Goal: Task Accomplishment & Management: Complete application form

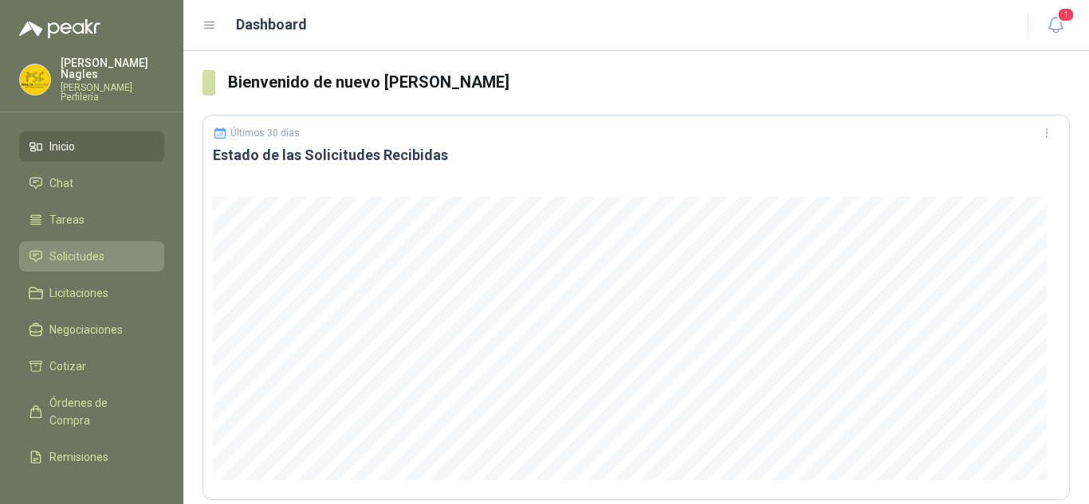
click at [90, 248] on span "Solicitudes" at bounding box center [76, 257] width 55 height 18
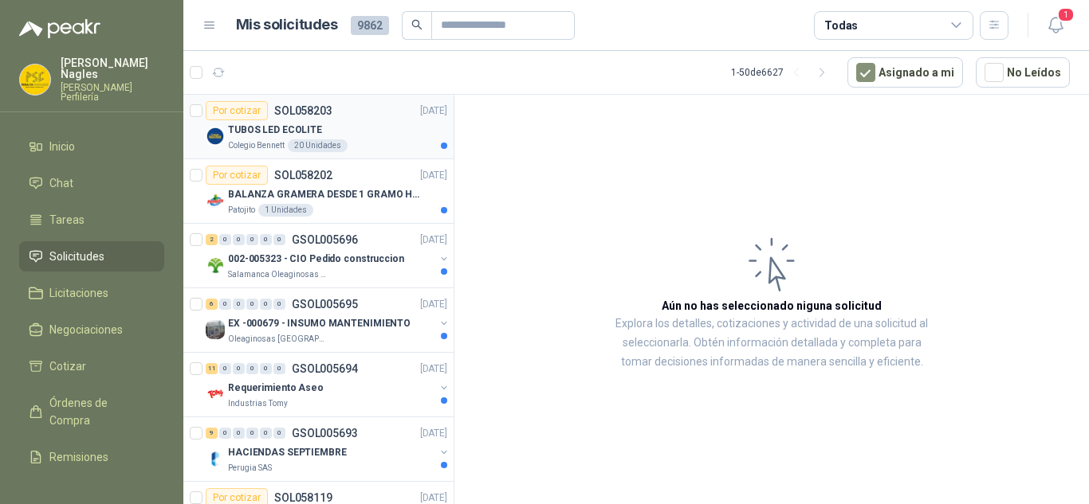
click at [372, 117] on div "Por cotizar SOL058203 30/09/25" at bounding box center [326, 110] width 241 height 19
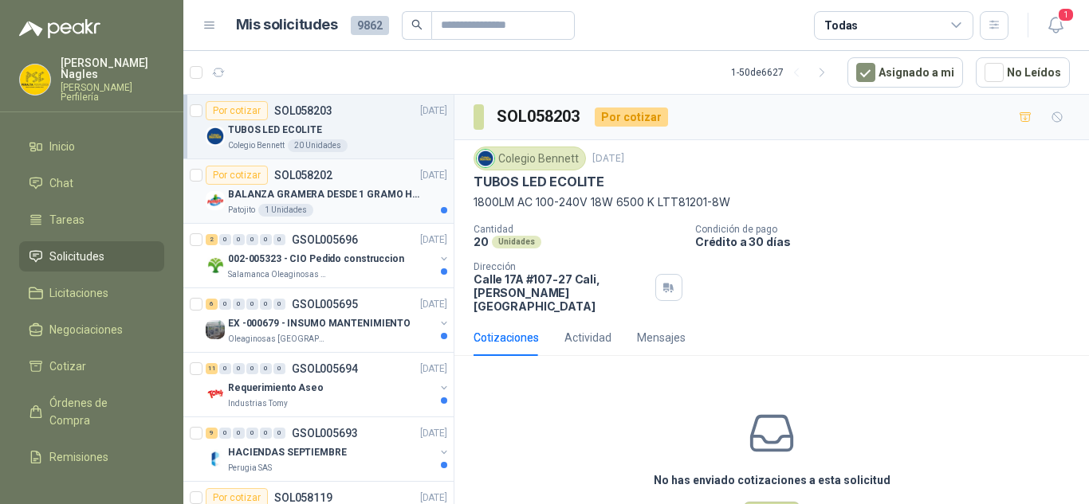
click at [377, 183] on div "Por cotizar SOL058202 30/09/25" at bounding box center [326, 175] width 241 height 19
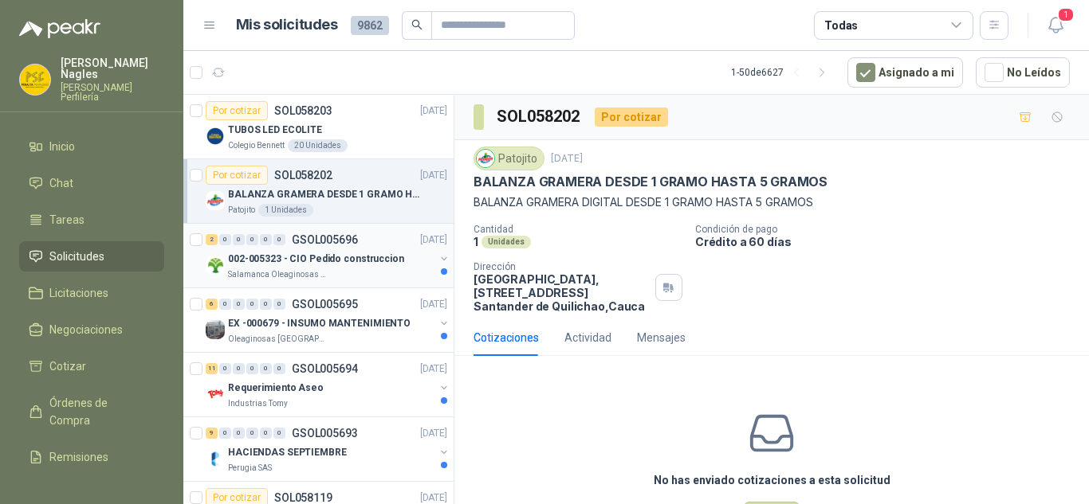
click at [359, 244] on div "2 0 0 0 0 0 GSOL005696 30/09/25" at bounding box center [328, 239] width 245 height 19
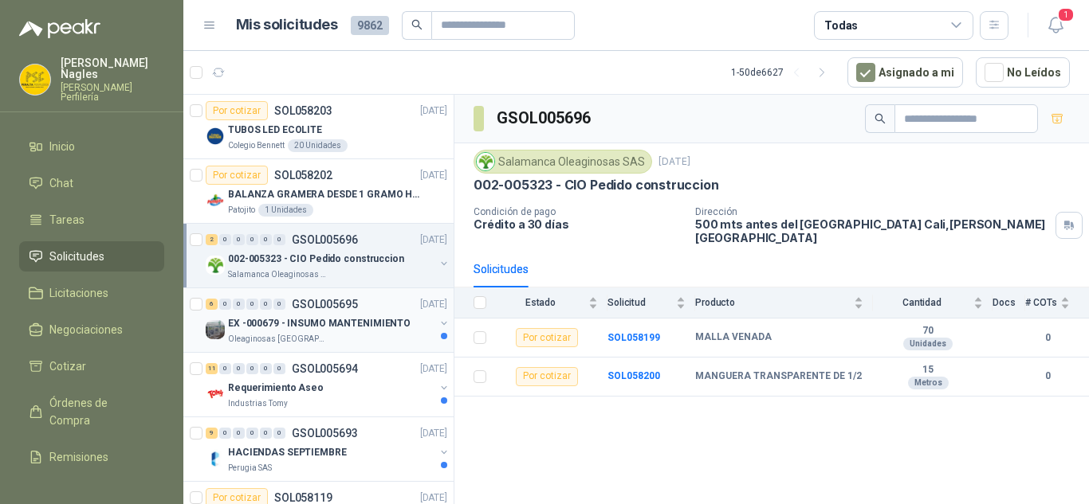
click at [375, 310] on div "6 0 0 0 0 0 GSOL005695 30/09/25" at bounding box center [328, 304] width 245 height 19
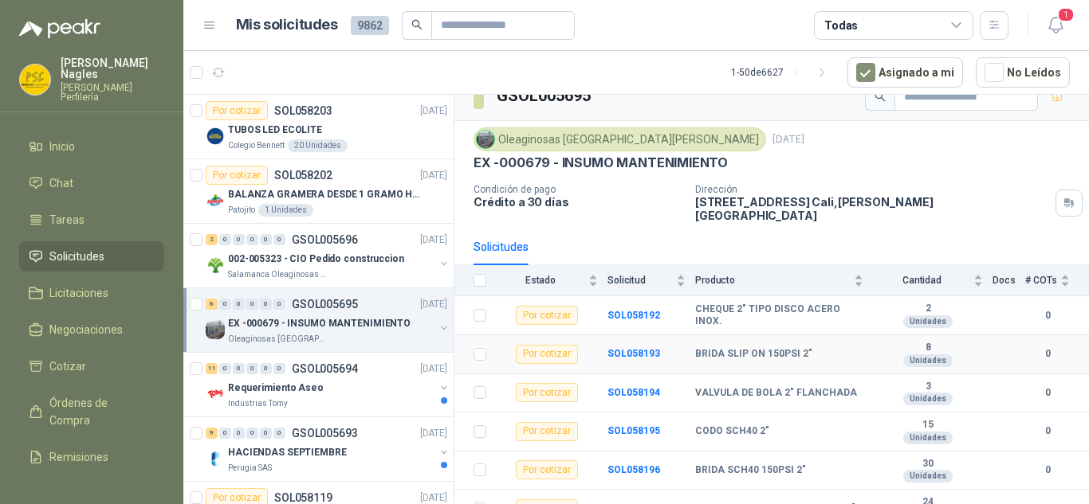
scroll to position [30, 0]
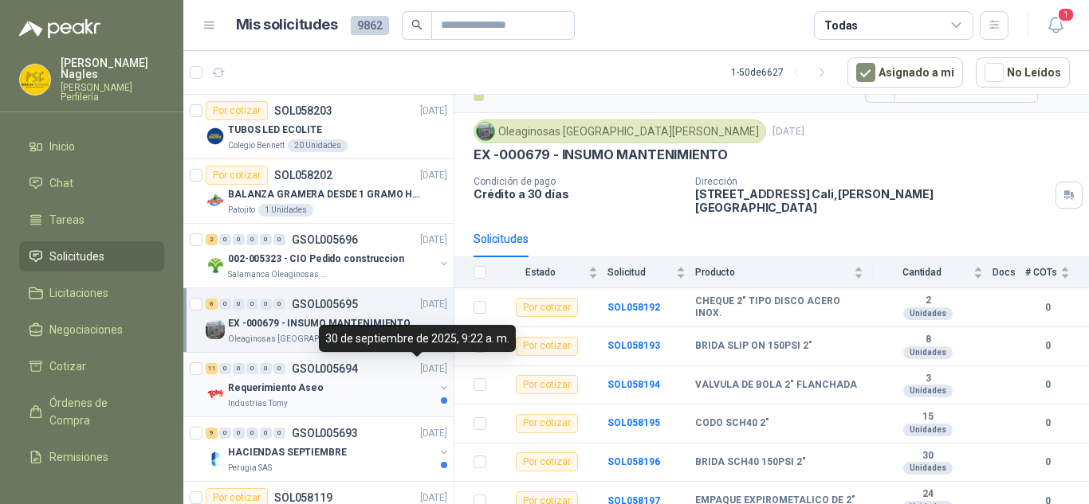
click at [420, 372] on p "[DATE]" at bounding box center [433, 369] width 27 height 15
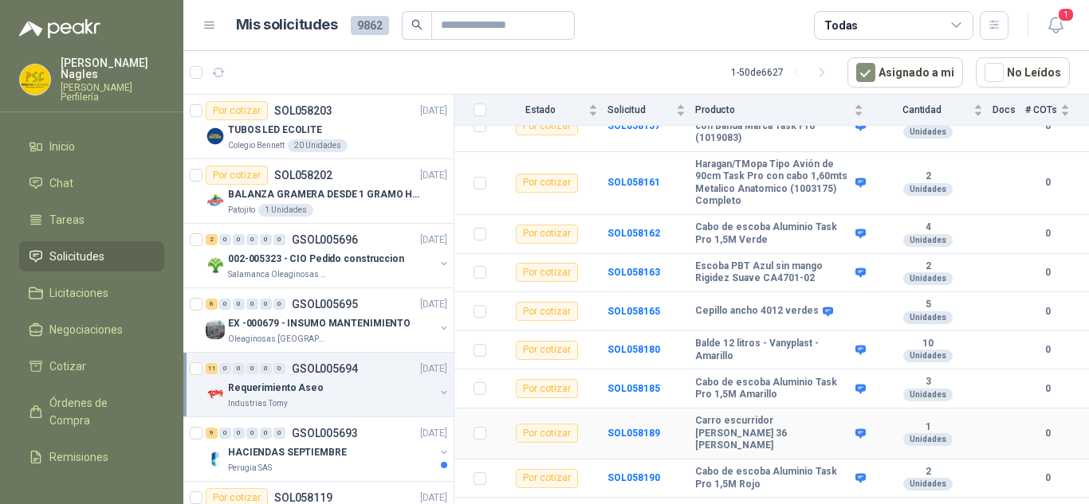
scroll to position [261, 0]
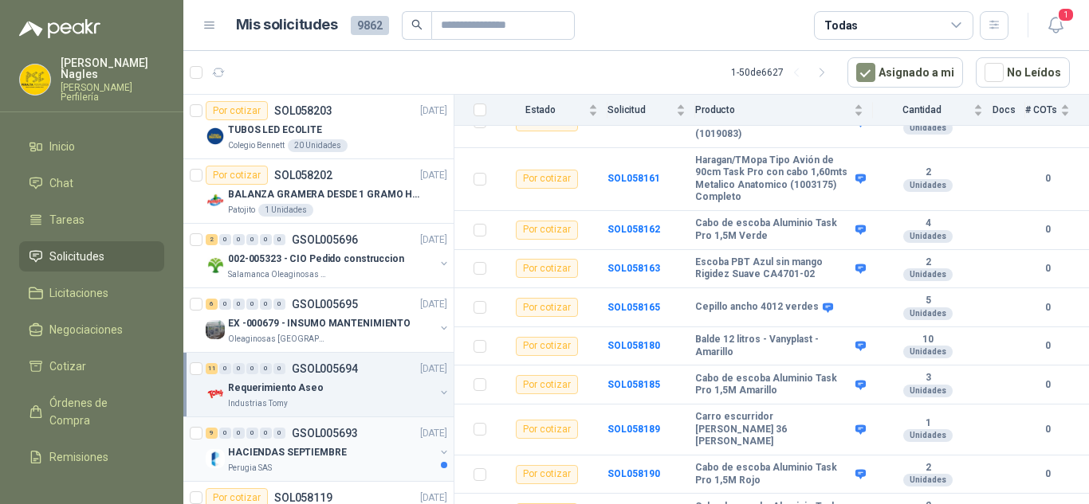
click at [368, 444] on div "HACIENDAS SEPTIEMBRE" at bounding box center [331, 452] width 206 height 19
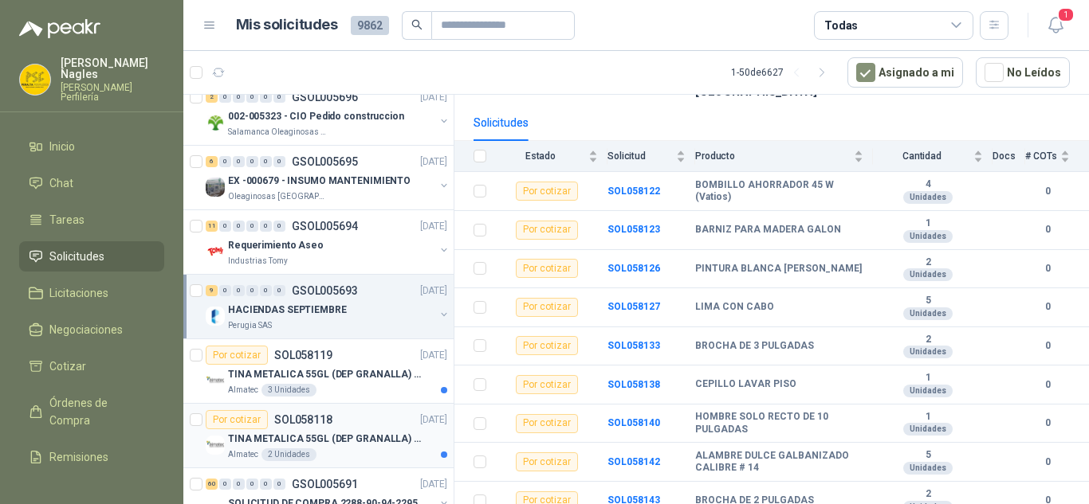
scroll to position [159, 0]
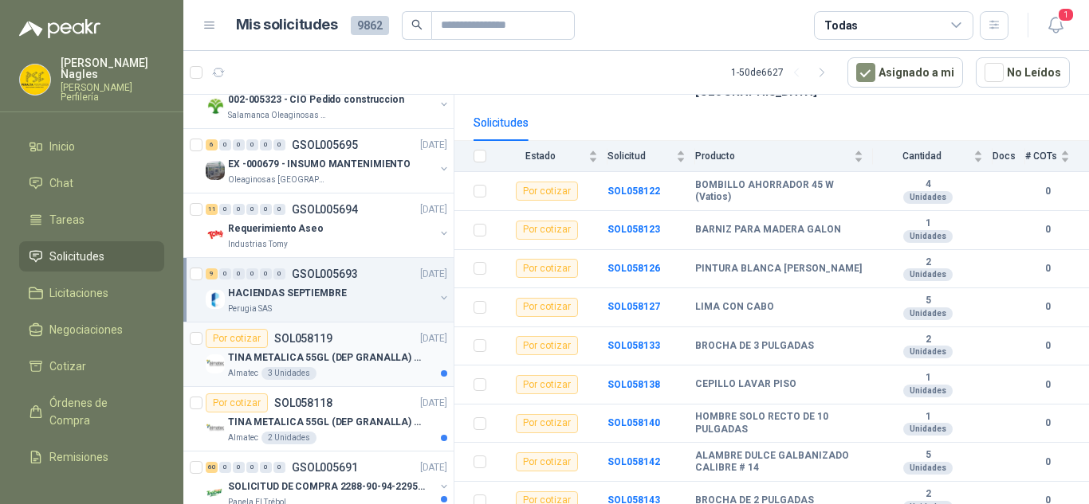
click at [367, 377] on div "Almatec 3 Unidades" at bounding box center [337, 373] width 219 height 13
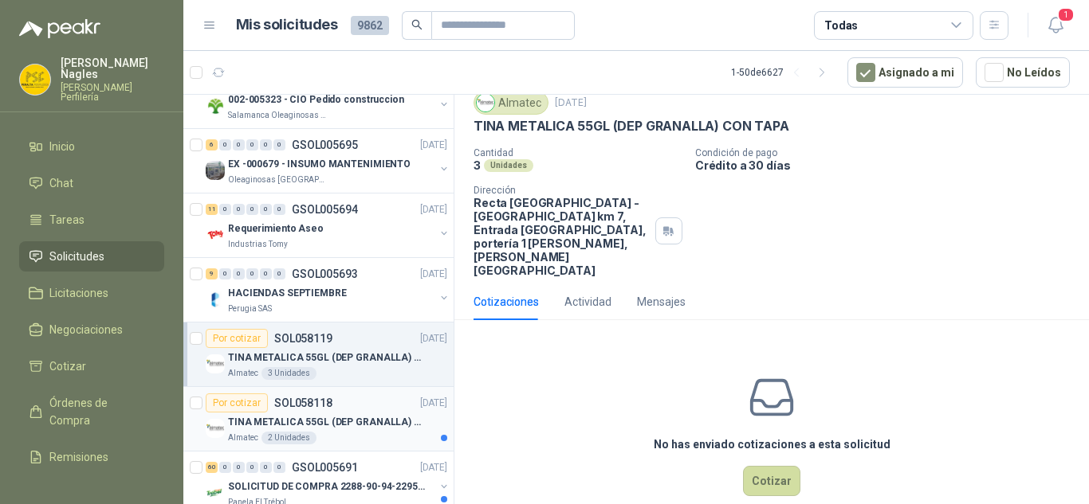
scroll to position [239, 0]
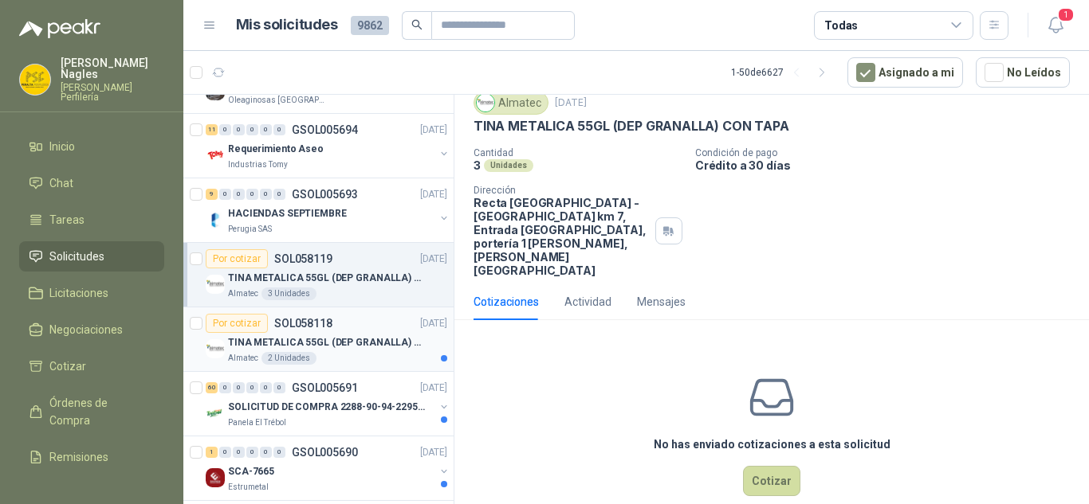
click at [363, 355] on div "Almatec 2 Unidades" at bounding box center [337, 358] width 219 height 13
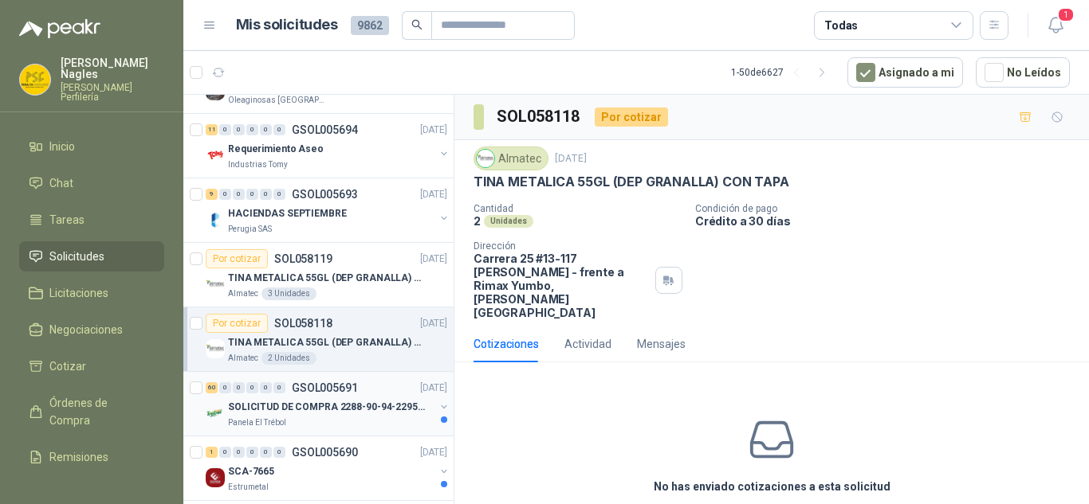
click at [346, 393] on p "GSOL005691" at bounding box center [325, 388] width 66 height 11
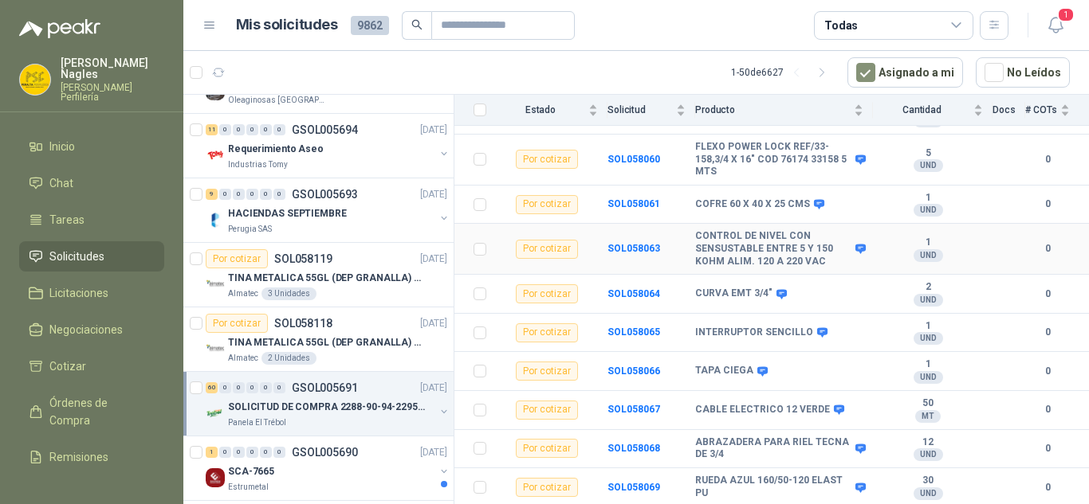
scroll to position [1594, 0]
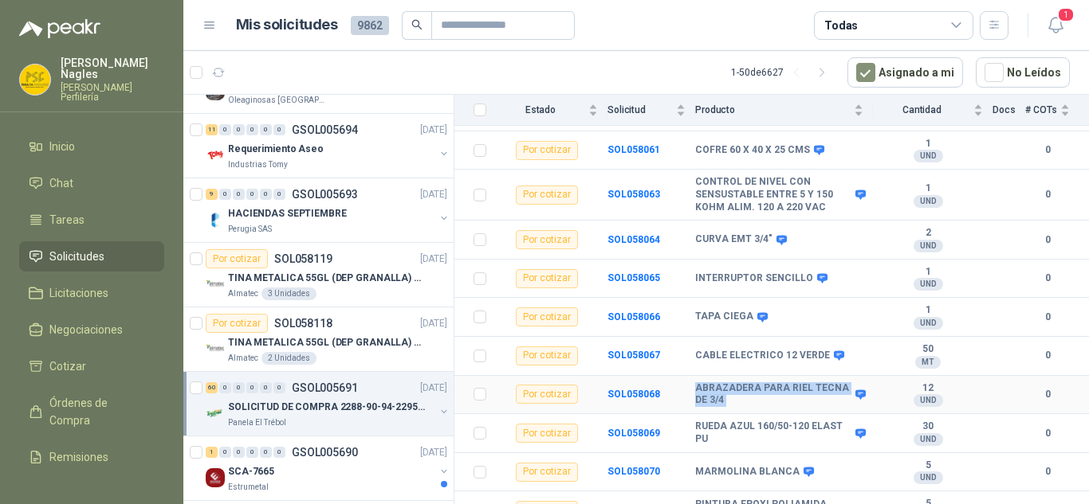
drag, startPoint x: 693, startPoint y: 379, endPoint x: 839, endPoint y: 379, distance: 146.6
click at [839, 379] on tr "Por cotizar SOL058068 ABRAZADERA PARA RIEL TECNA DE 3/4 12 UND  0" at bounding box center [771, 395] width 634 height 39
copy tr "ABRAZADERA PARA RIEL TECNA DE 3/4"
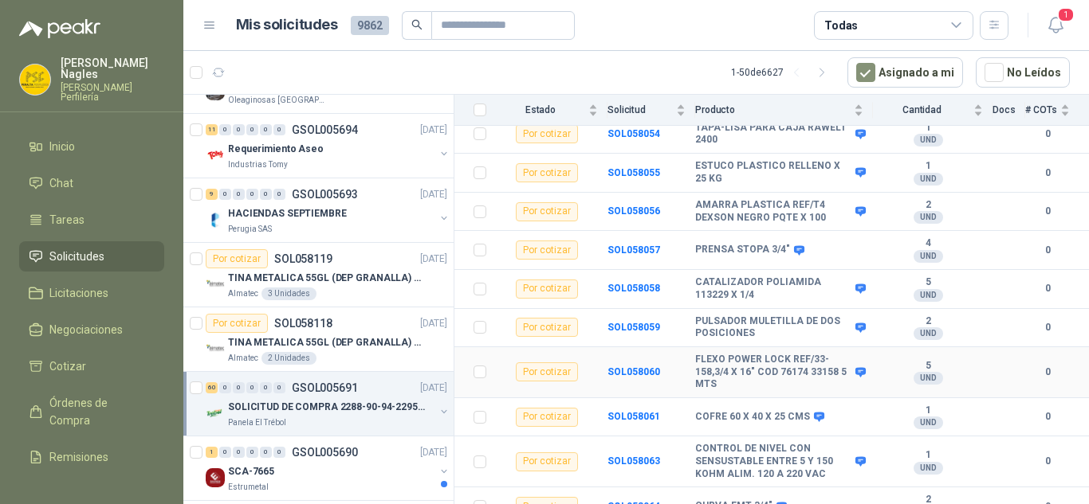
scroll to position [1355, 0]
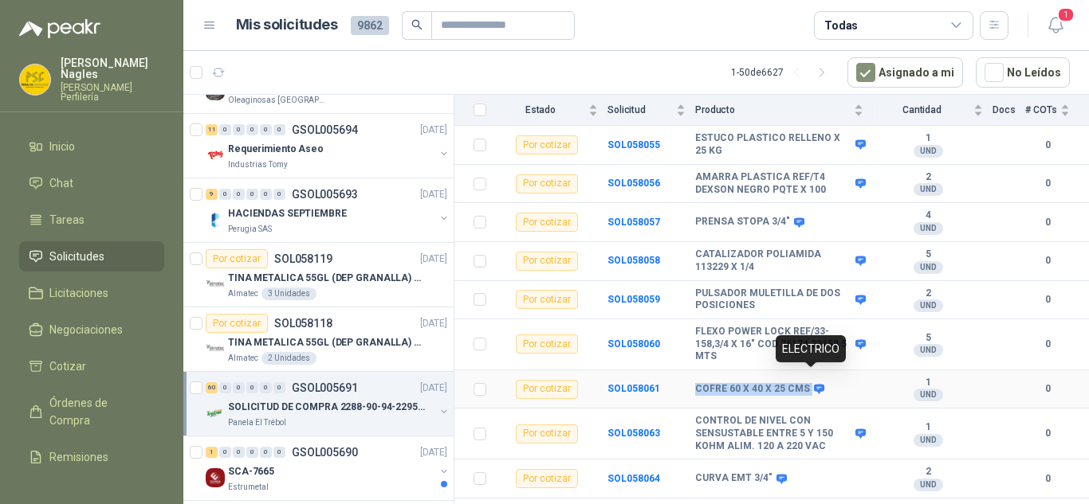
drag, startPoint x: 693, startPoint y: 375, endPoint x: 810, endPoint y: 378, distance: 116.4
click at [810, 378] on tr "Por cotizar SOL058061 COFRE 60 X 40 X 25 CMS 1 UND  0" at bounding box center [771, 390] width 634 height 39
click at [814, 385] on icon at bounding box center [819, 390] width 10 height 10
click at [621, 383] on b "SOL058061" at bounding box center [633, 388] width 53 height 11
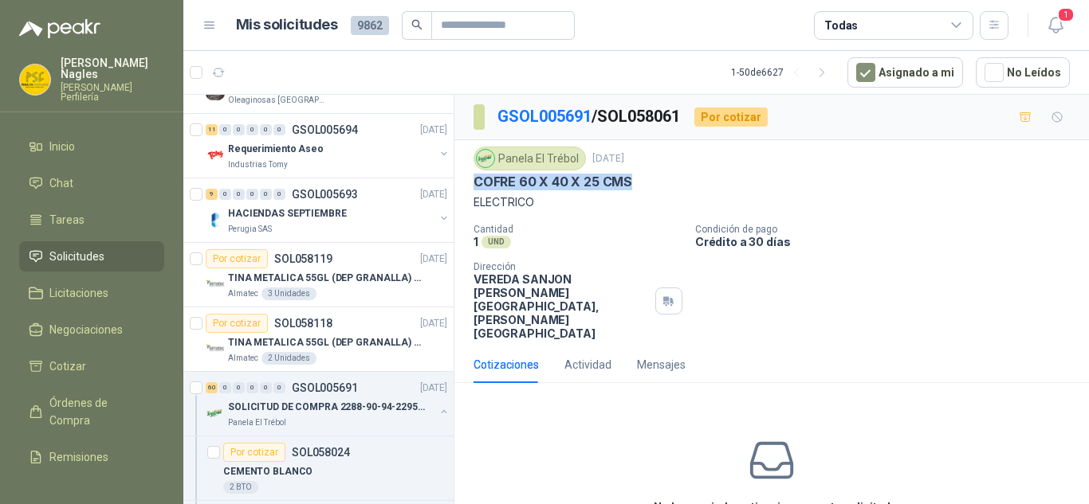
drag, startPoint x: 475, startPoint y: 174, endPoint x: 647, endPoint y: 175, distance: 172.1
click at [647, 175] on div "COFRE 60 X 40 X 25 CMS" at bounding box center [771, 182] width 596 height 17
copy p "COFRE 60 X 40 X 25 CMS"
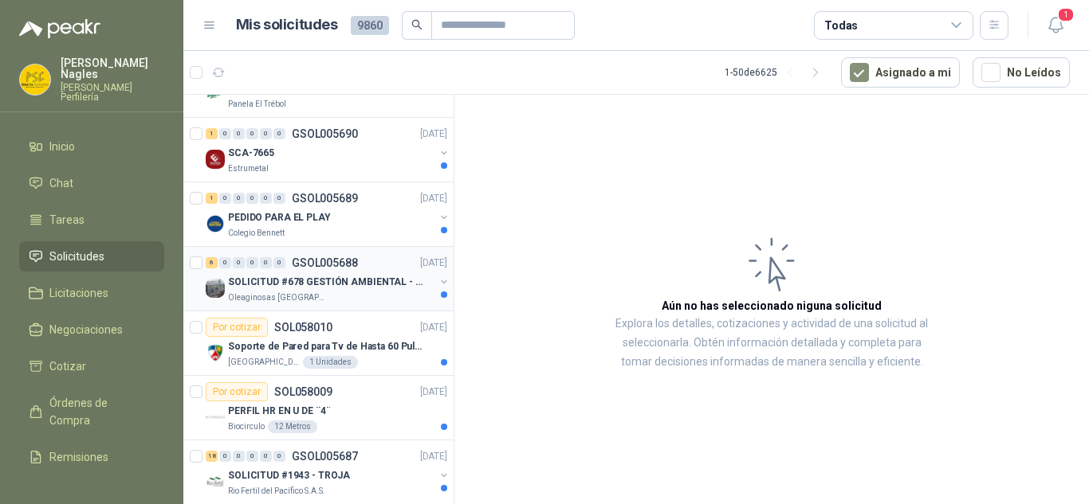
scroll to position [398, 0]
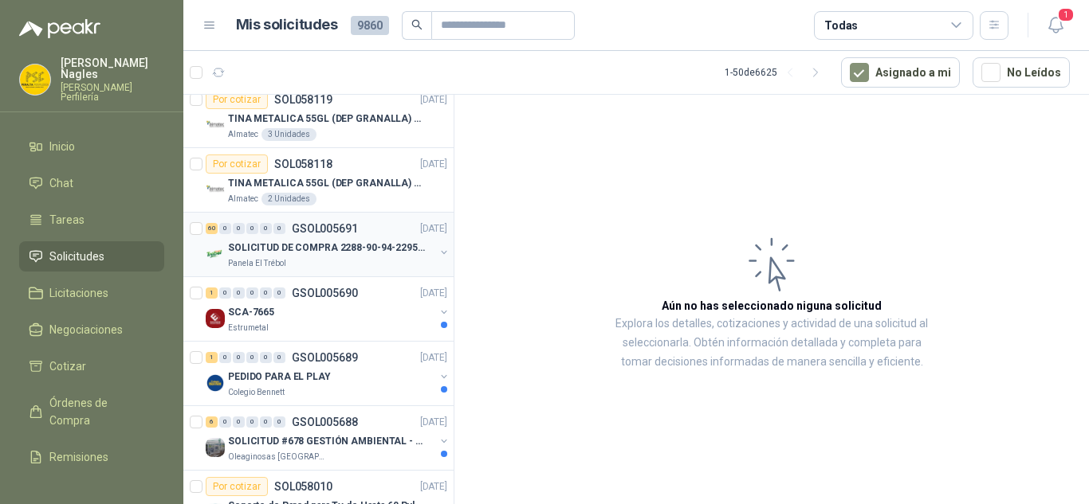
click at [344, 254] on p "SOLICITUD DE COMPRA 2288-90-94-2295-96-2301-02-04" at bounding box center [327, 248] width 198 height 15
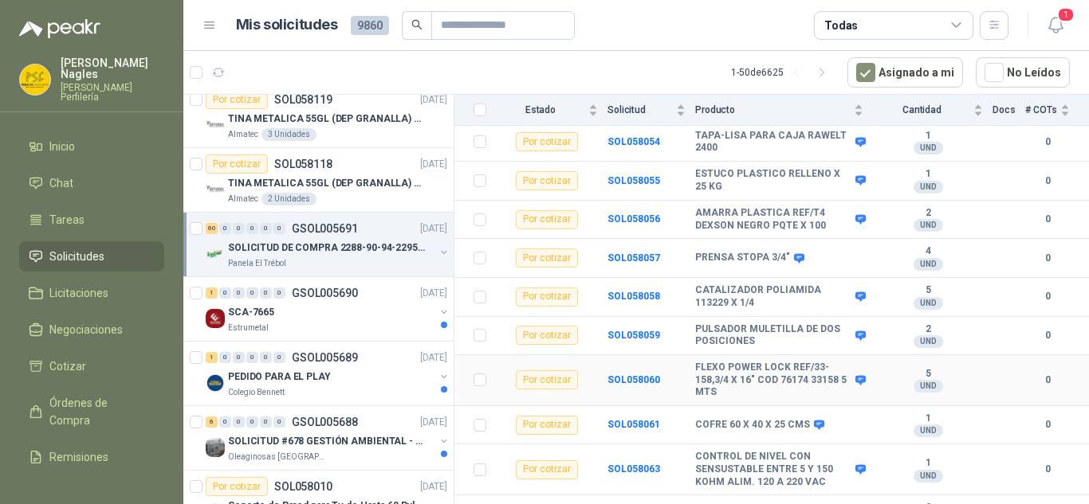
scroll to position [1355, 0]
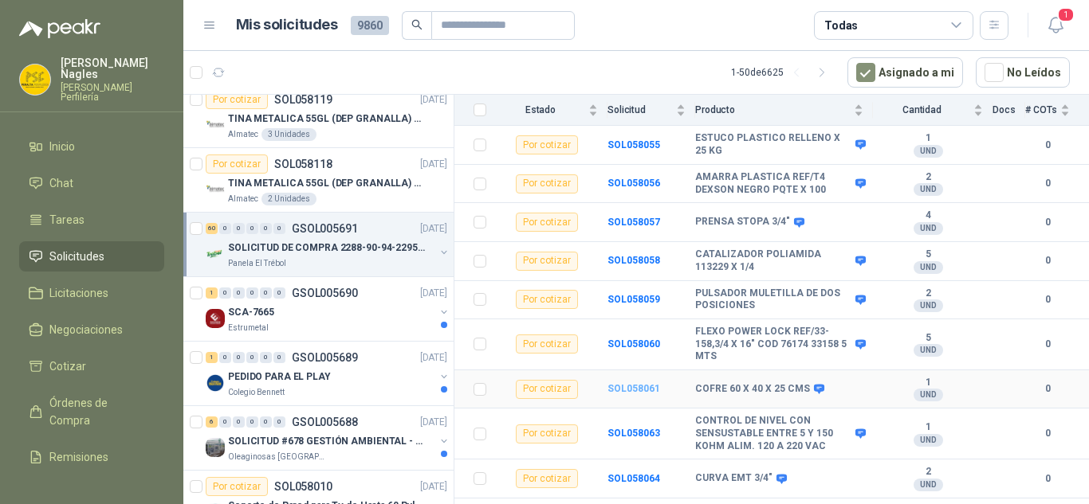
click at [626, 383] on b "SOL058061" at bounding box center [633, 388] width 53 height 11
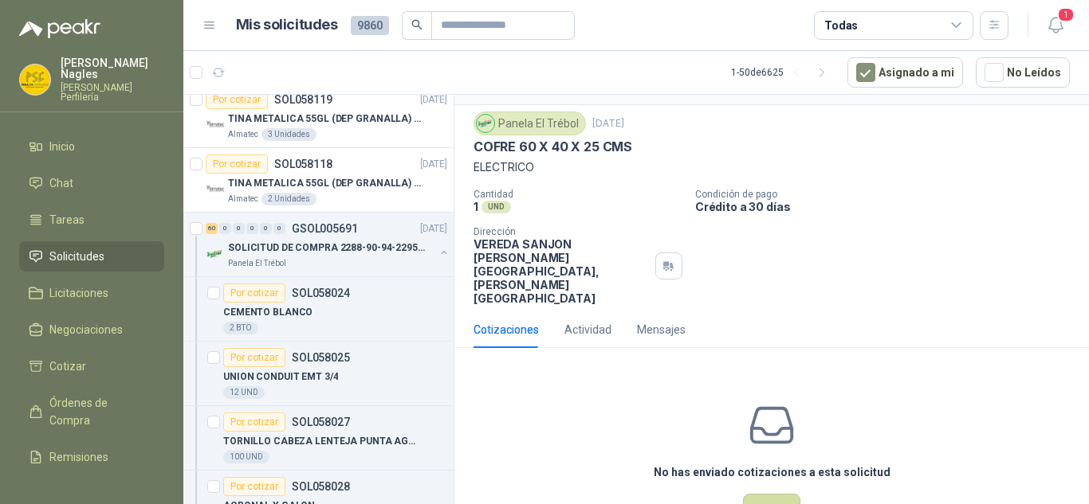
scroll to position [49, 0]
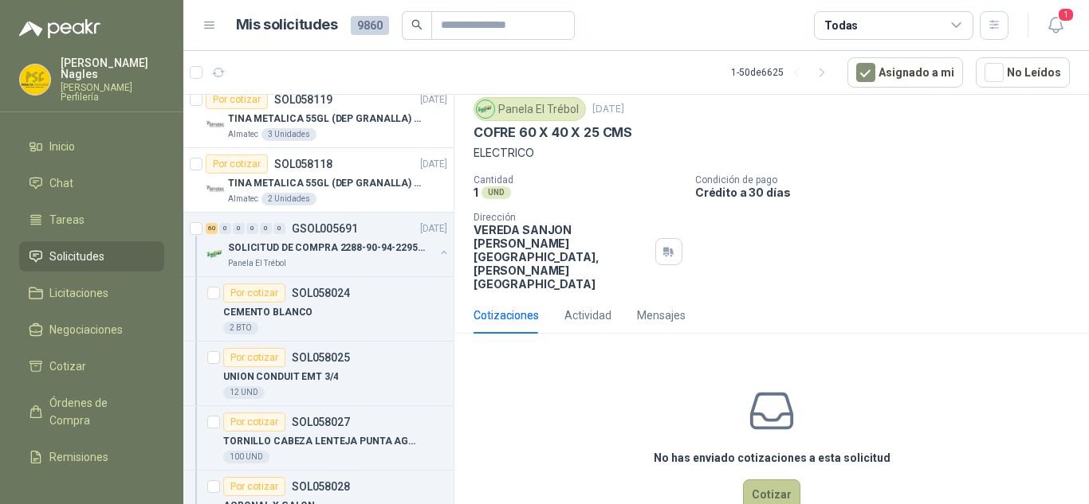
click at [760, 480] on button "Cotizar" at bounding box center [771, 495] width 57 height 30
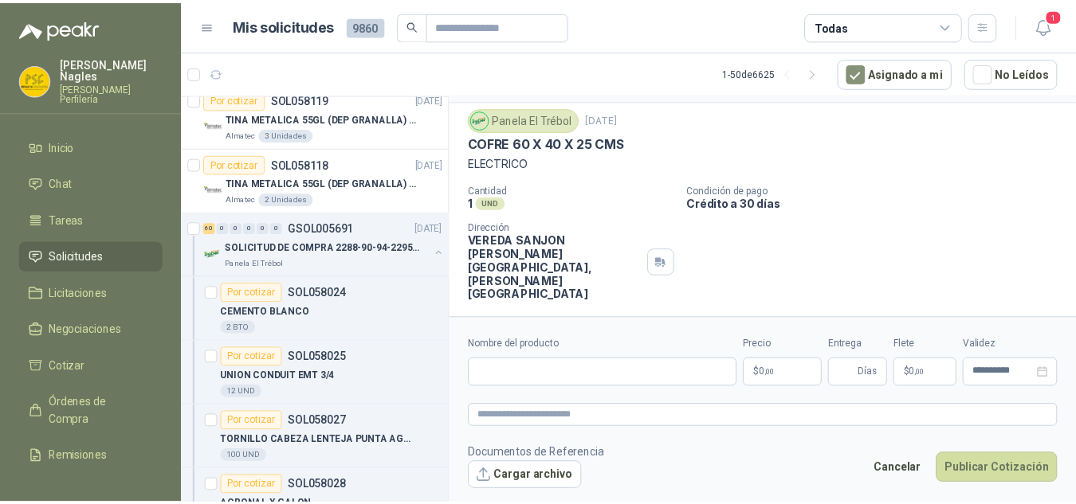
scroll to position [38, 0]
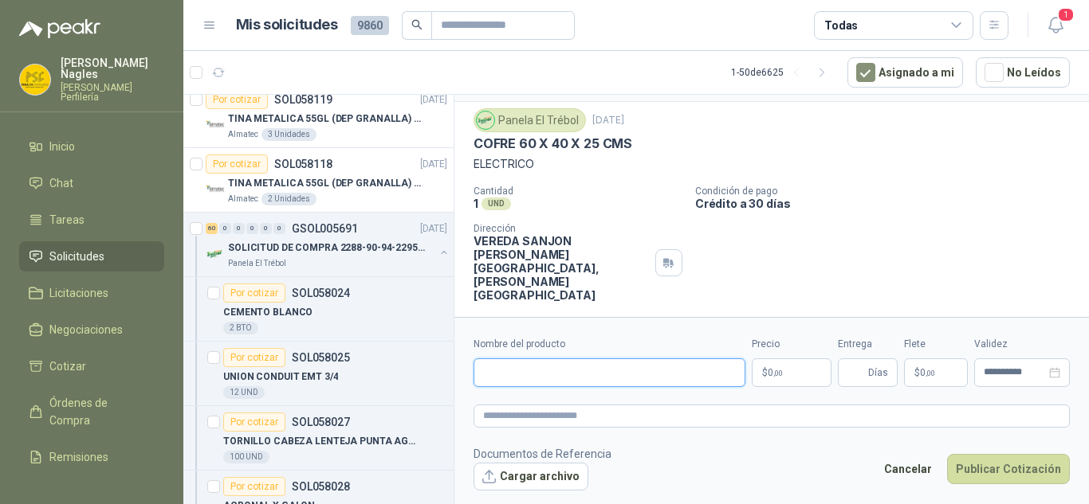
click at [528, 361] on input "Nombre del producto" at bounding box center [609, 373] width 272 height 29
click at [498, 367] on input "Nombre del producto" at bounding box center [609, 373] width 272 height 29
paste input "**********"
type input "**********"
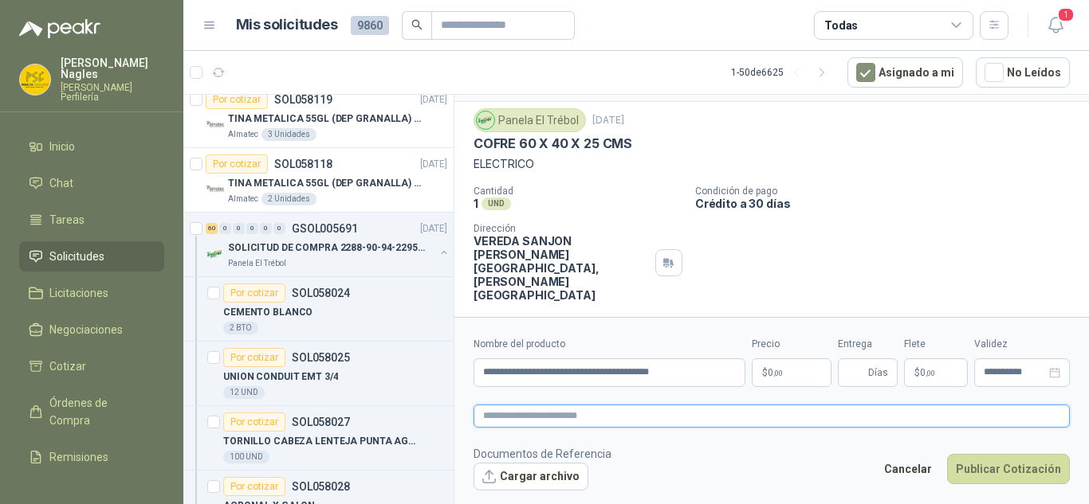
click at [516, 420] on textarea at bounding box center [771, 416] width 596 height 23
paste textarea "**********"
type textarea "**********"
click at [782, 373] on span ",00" at bounding box center [778, 373] width 10 height 9
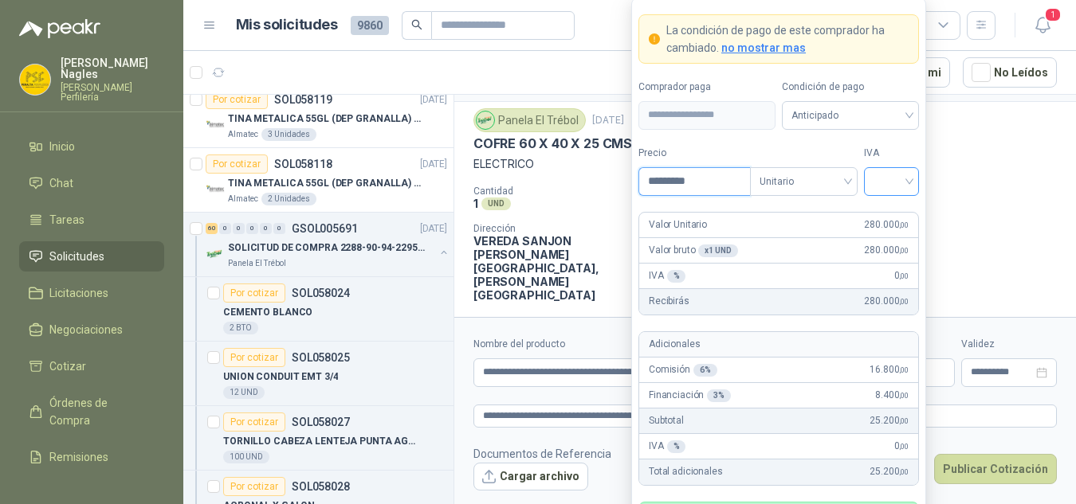
type input "*********"
click at [896, 182] on input "search" at bounding box center [891, 180] width 36 height 24
click at [893, 210] on div "19%" at bounding box center [891, 215] width 29 height 18
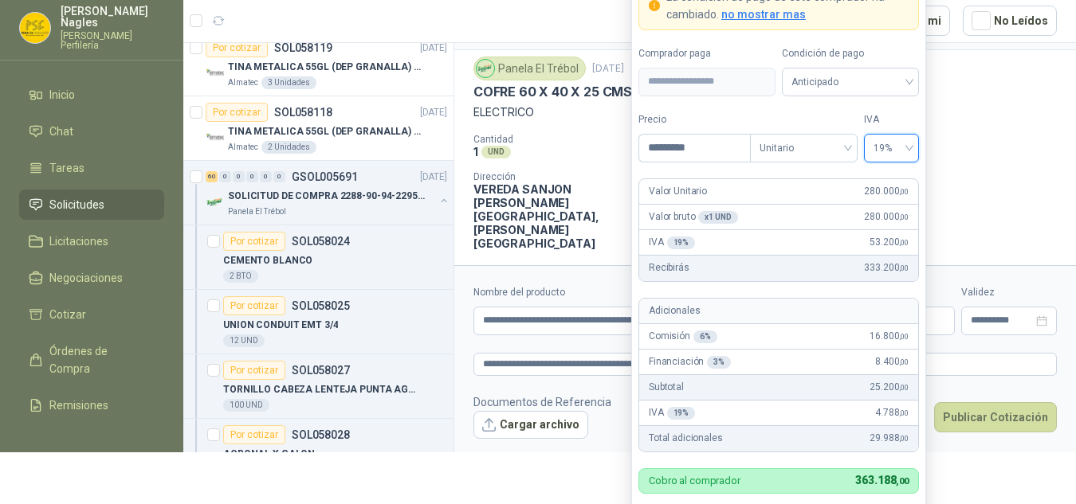
scroll to position [80, 0]
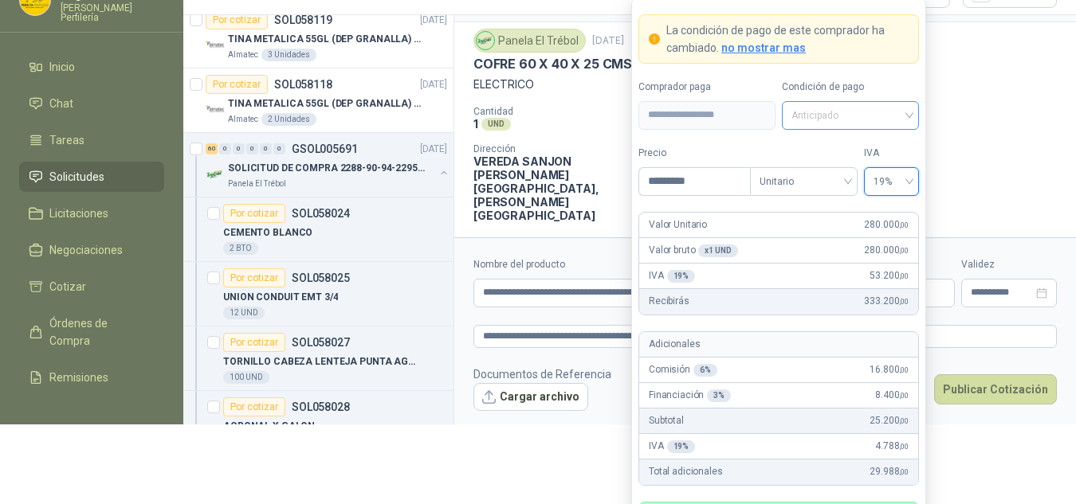
click at [844, 105] on span "Anticipado" at bounding box center [850, 116] width 118 height 24
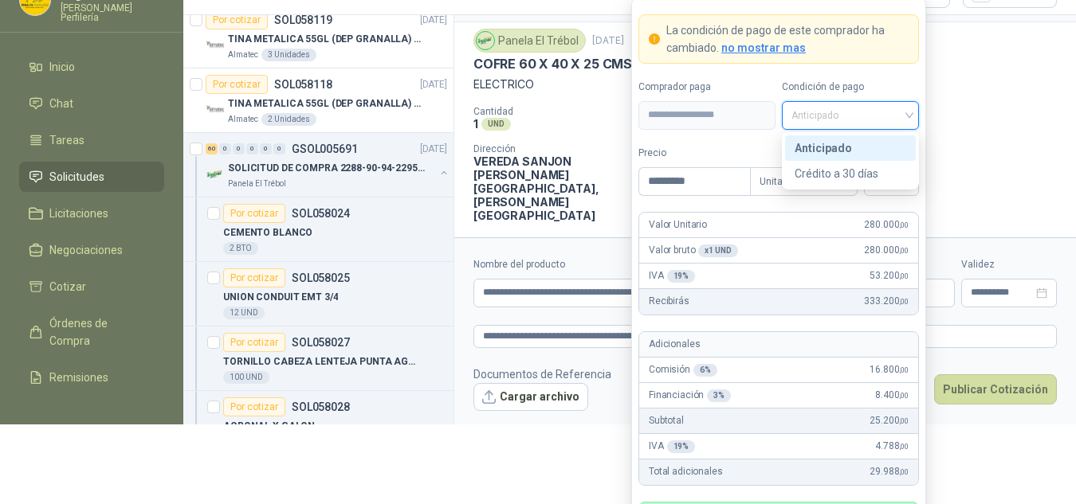
click at [841, 147] on div "Anticipado" at bounding box center [851, 148] width 112 height 18
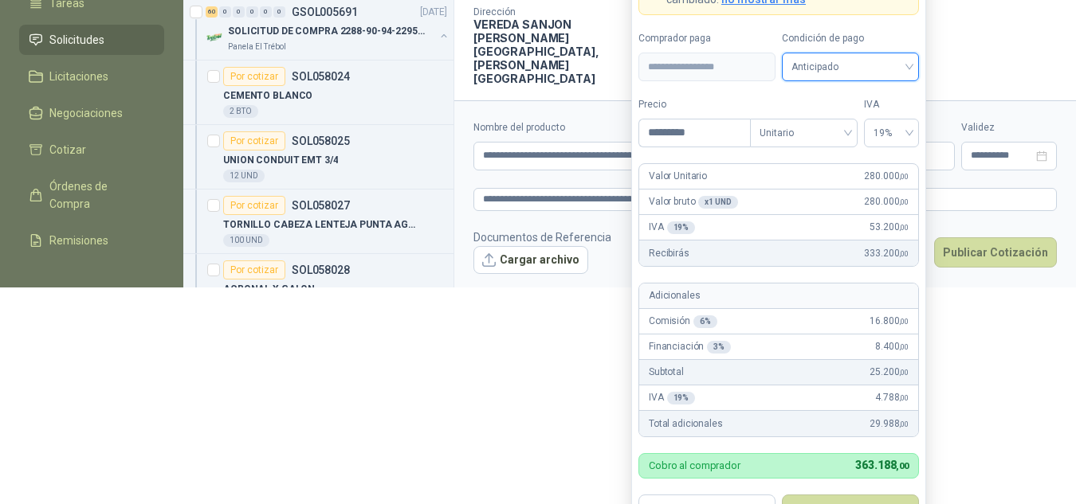
scroll to position [261, 0]
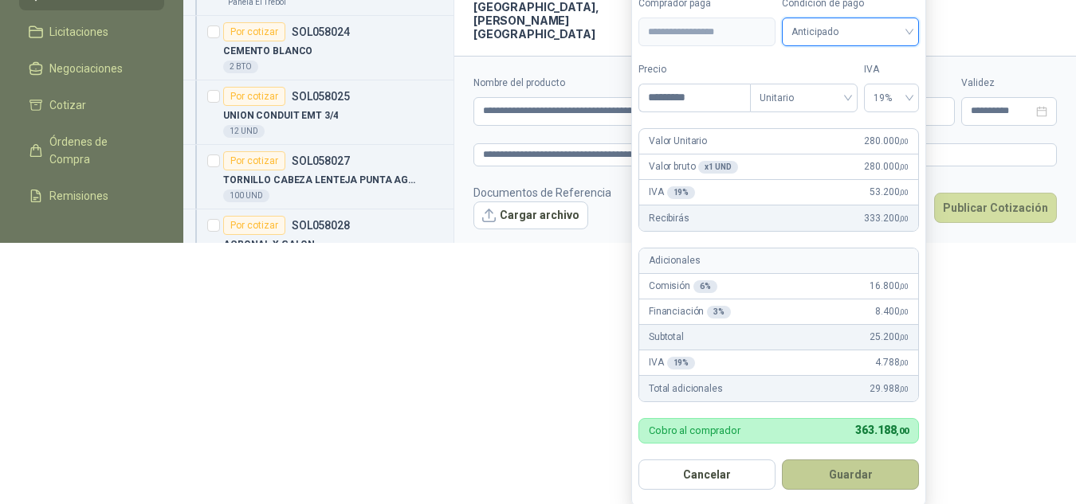
click at [834, 481] on button "Guardar" at bounding box center [850, 475] width 137 height 30
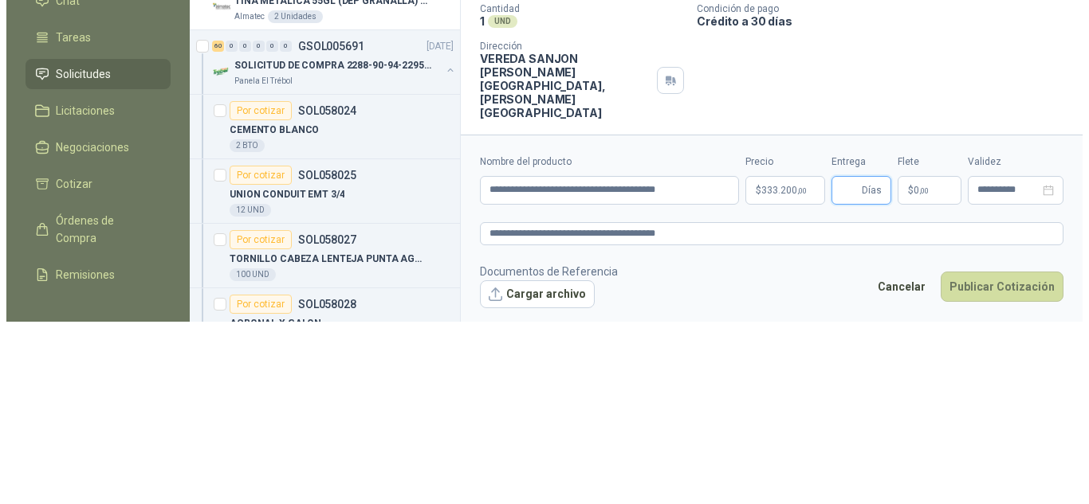
scroll to position [0, 0]
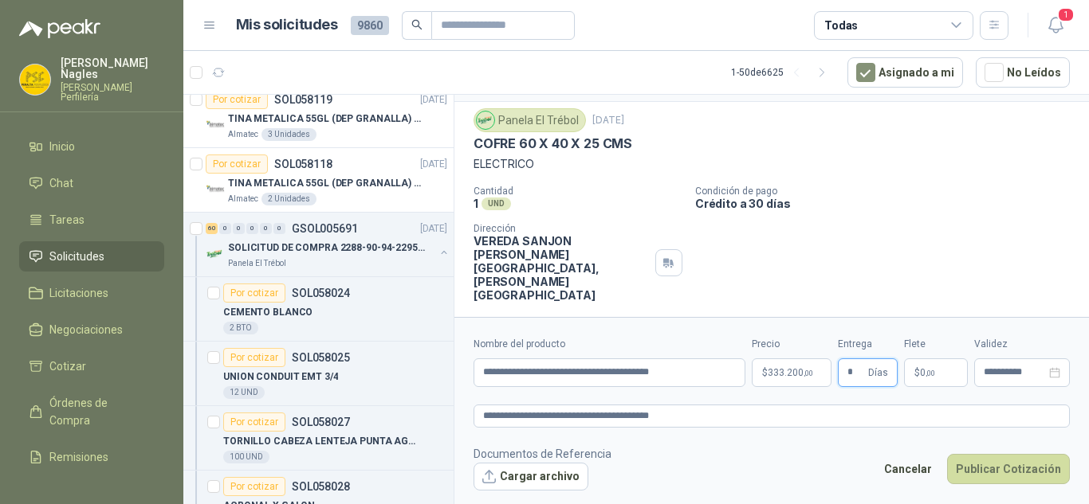
type input "*"
click at [940, 370] on p "$ 0 ,00" at bounding box center [936, 373] width 64 height 29
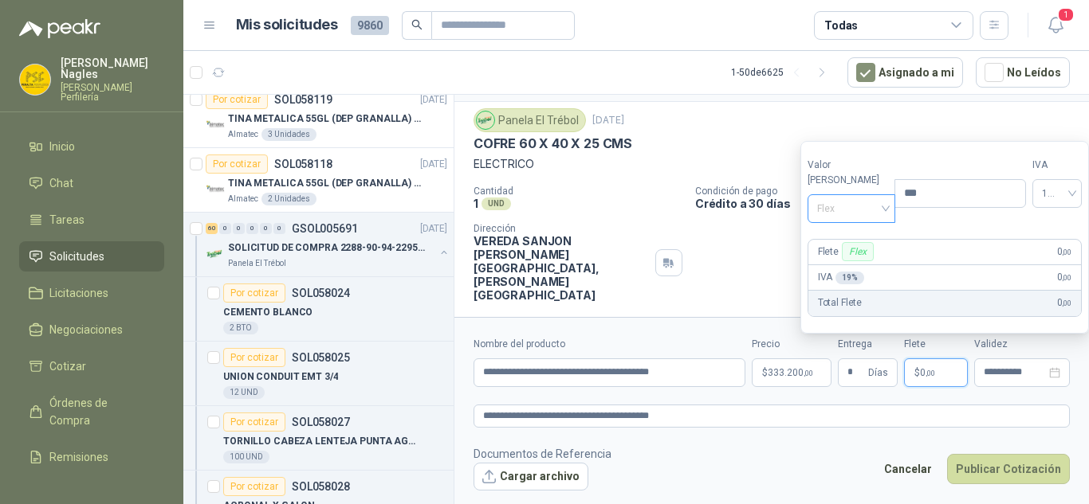
click at [861, 212] on span "Flex" at bounding box center [851, 209] width 69 height 24
click at [937, 206] on input "***" at bounding box center [959, 193] width 129 height 27
click at [873, 426] on textarea "**********" at bounding box center [771, 416] width 596 height 23
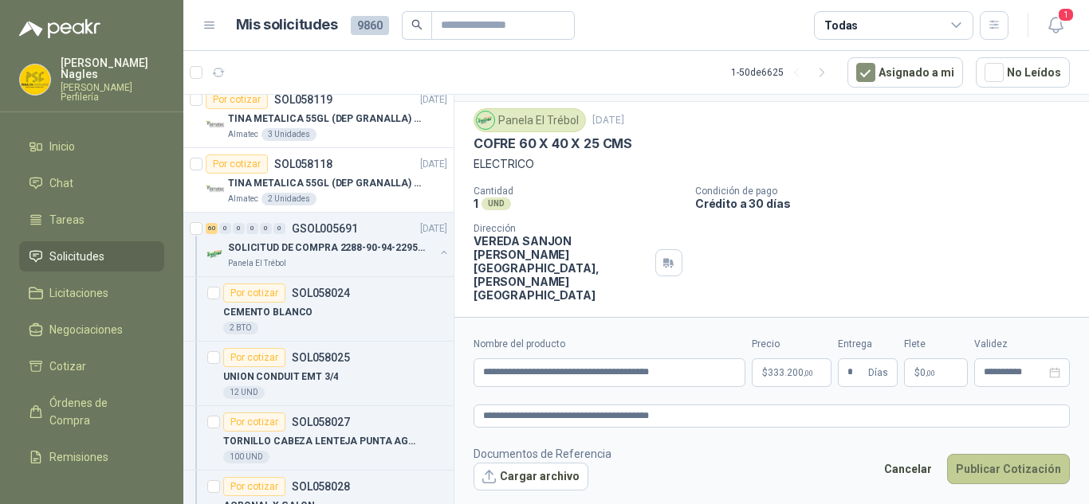
click at [1000, 469] on button "Publicar Cotización" at bounding box center [1008, 469] width 123 height 30
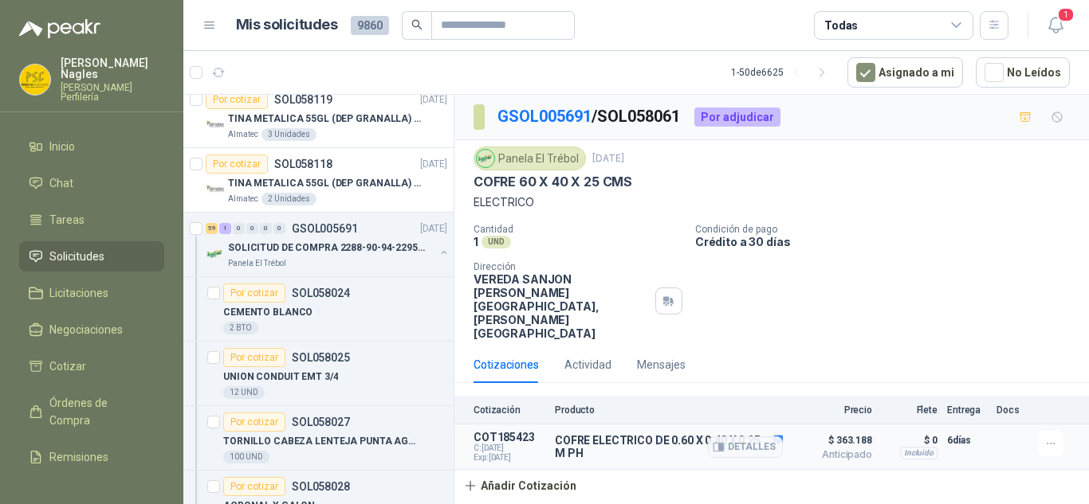
click at [917, 447] on div "Incluido" at bounding box center [918, 453] width 37 height 13
click at [929, 431] on p "$ 0" at bounding box center [909, 440] width 56 height 19
click at [1056, 438] on icon "button" at bounding box center [1051, 445] width 14 height 14
click at [995, 338] on button "Editar" at bounding box center [1019, 340] width 128 height 26
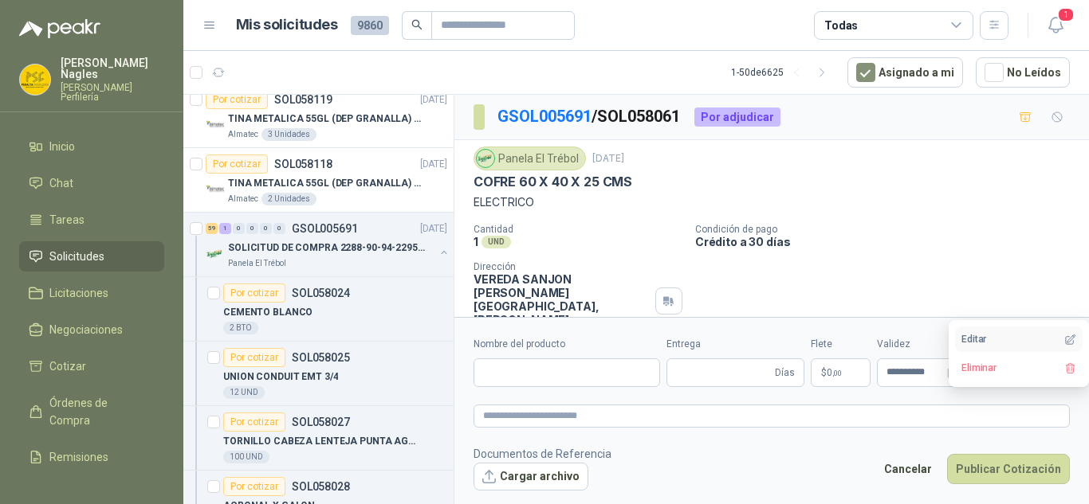
type input "**********"
type input "*"
type textarea "**********"
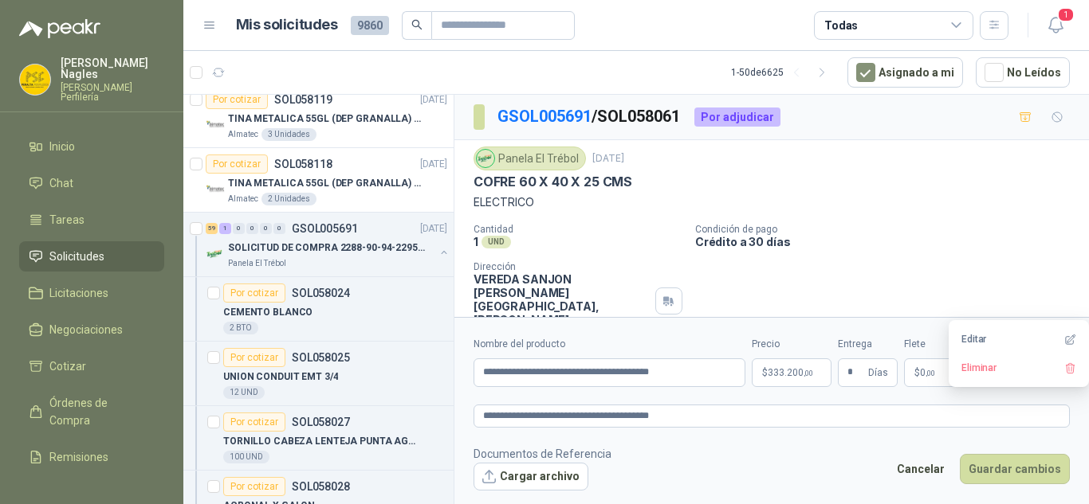
scroll to position [80, 0]
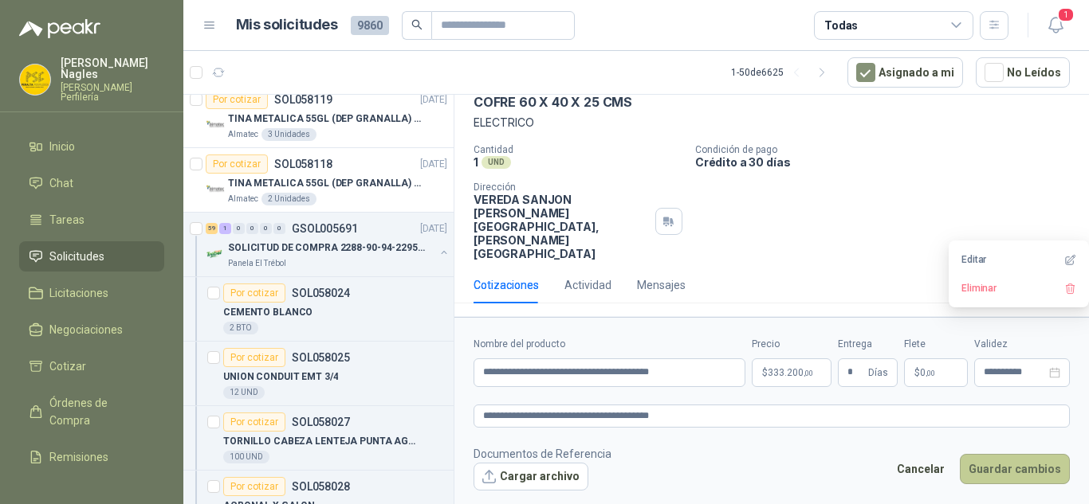
click at [1050, 466] on button "Guardar cambios" at bounding box center [1015, 469] width 110 height 30
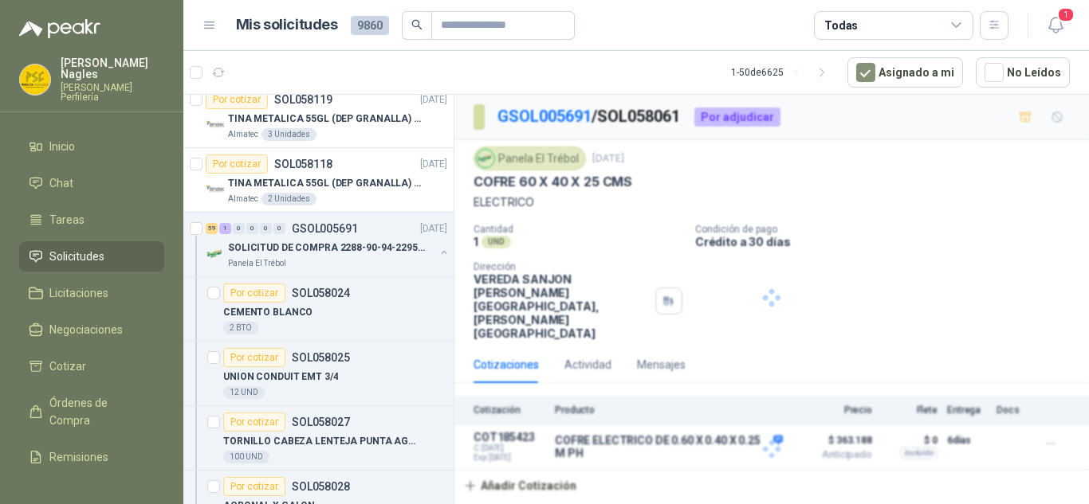
scroll to position [0, 0]
click at [1048, 438] on icon "button" at bounding box center [1051, 445] width 14 height 14
click at [990, 339] on button "Editar" at bounding box center [1019, 340] width 128 height 26
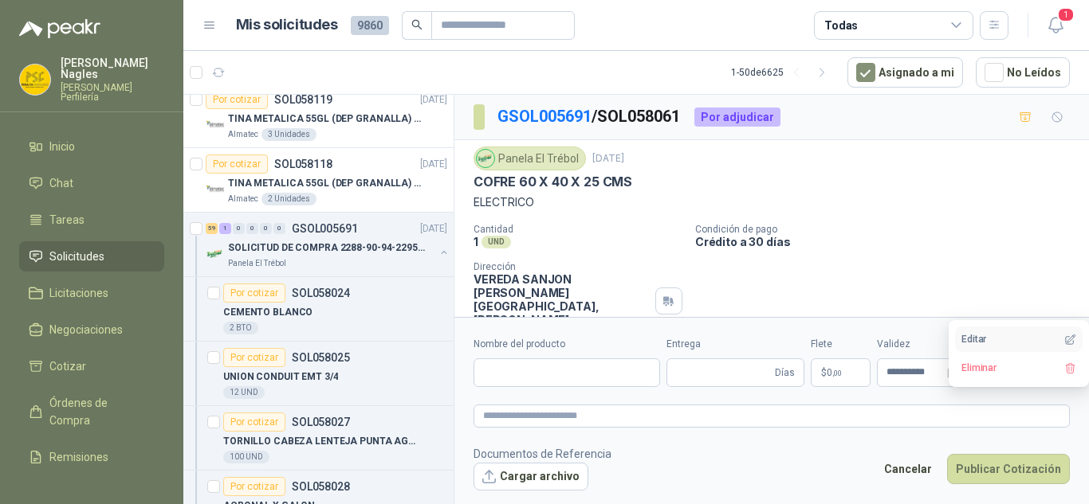
type input "**********"
type input "*"
type textarea "**********"
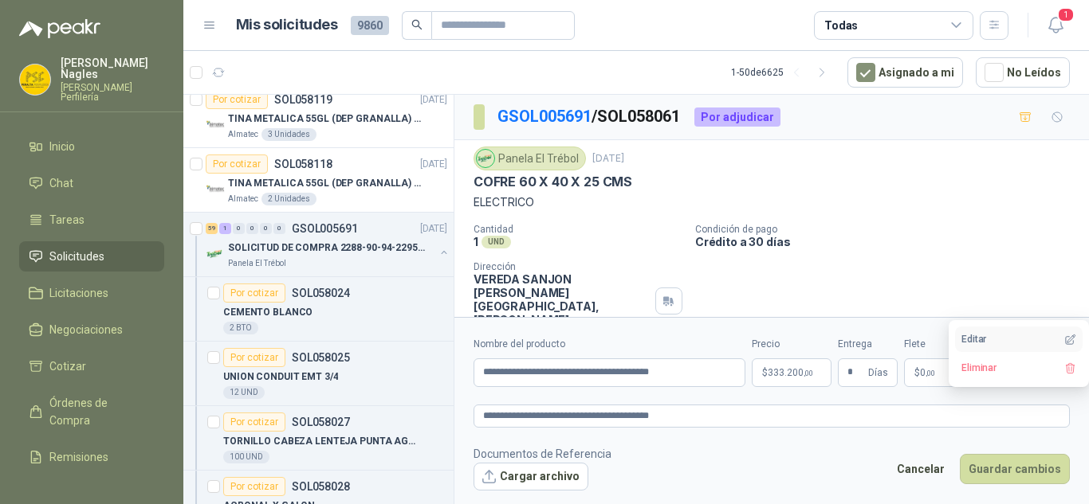
click at [974, 344] on button "Editar" at bounding box center [1019, 340] width 128 height 26
click at [920, 383] on p "$ 0 ,00" at bounding box center [936, 373] width 64 height 29
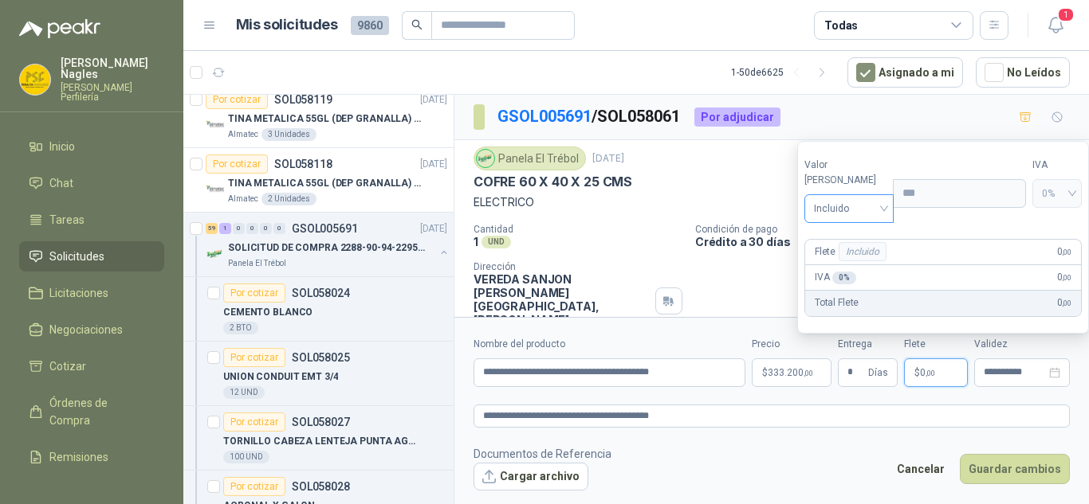
click at [844, 206] on span "Incluido" at bounding box center [849, 209] width 70 height 24
click at [854, 239] on div "Flex" at bounding box center [846, 243] width 58 height 18
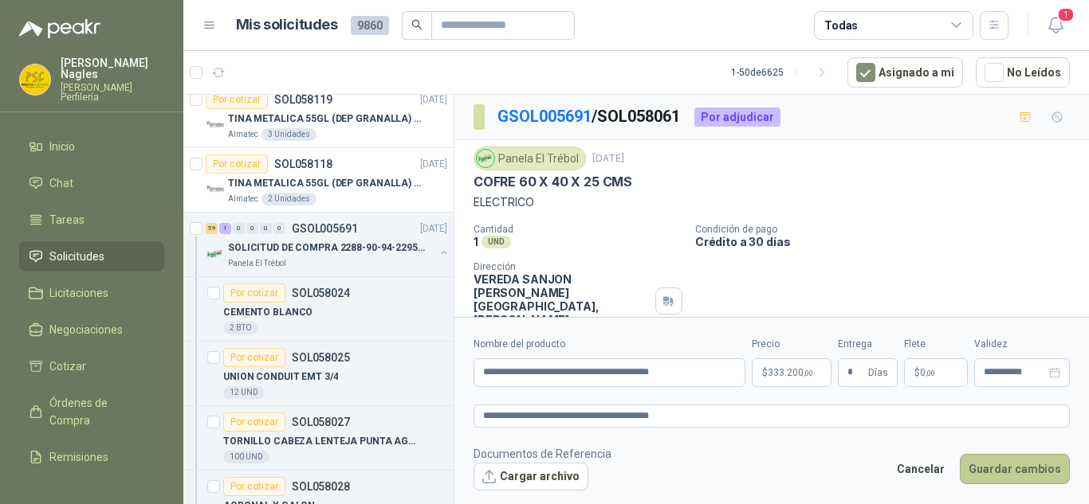
click at [1004, 463] on button "Guardar cambios" at bounding box center [1015, 469] width 110 height 30
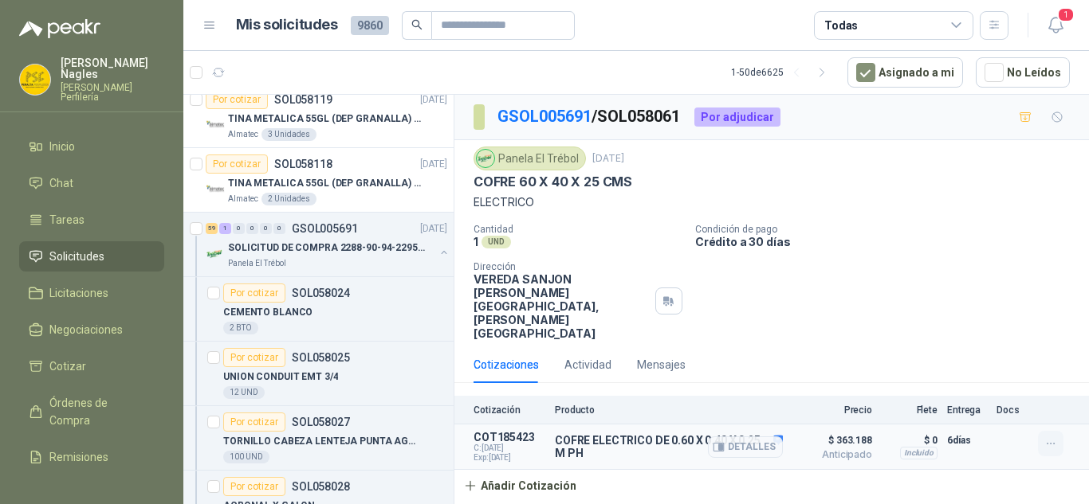
click at [1043, 431] on button "button" at bounding box center [1051, 444] width 26 height 26
click at [1012, 344] on button "Editar" at bounding box center [1019, 340] width 128 height 26
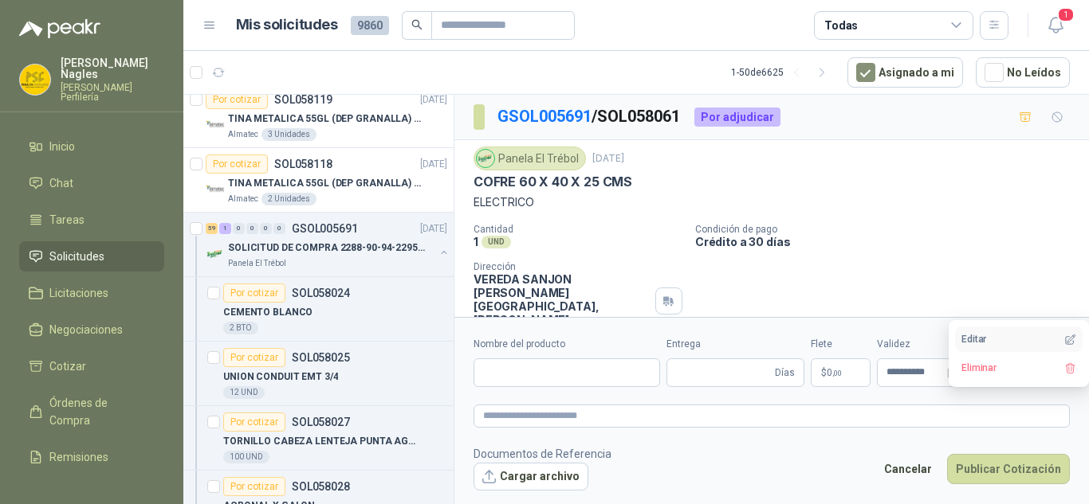
type input "**********"
type input "*"
type textarea "**********"
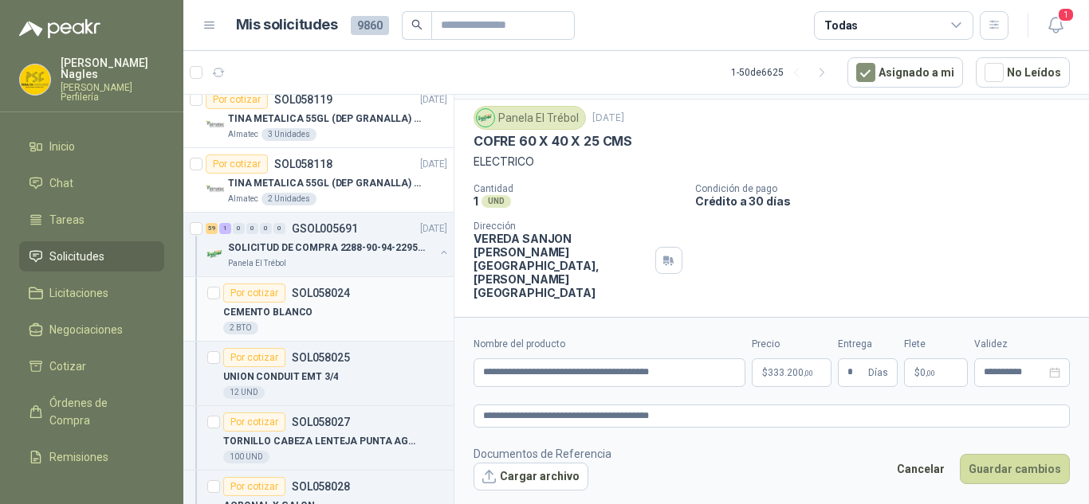
scroll to position [113, 0]
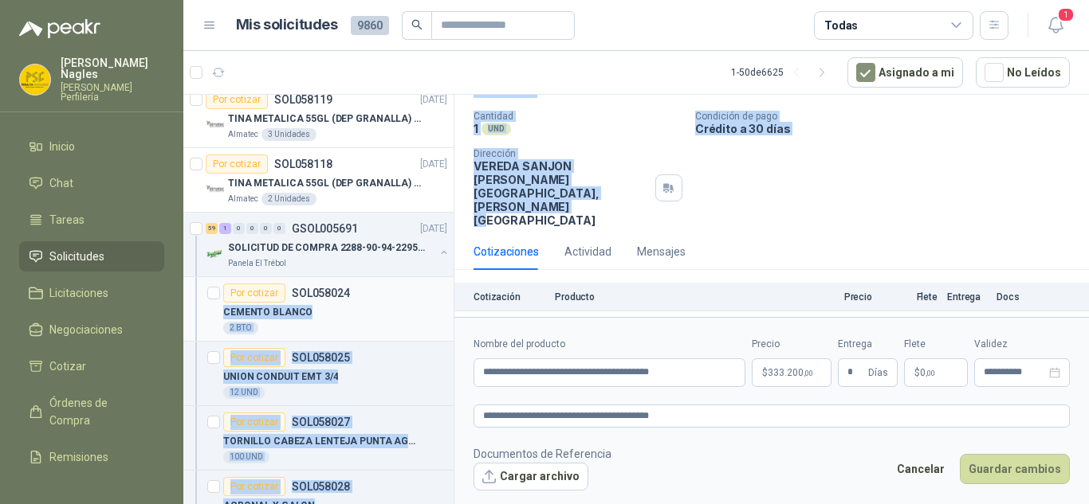
drag, startPoint x: 618, startPoint y: 298, endPoint x: 427, endPoint y: 285, distance: 191.7
click at [425, 289] on div "Por cotizar SOL058203 [DATE] TUBOS LED ECOLITE Colegio [PERSON_NAME] 20 Unidade…" at bounding box center [635, 302] width 905 height 416
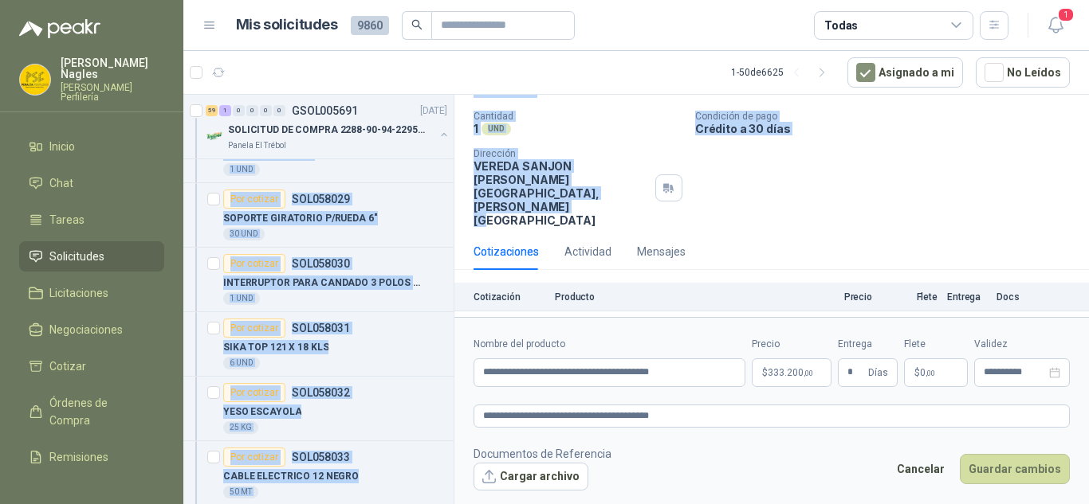
click at [505, 154] on p "Dirección" at bounding box center [560, 153] width 175 height 11
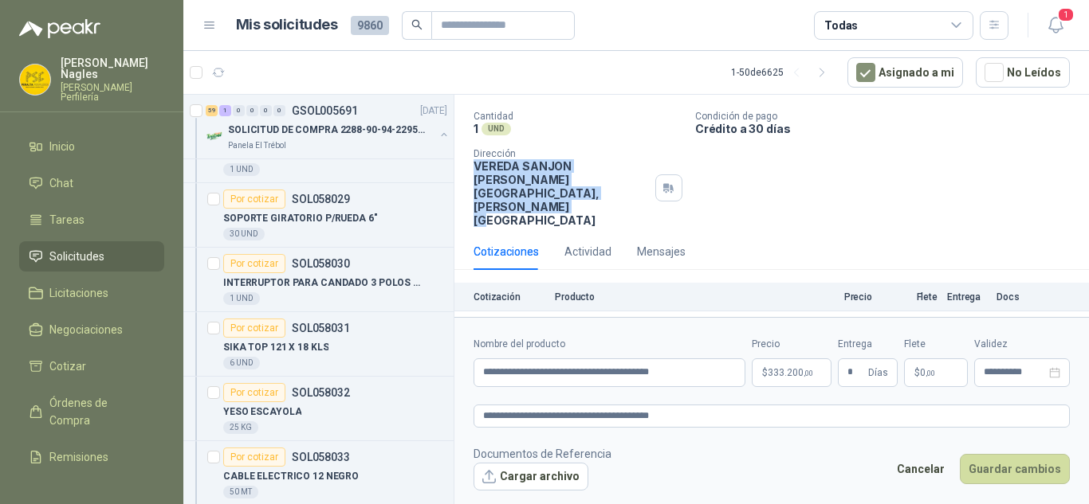
drag, startPoint x: 474, startPoint y: 164, endPoint x: 632, endPoint y: 175, distance: 158.1
click at [632, 175] on p "VEREDA SANJON DE [GEOGRAPHIC_DATA] , [PERSON_NAME][GEOGRAPHIC_DATA]" at bounding box center [560, 193] width 175 height 68
drag, startPoint x: 622, startPoint y: 179, endPoint x: 477, endPoint y: 167, distance: 145.5
click at [477, 167] on p "VEREDA SANJON DE [GEOGRAPHIC_DATA] , [PERSON_NAME][GEOGRAPHIC_DATA]" at bounding box center [560, 193] width 175 height 68
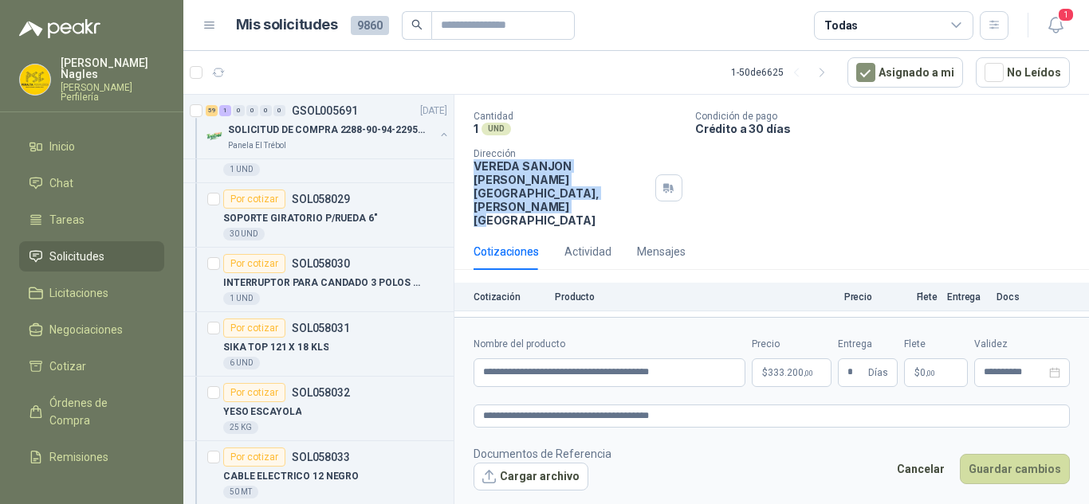
copy p "VEREDA SANJON DE [GEOGRAPHIC_DATA] , [PERSON_NAME][GEOGRAPHIC_DATA]"
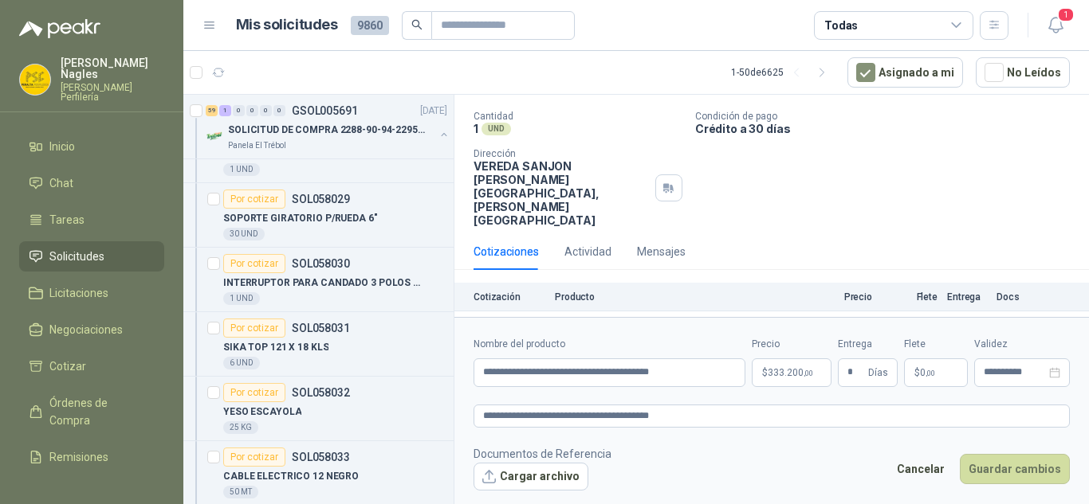
click at [705, 171] on div "Cantidad 1 UND  Condición de pago Crédito a 30 días Dirección VEREDA SANJON DE…" at bounding box center [771, 169] width 596 height 116
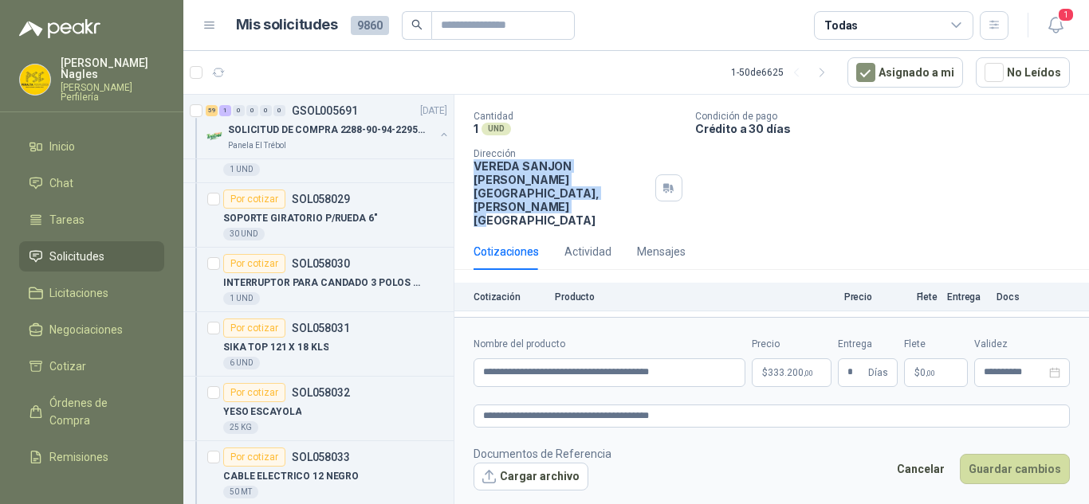
drag, startPoint x: 618, startPoint y: 181, endPoint x: 474, endPoint y: 165, distance: 145.1
click at [474, 165] on p "VEREDA SANJON DE [GEOGRAPHIC_DATA] , [PERSON_NAME][GEOGRAPHIC_DATA]" at bounding box center [560, 193] width 175 height 68
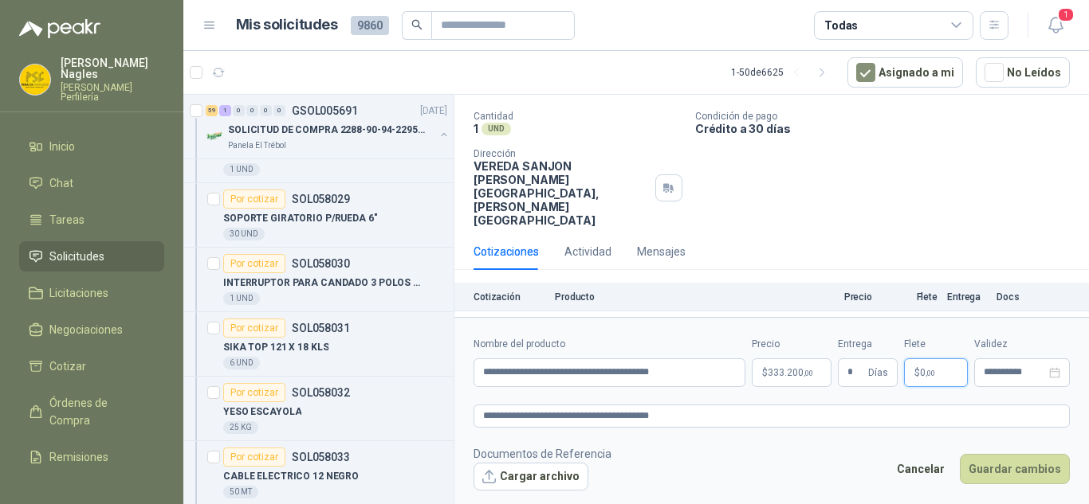
click at [925, 372] on span ",00" at bounding box center [930, 373] width 10 height 9
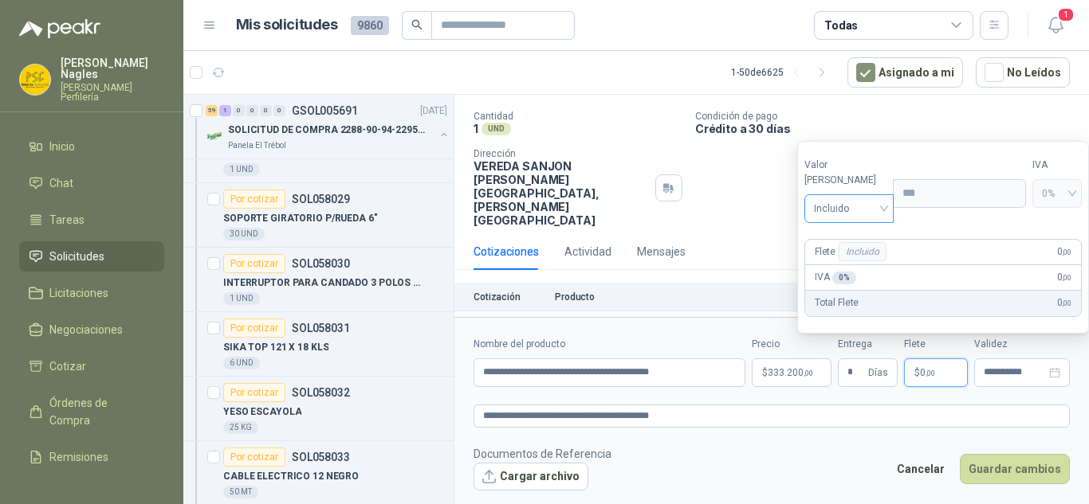
click at [850, 208] on span "Incluido" at bounding box center [849, 209] width 70 height 24
click at [833, 241] on div "Flex" at bounding box center [846, 243] width 58 height 18
click at [918, 207] on input "***" at bounding box center [960, 193] width 129 height 27
click at [1054, 208] on div "0%" at bounding box center [1056, 193] width 49 height 29
click at [975, 173] on label "Precio" at bounding box center [959, 165] width 131 height 15
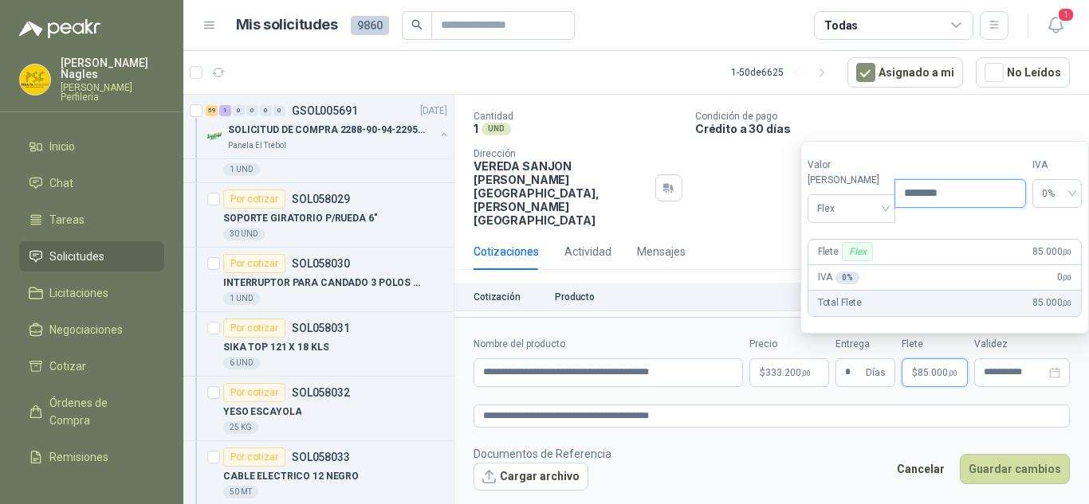
click at [975, 180] on input "********" at bounding box center [960, 193] width 130 height 27
drag, startPoint x: 957, startPoint y: 198, endPoint x: 874, endPoint y: 221, distance: 86.0
click at [874, 221] on div "Valor [PERSON_NAME] Flex Precio ********" at bounding box center [916, 190] width 218 height 65
type input "********"
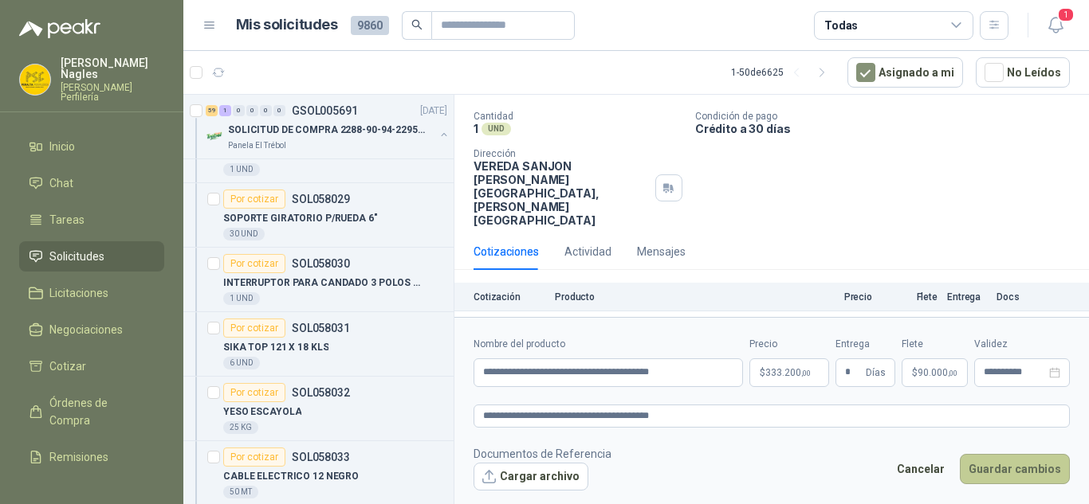
click at [991, 469] on button "Guardar cambios" at bounding box center [1015, 469] width 110 height 30
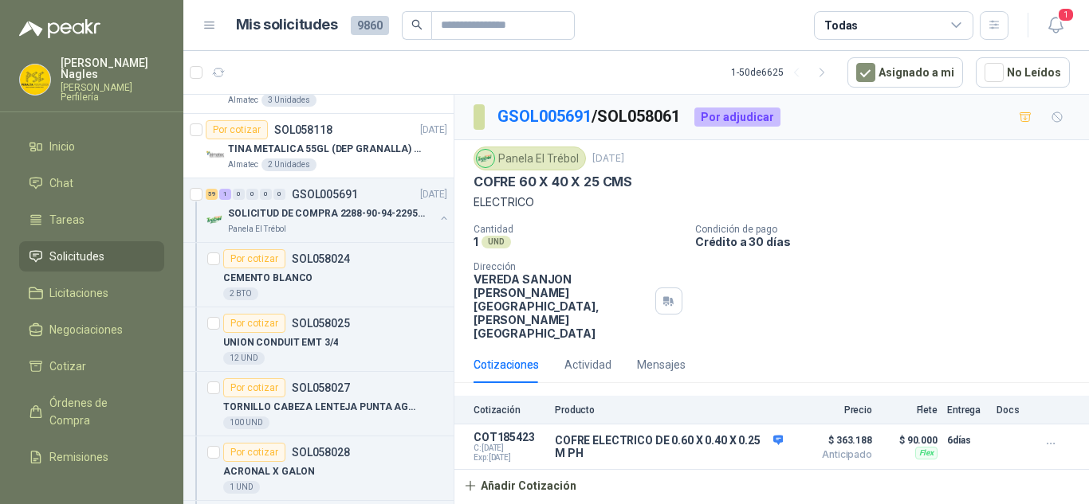
scroll to position [432, 0]
click at [536, 122] on link "GSOL005691" at bounding box center [544, 116] width 94 height 19
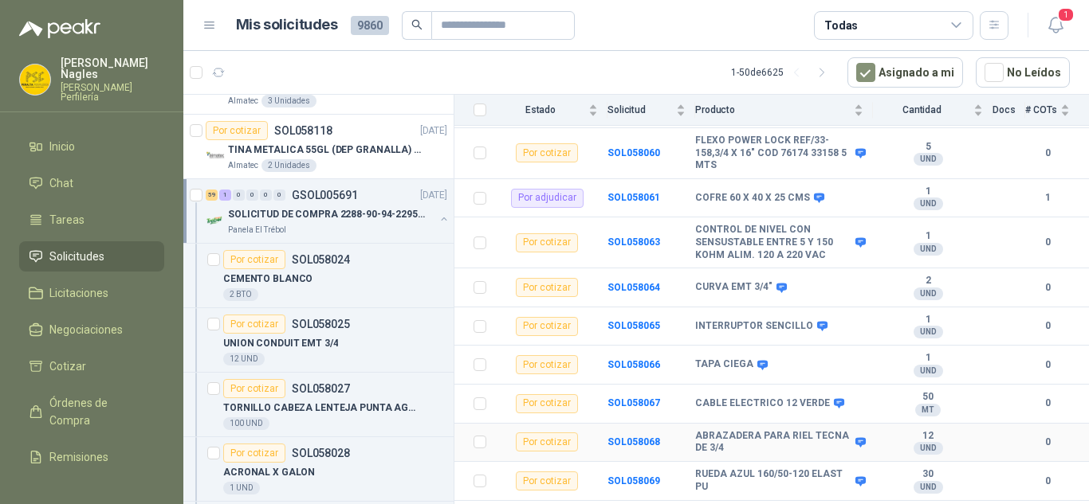
scroll to position [1594, 0]
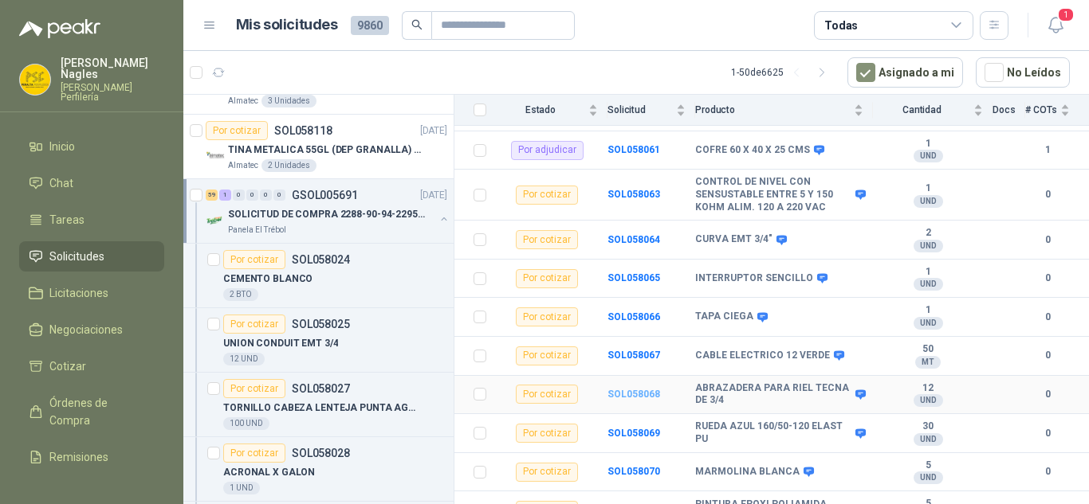
click at [642, 389] on b "SOL058068" at bounding box center [633, 394] width 53 height 11
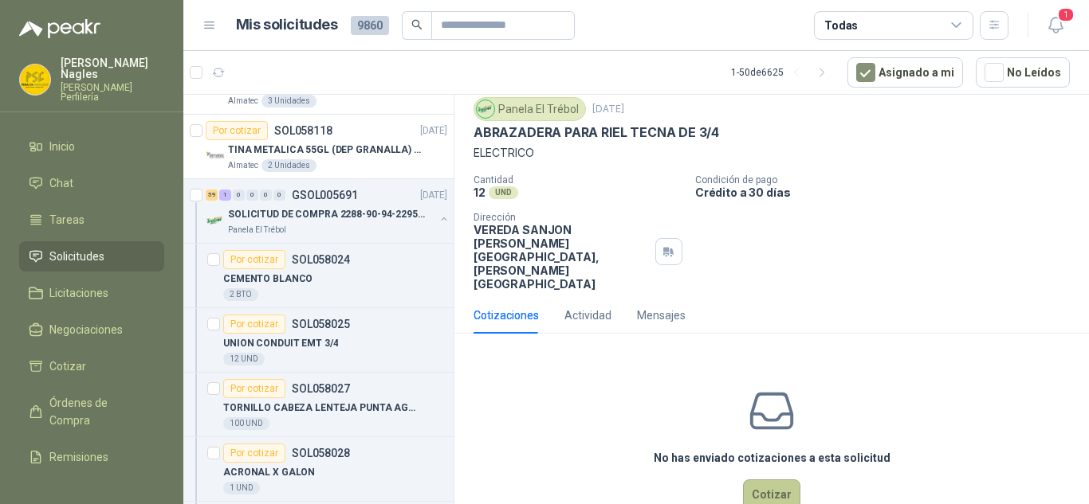
click at [762, 480] on button "Cotizar" at bounding box center [771, 495] width 57 height 30
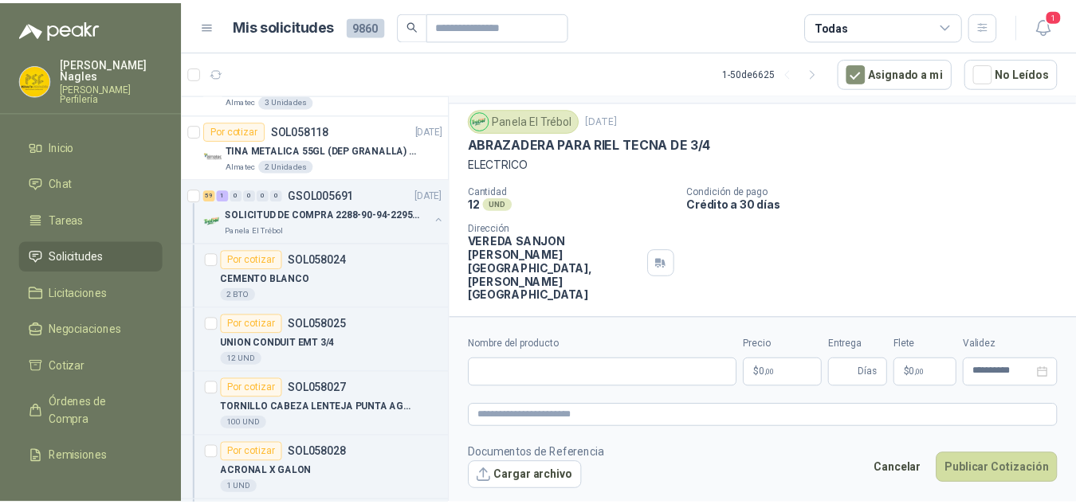
scroll to position [38, 0]
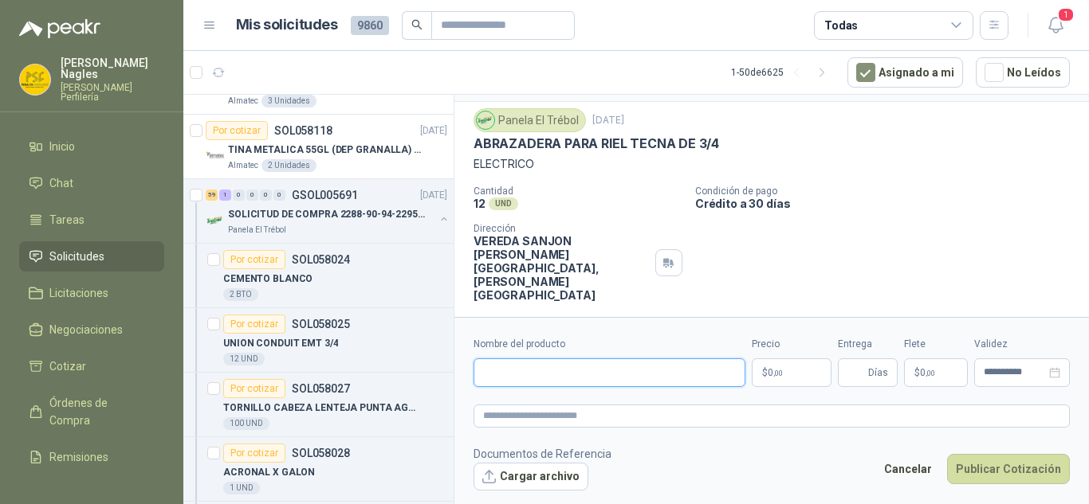
click at [587, 369] on input "Nombre del producto" at bounding box center [609, 373] width 272 height 29
paste input "**********"
type input "**********"
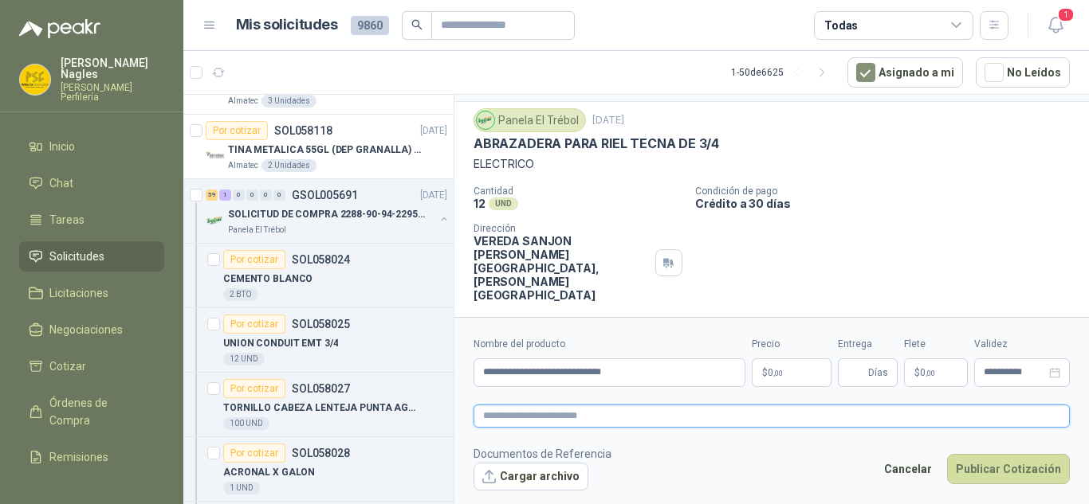
click at [561, 424] on textarea at bounding box center [771, 416] width 596 height 23
paste textarea "**********"
type textarea "**********"
click at [790, 371] on body "[PERSON_NAME] Perfilería Inicio Chat Tareas Solicitudes Licitaciones Negociacio…" at bounding box center [544, 252] width 1089 height 504
click at [790, 371] on p "$ 0 ,00" at bounding box center [792, 373] width 80 height 29
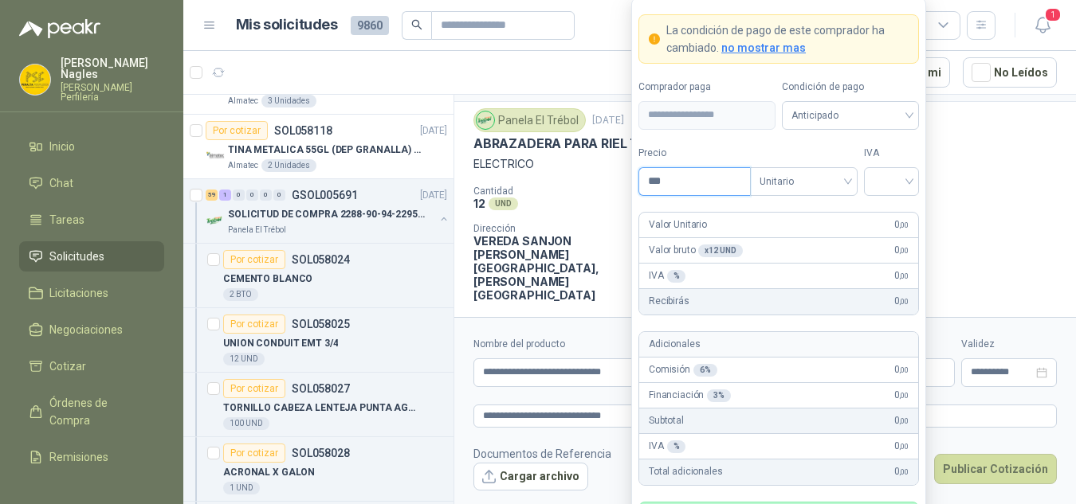
click at [685, 184] on input "***" at bounding box center [694, 181] width 111 height 27
click at [814, 190] on span "Unitario" at bounding box center [804, 182] width 88 height 24
type input "*****"
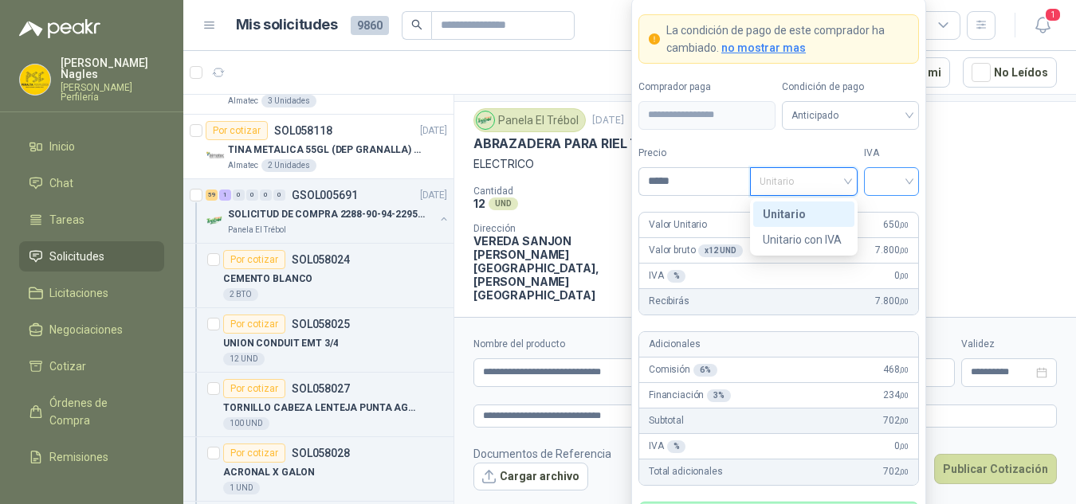
click at [891, 187] on input "search" at bounding box center [891, 180] width 36 height 24
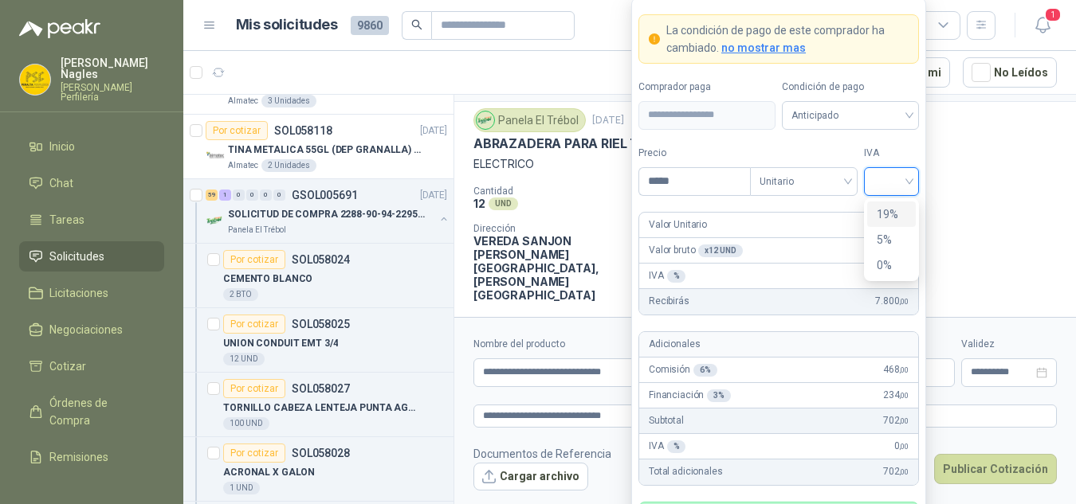
click at [895, 224] on div "19%" at bounding box center [891, 215] width 49 height 26
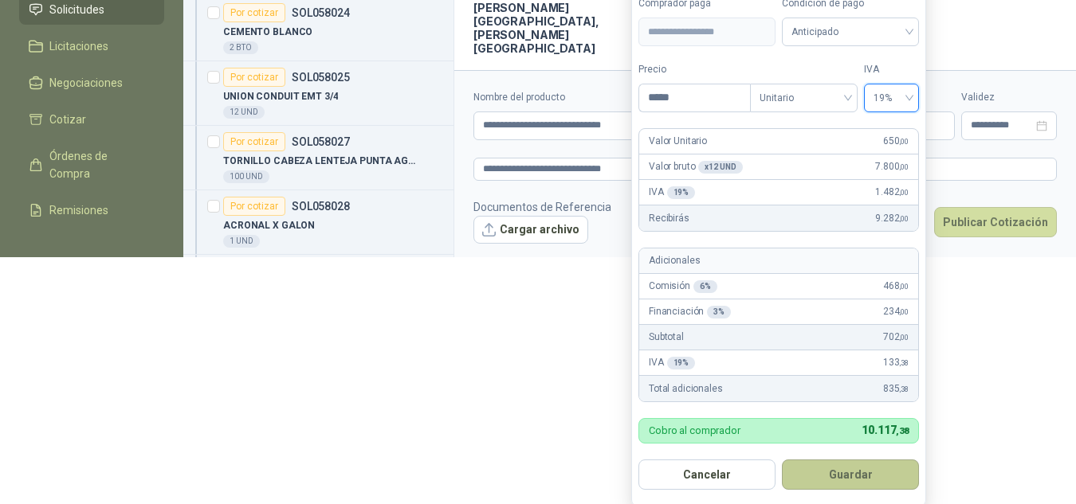
click at [863, 479] on button "Guardar" at bounding box center [850, 475] width 137 height 30
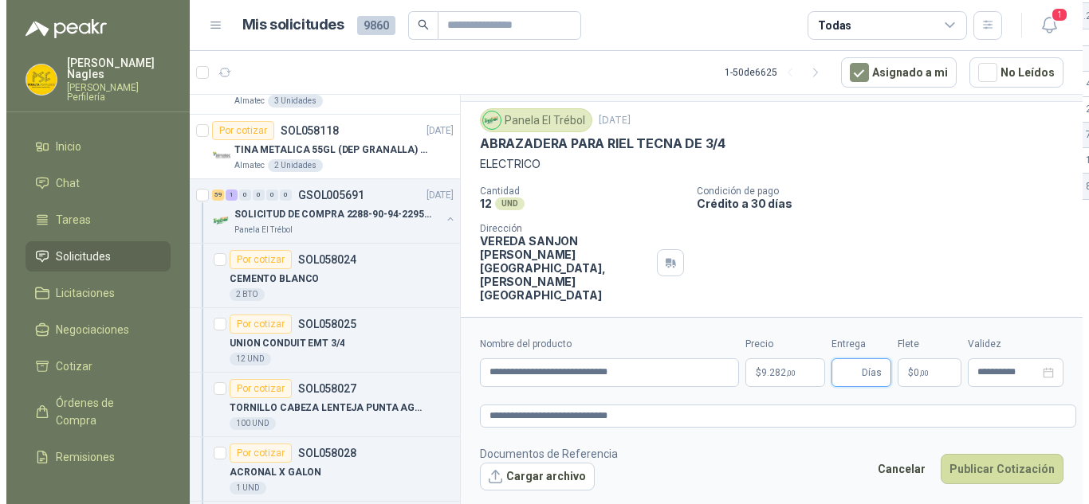
scroll to position [0, 0]
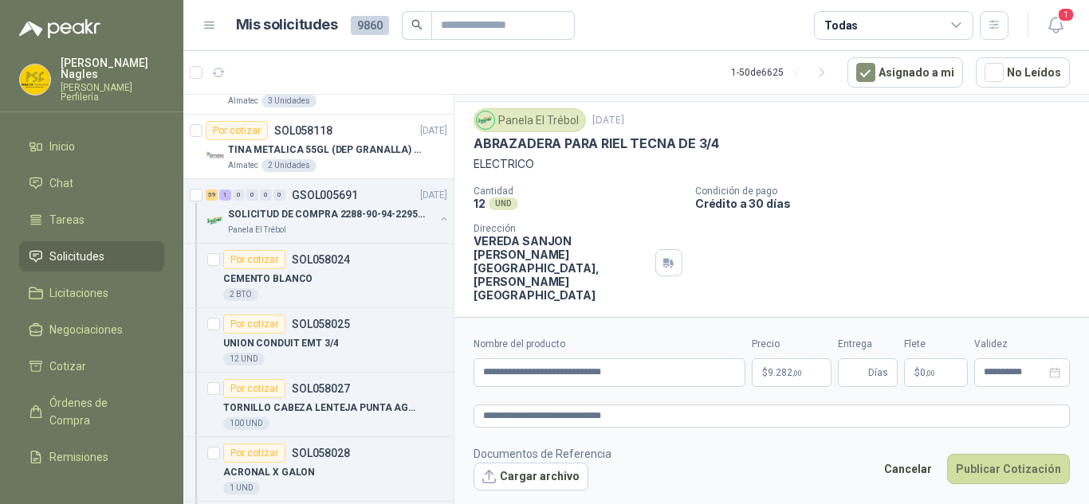
click at [948, 367] on p "$ 0 ,00" at bounding box center [936, 373] width 64 height 29
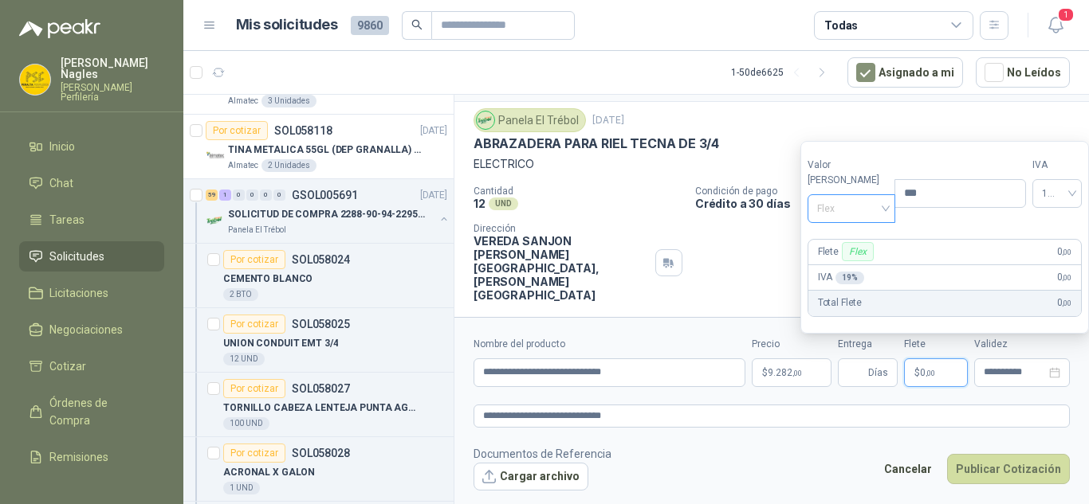
click at [858, 198] on span "Flex" at bounding box center [851, 209] width 69 height 24
click at [857, 267] on div "Incluido" at bounding box center [847, 268] width 55 height 18
click at [997, 469] on button "Publicar Cotización" at bounding box center [1008, 469] width 123 height 30
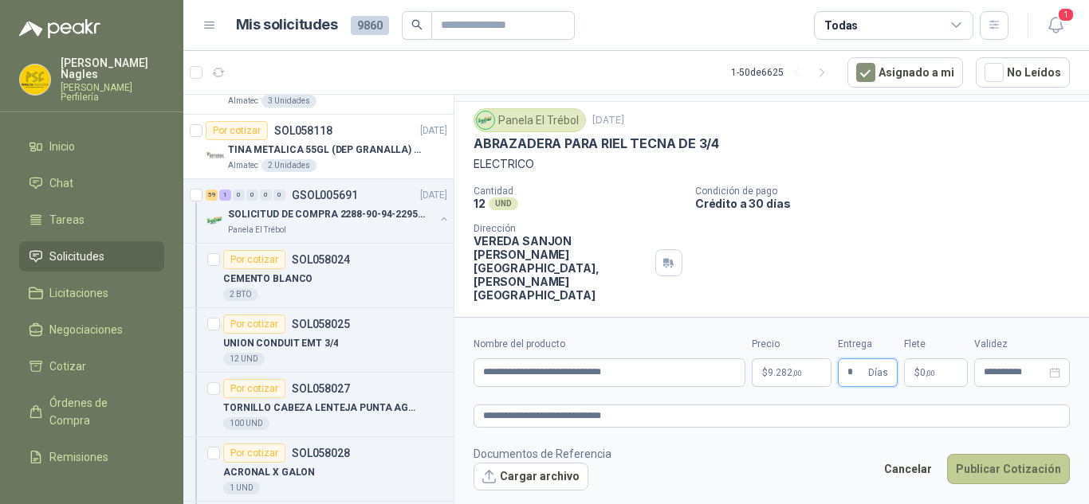
type input "*"
click at [977, 469] on button "Publicar Cotización" at bounding box center [1008, 469] width 123 height 30
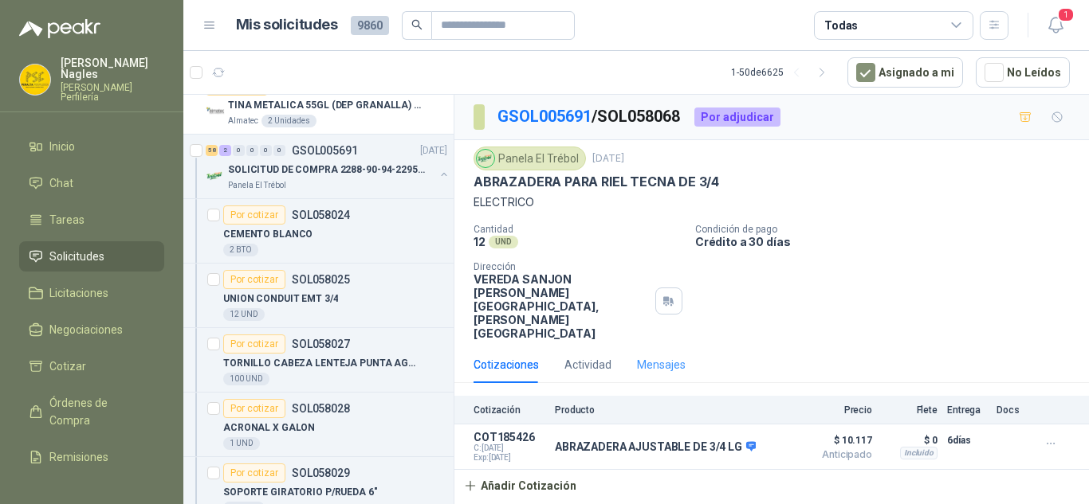
scroll to position [512, 0]
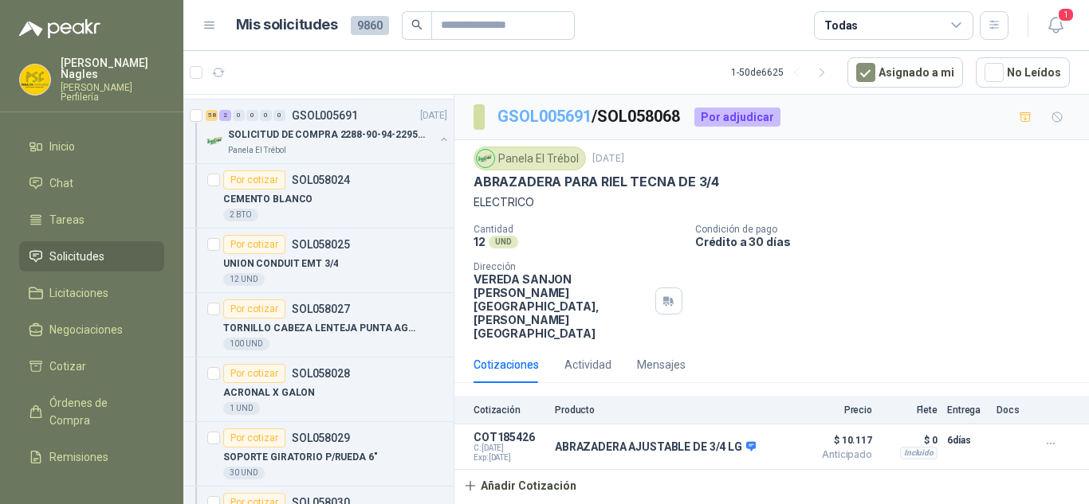
click at [558, 112] on link "GSOL005691" at bounding box center [544, 116] width 94 height 19
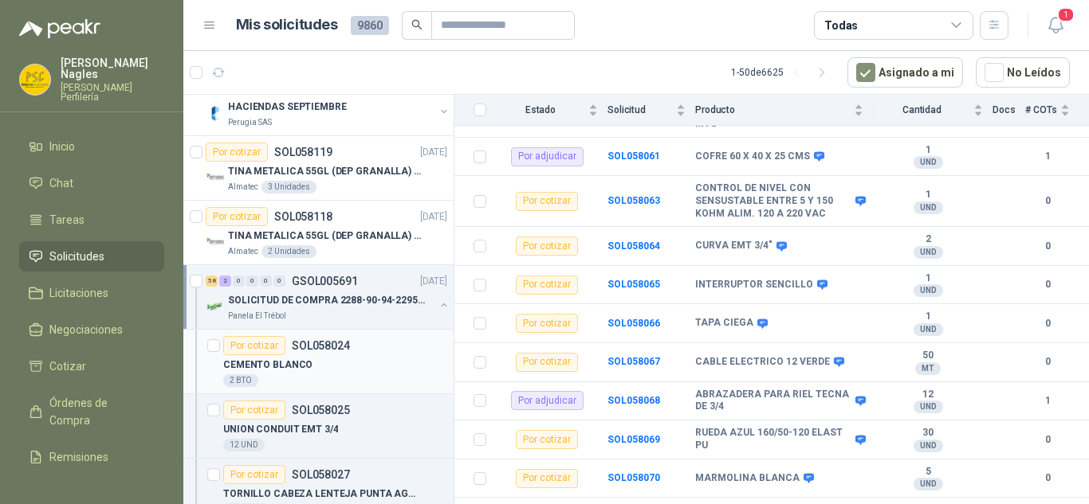
scroll to position [352, 0]
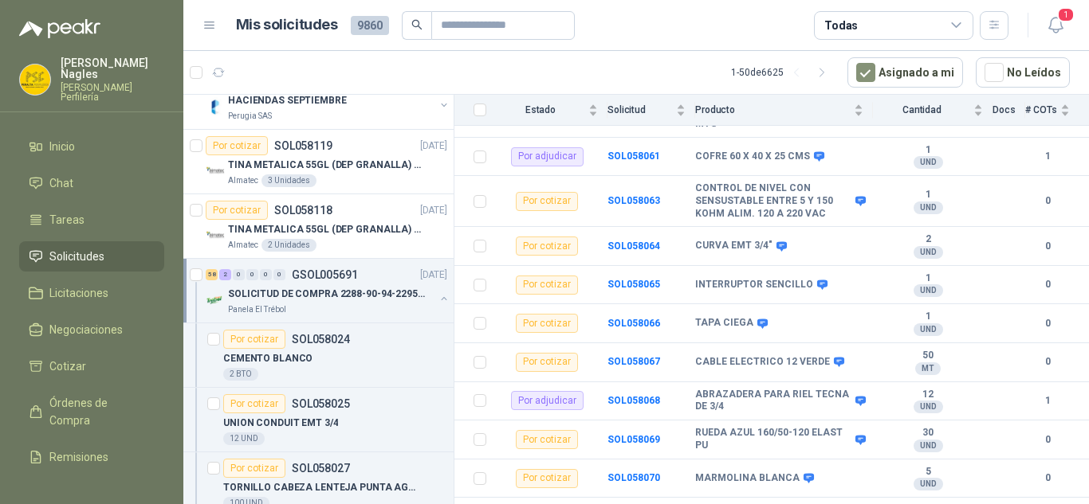
click at [360, 267] on div "58 2 0 0 0 0 GSOL005691 [DATE]" at bounding box center [328, 274] width 245 height 19
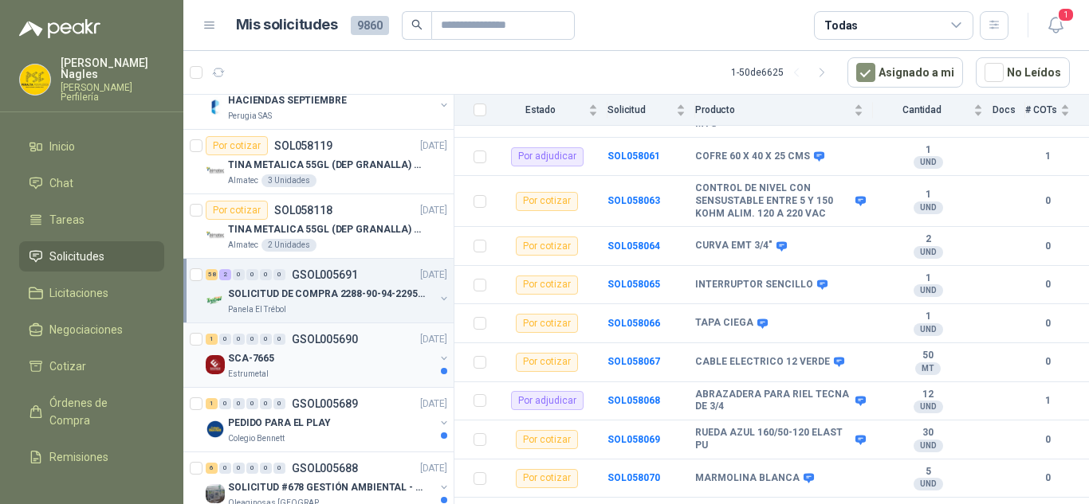
scroll to position [6, 0]
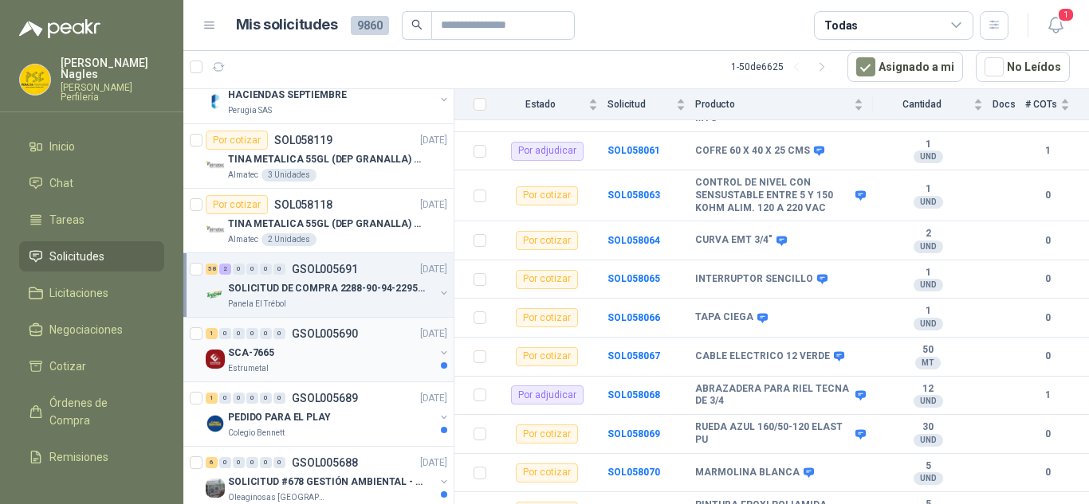
click at [334, 361] on div "SCA-7665" at bounding box center [331, 352] width 206 height 19
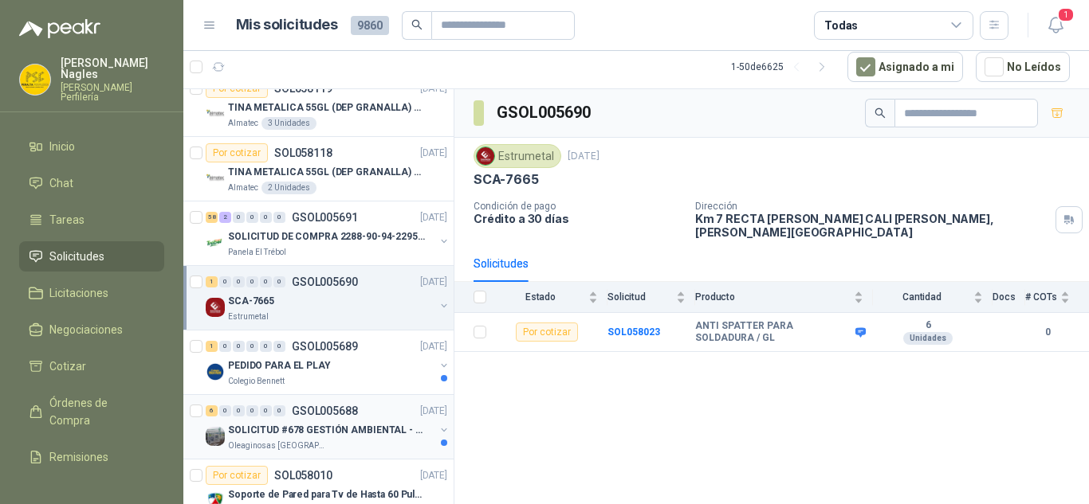
scroll to position [432, 0]
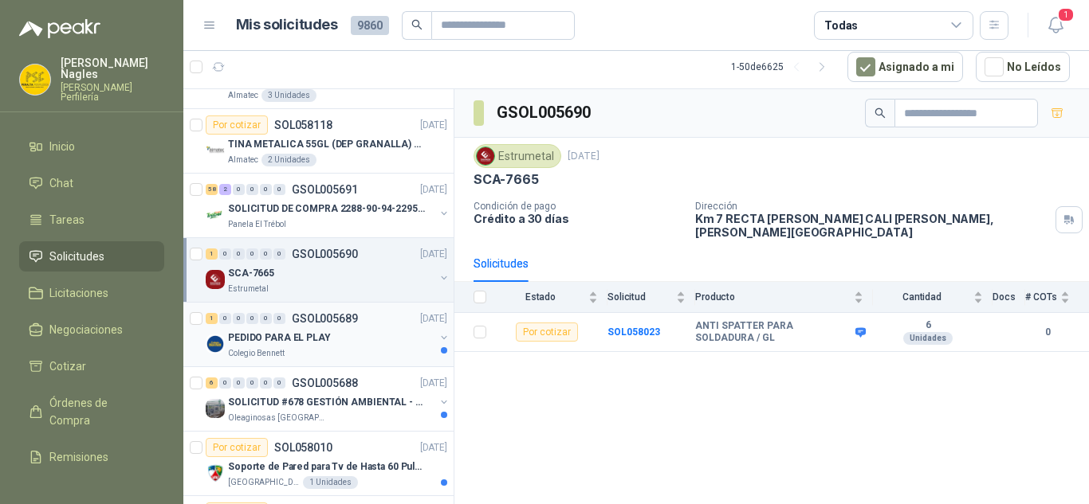
click at [372, 339] on div "PEDIDO PARA EL PLAY" at bounding box center [331, 337] width 206 height 19
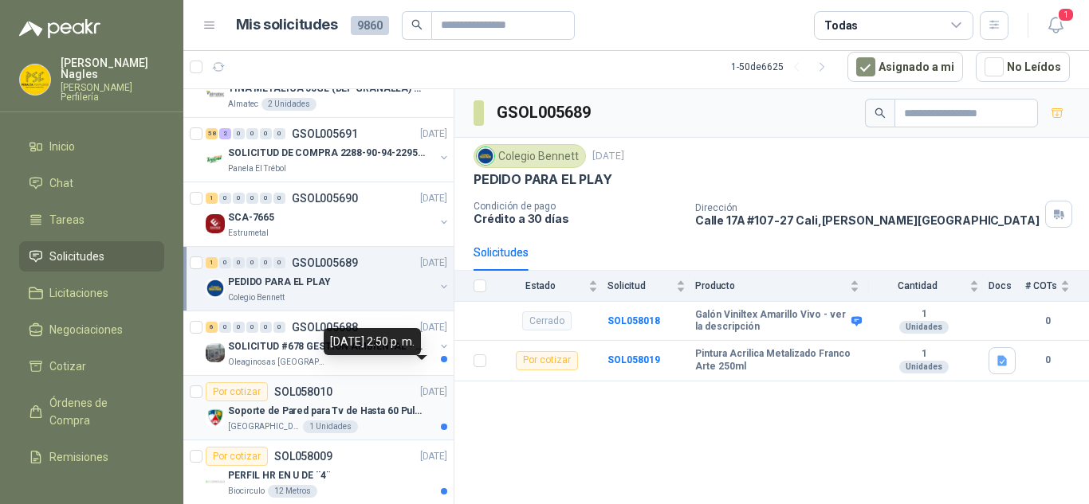
scroll to position [512, 0]
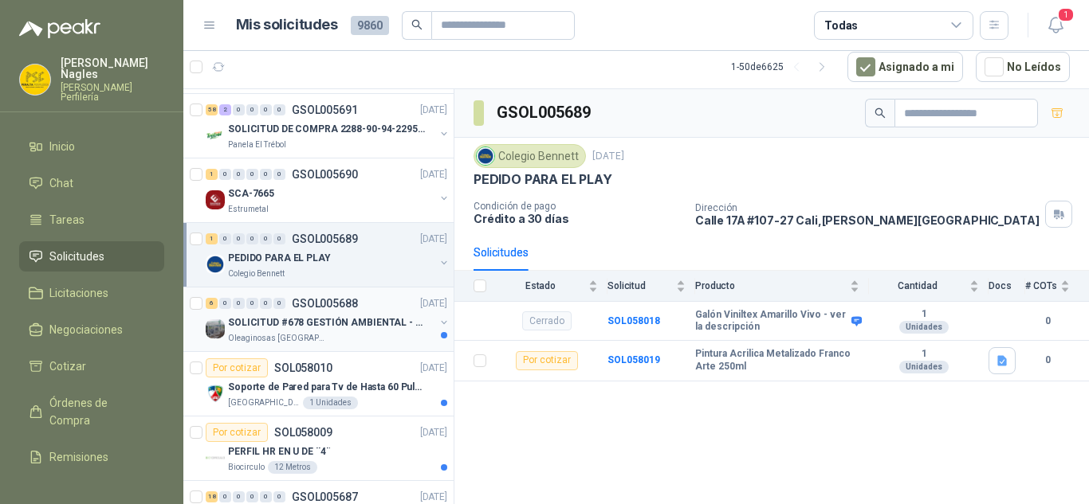
click at [334, 308] on p "GSOL005688" at bounding box center [325, 303] width 66 height 11
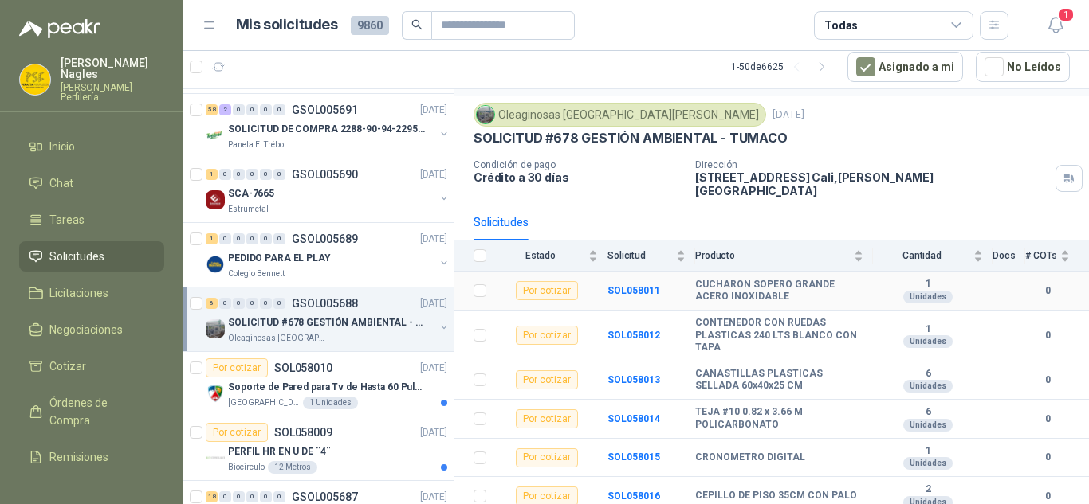
scroll to position [42, 0]
click at [343, 365] on div "Por cotizar SOL058010 [DATE]" at bounding box center [326, 368] width 241 height 19
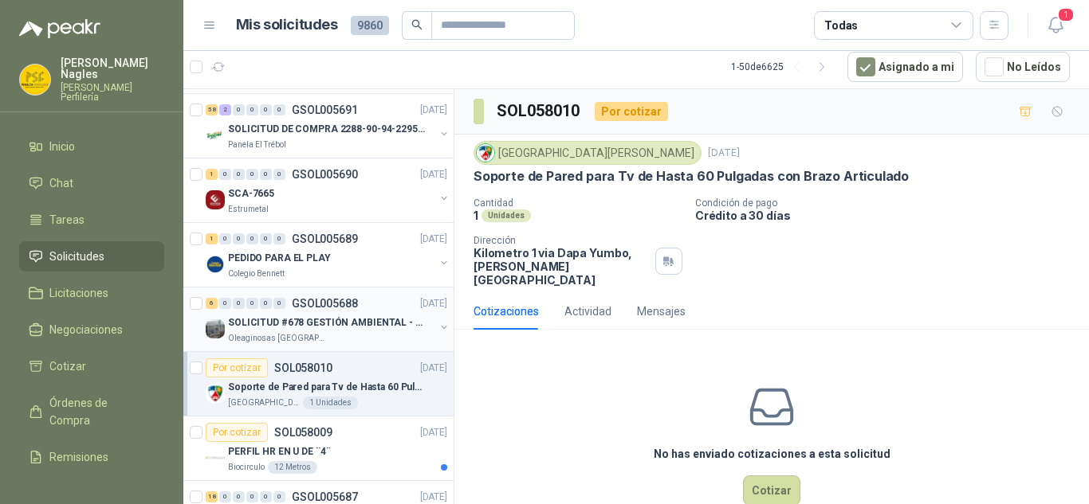
scroll to position [591, 0]
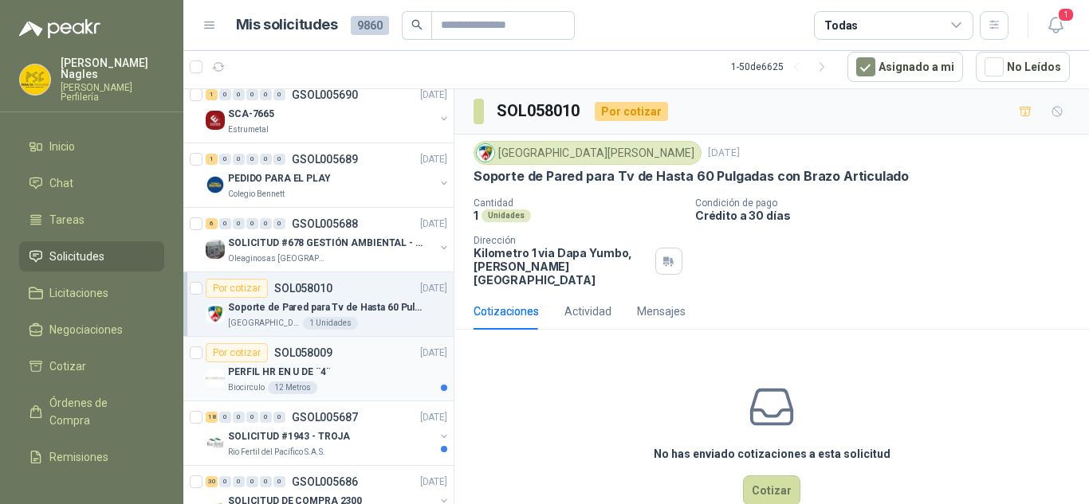
click at [351, 359] on div "Por cotizar SOL058009 [DATE]" at bounding box center [326, 352] width 241 height 19
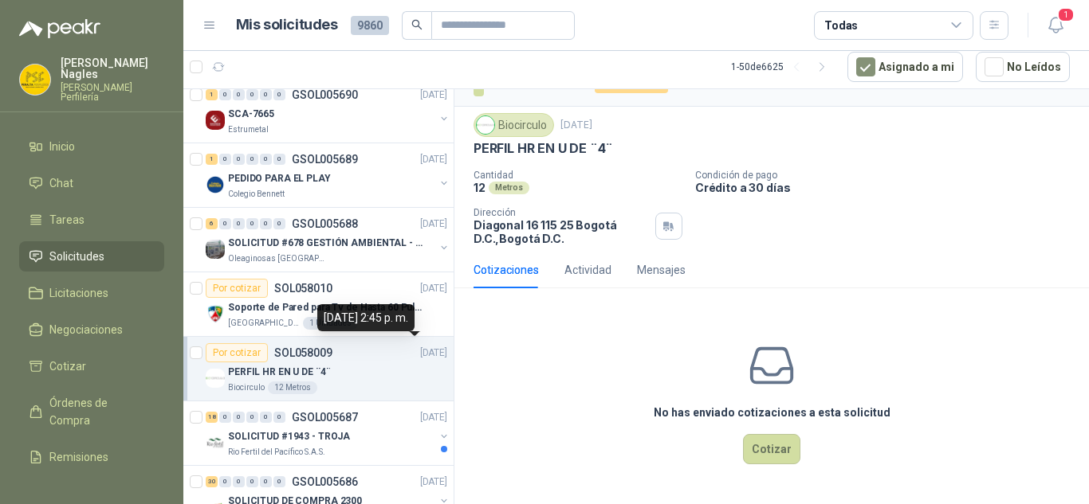
scroll to position [671, 0]
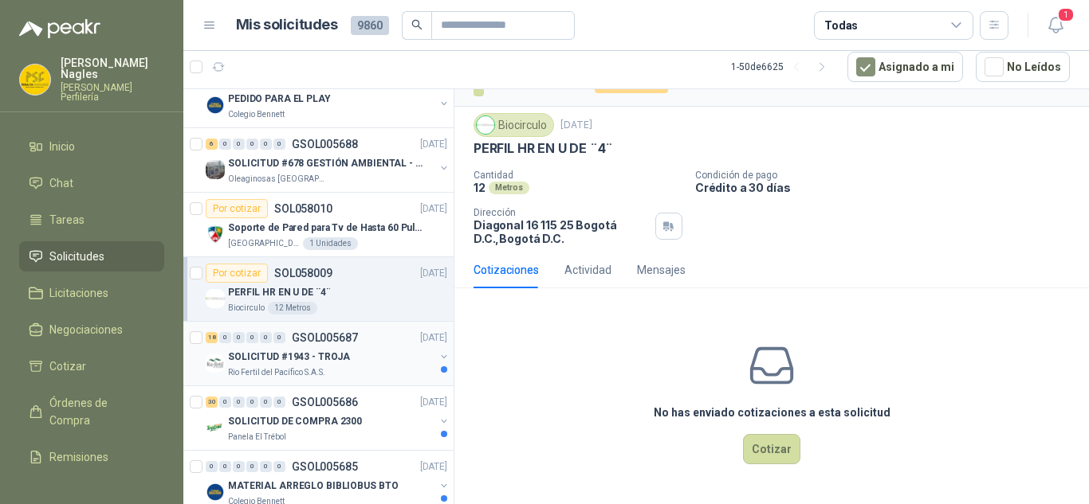
click at [377, 375] on div "Rio Fertil del Pacífico S.A.S." at bounding box center [331, 373] width 206 height 13
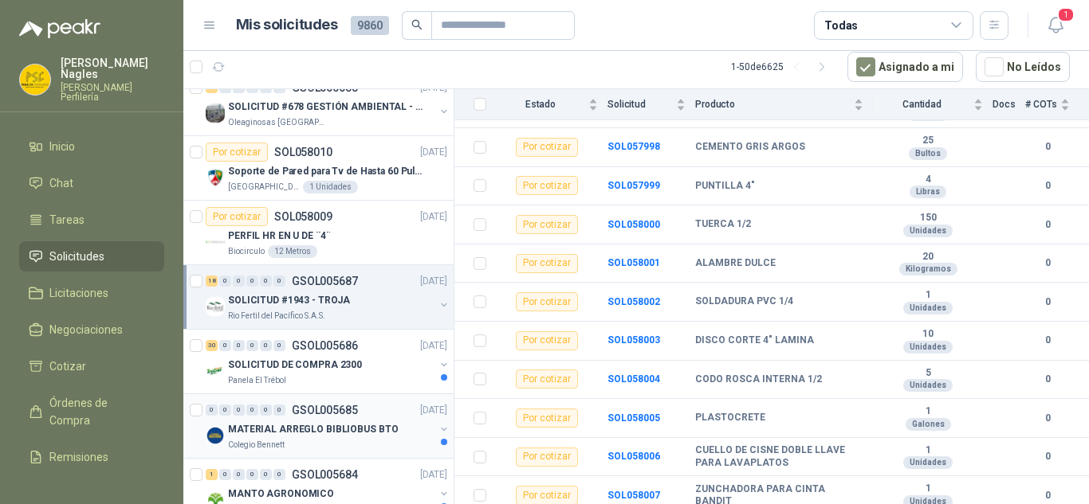
scroll to position [751, 0]
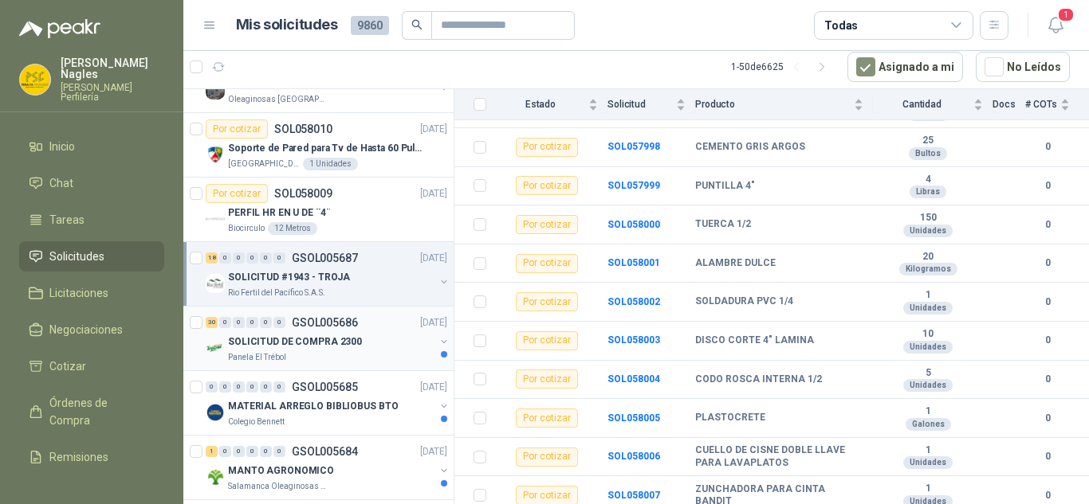
click at [350, 341] on p "SOLICITUD DE COMPRA 2300" at bounding box center [295, 342] width 134 height 15
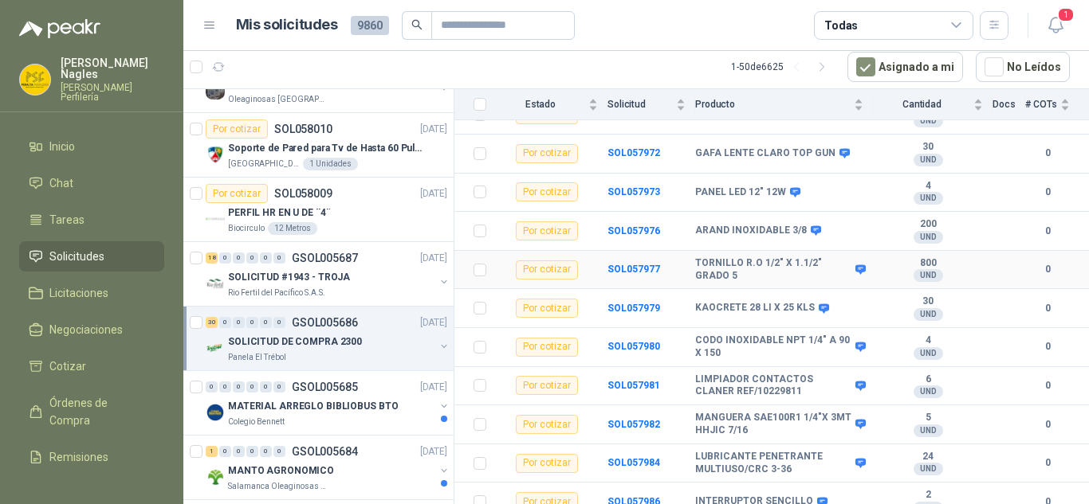
scroll to position [984, 0]
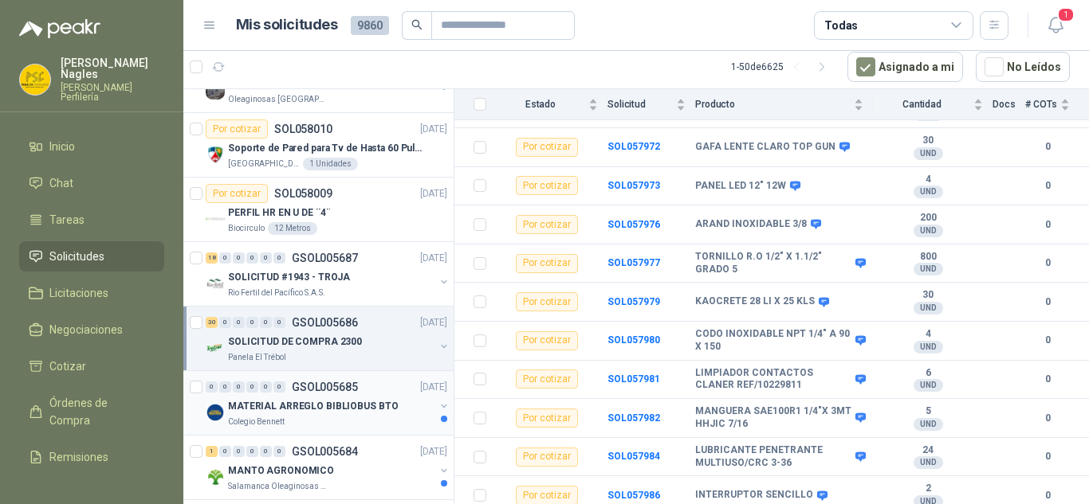
click at [390, 412] on div "MATERIAL ARREGLO BIBLIOBUS BTO" at bounding box center [331, 406] width 206 height 19
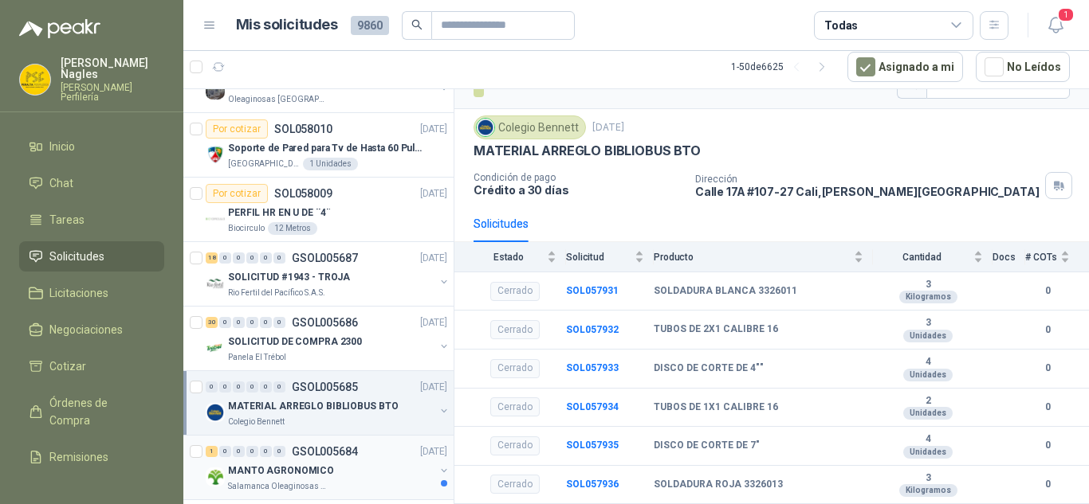
scroll to position [830, 0]
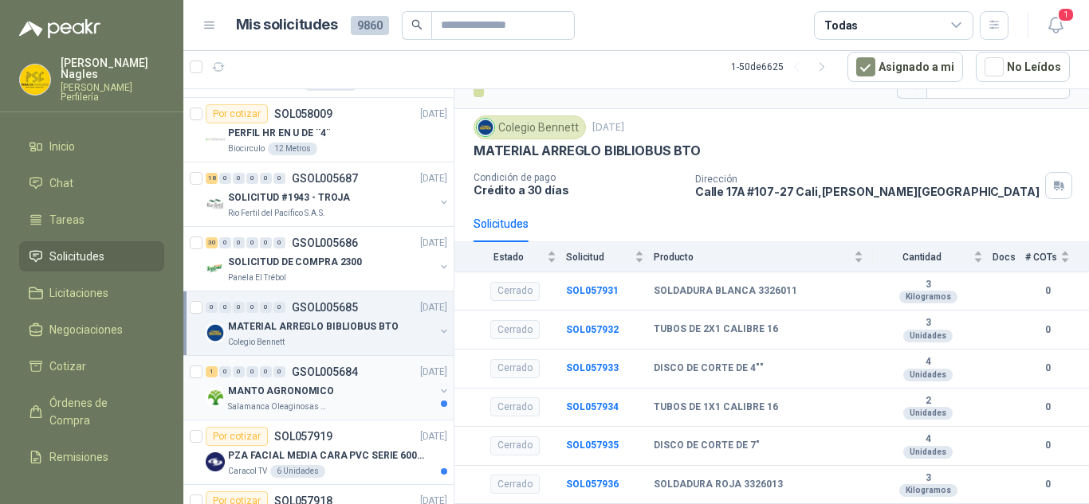
click at [343, 406] on div "Salamanca Oleaginosas SAS" at bounding box center [331, 407] width 206 height 13
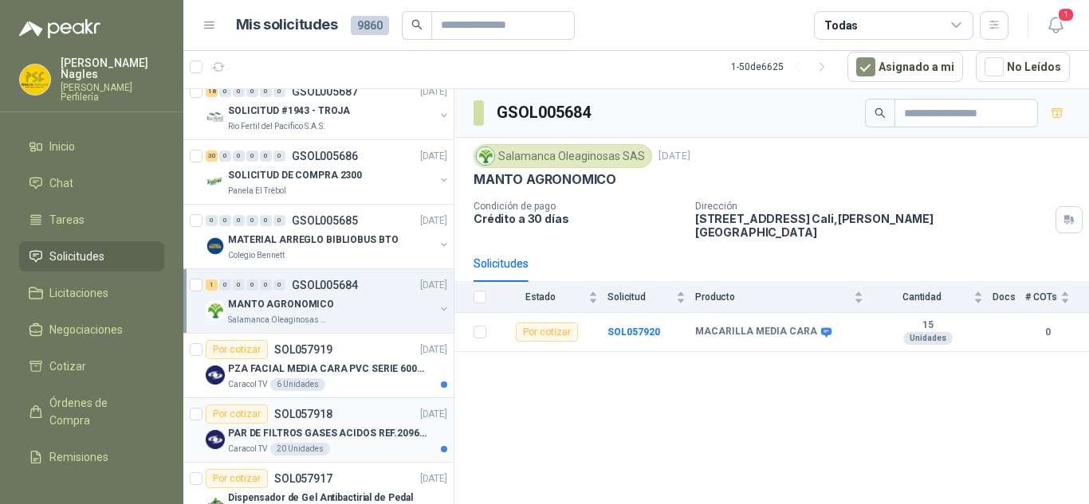
scroll to position [990, 0]
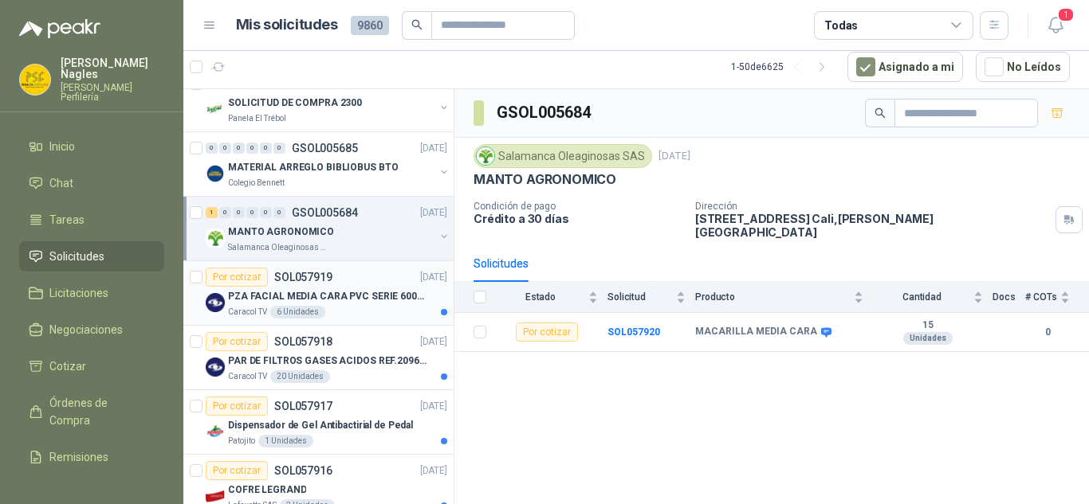
click at [353, 290] on p "PZA FACIAL MEDIA CARA PVC SERIE 6000 3M" at bounding box center [327, 296] width 198 height 15
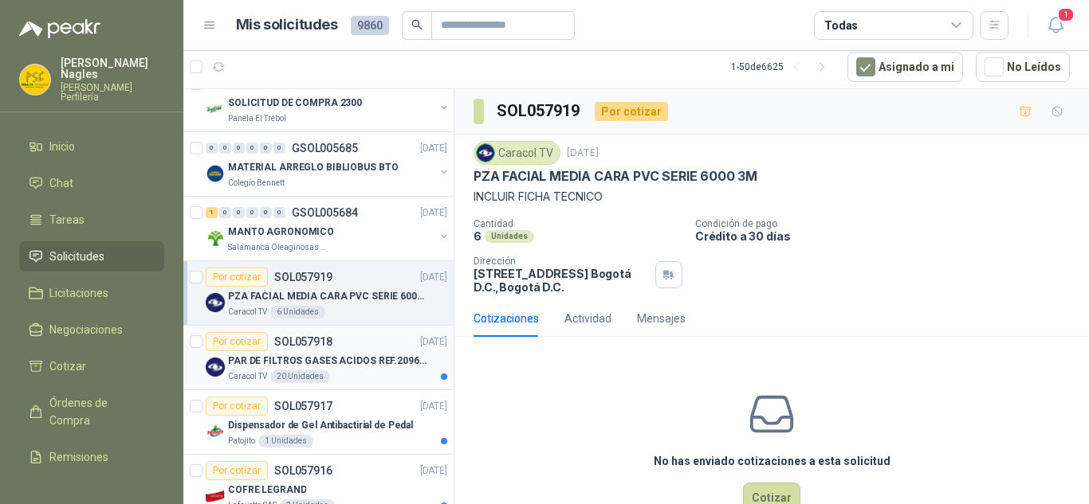
click at [381, 379] on div "Caracol TV 20 Unidades" at bounding box center [337, 377] width 219 height 13
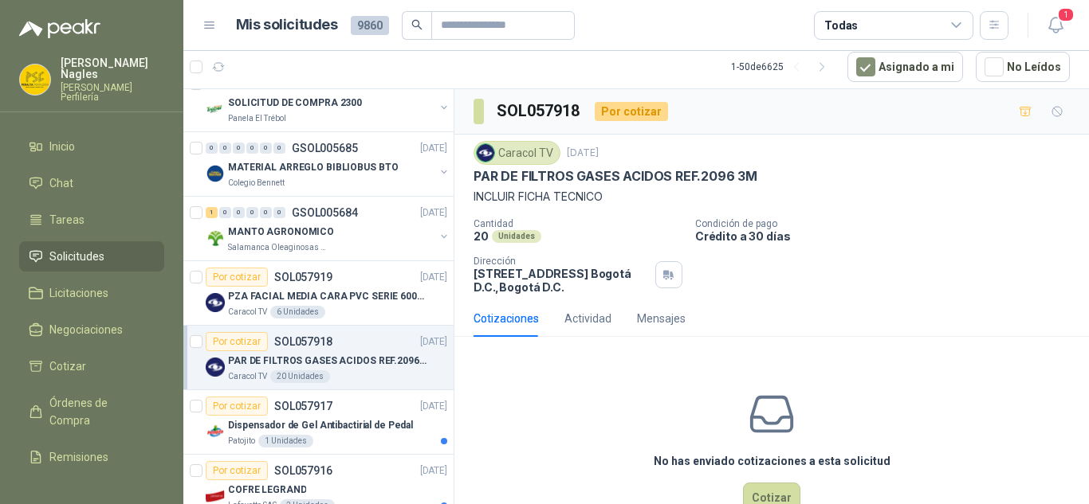
scroll to position [1070, 0]
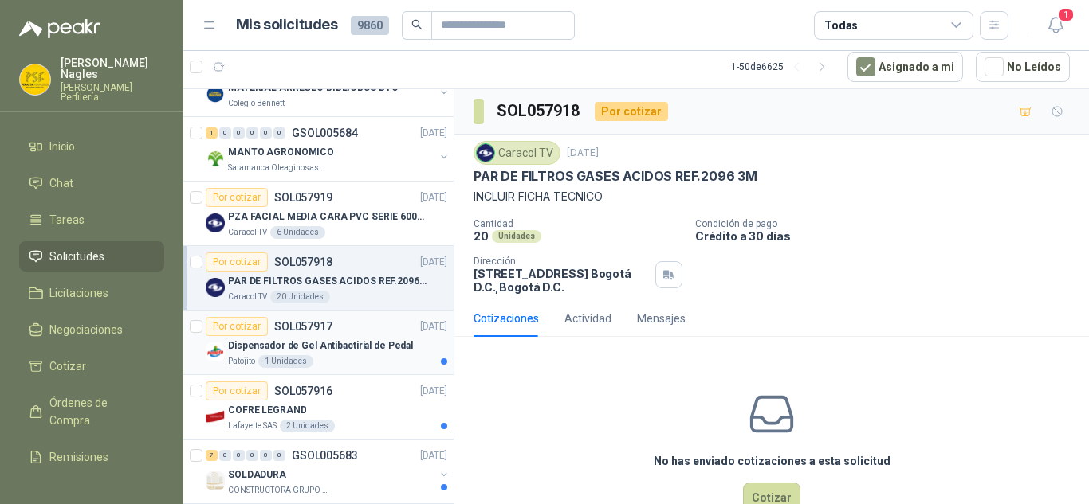
click at [367, 345] on p "Dispensador de Gel Antibactirial de Pedal" at bounding box center [320, 346] width 185 height 15
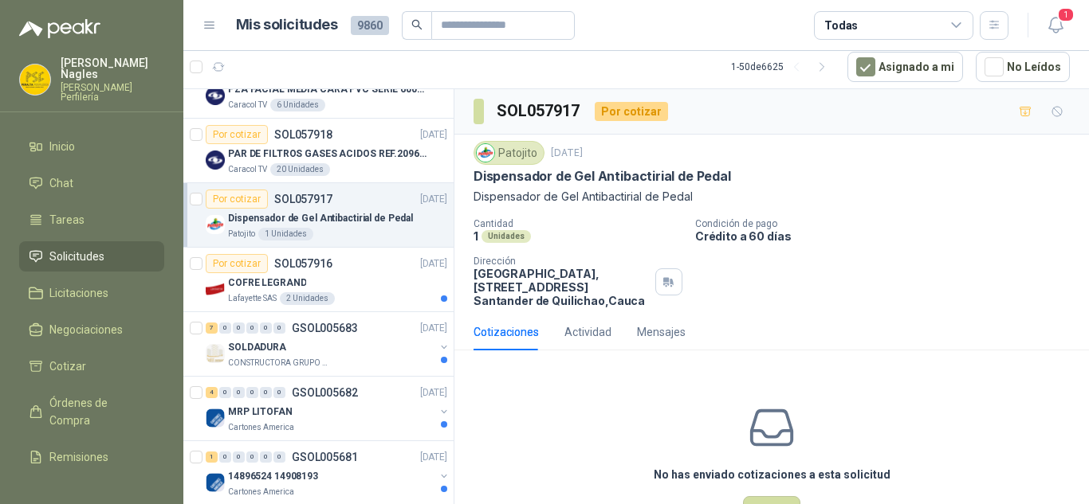
scroll to position [1229, 0]
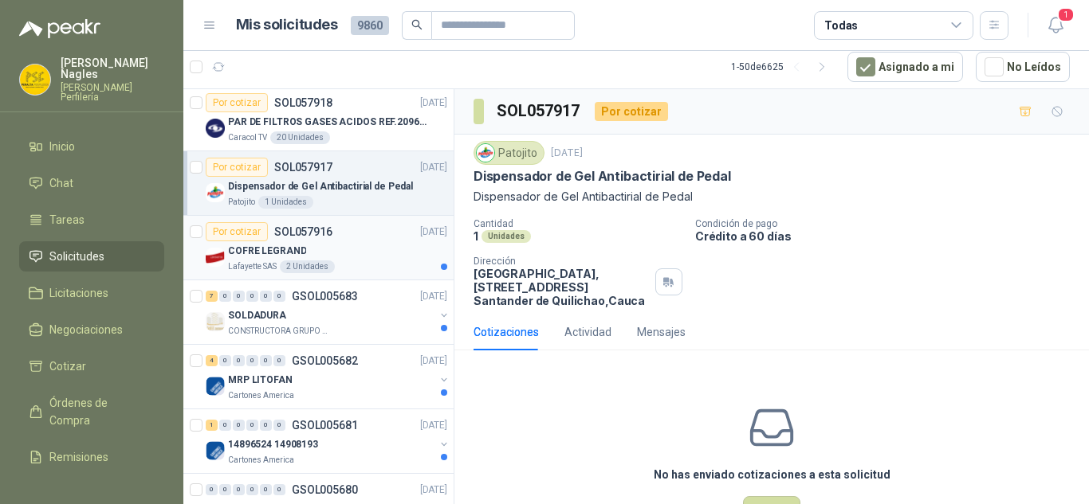
click at [352, 264] on div "Lafayette SAS 2 Unidades" at bounding box center [337, 267] width 219 height 13
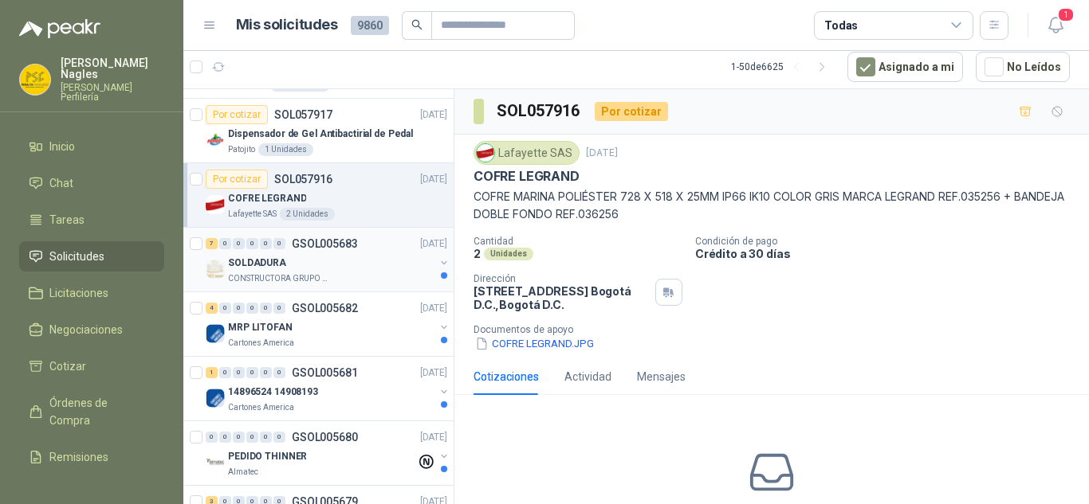
scroll to position [1309, 0]
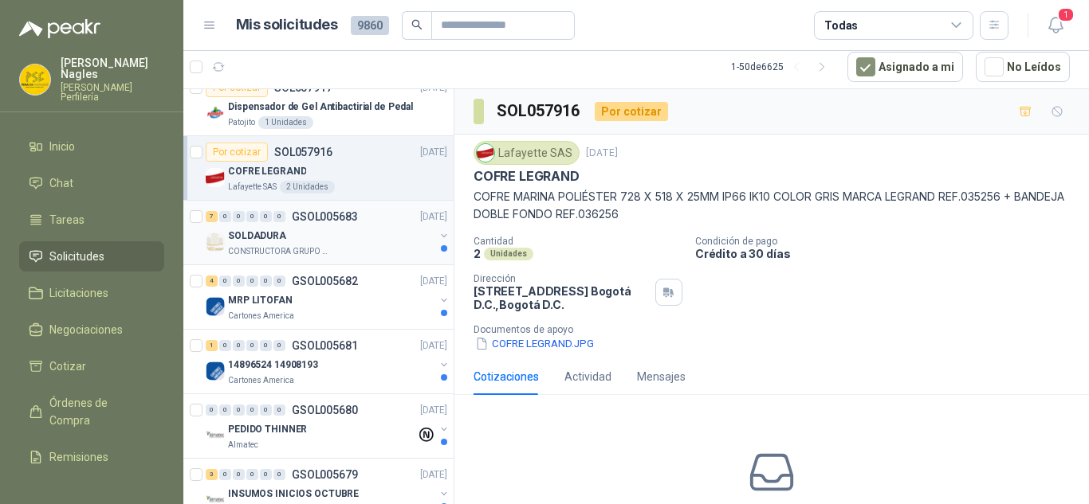
click at [355, 236] on div "SOLDADURA" at bounding box center [331, 235] width 206 height 19
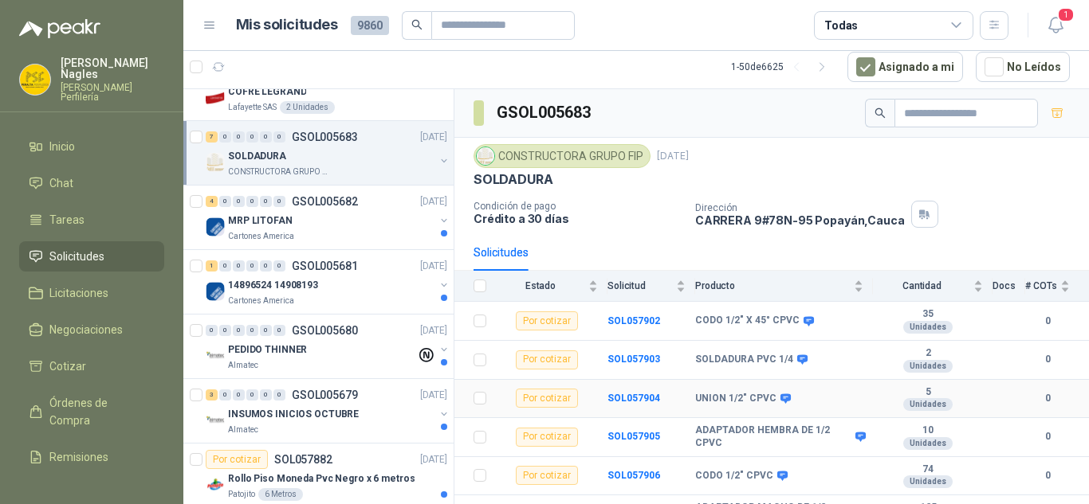
scroll to position [69, 0]
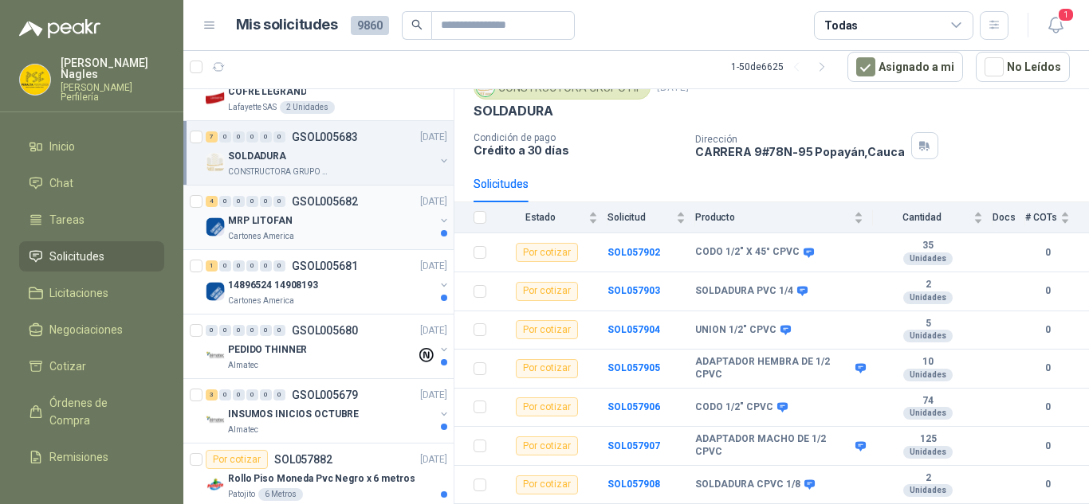
click at [346, 230] on div "MRP LITOFAN" at bounding box center [331, 220] width 206 height 19
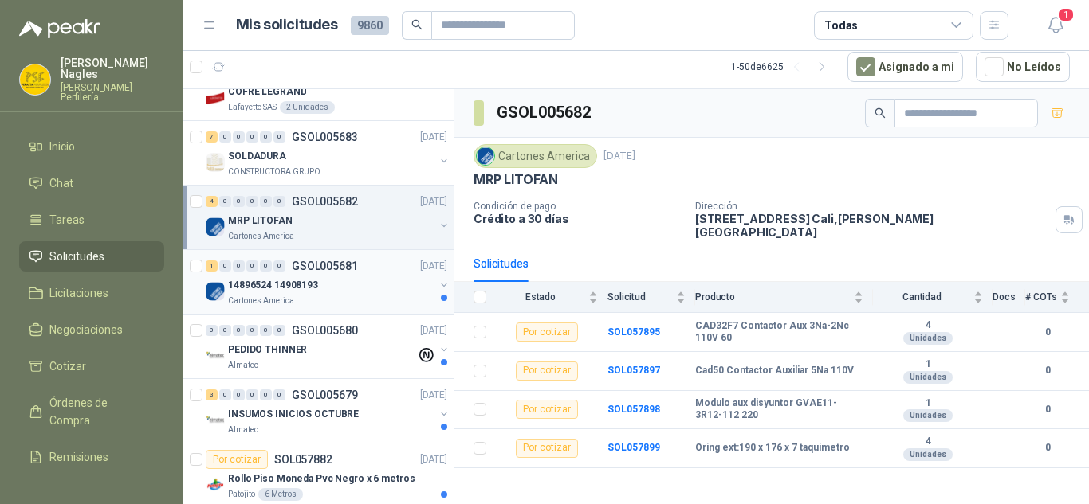
click at [302, 275] on div "1 0 0 0 0 0 GSOL005681 [DATE]" at bounding box center [328, 266] width 245 height 19
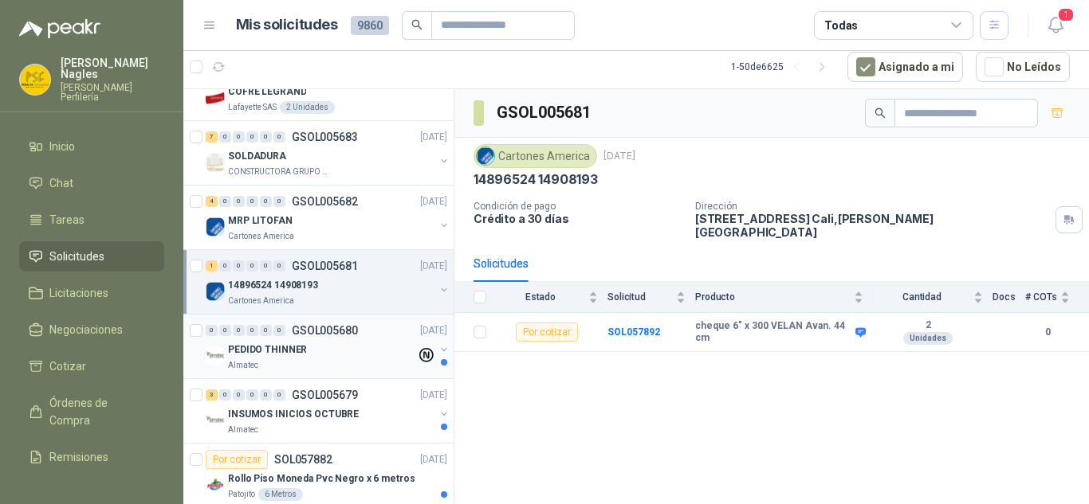
click at [304, 345] on div "PEDIDO THINNER" at bounding box center [322, 349] width 188 height 19
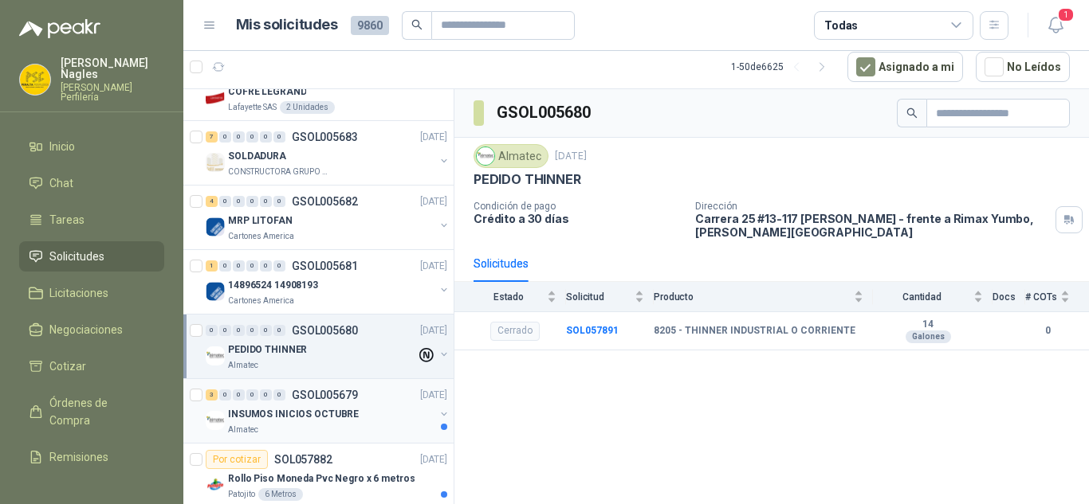
click at [330, 392] on p "GSOL005679" at bounding box center [325, 395] width 66 height 11
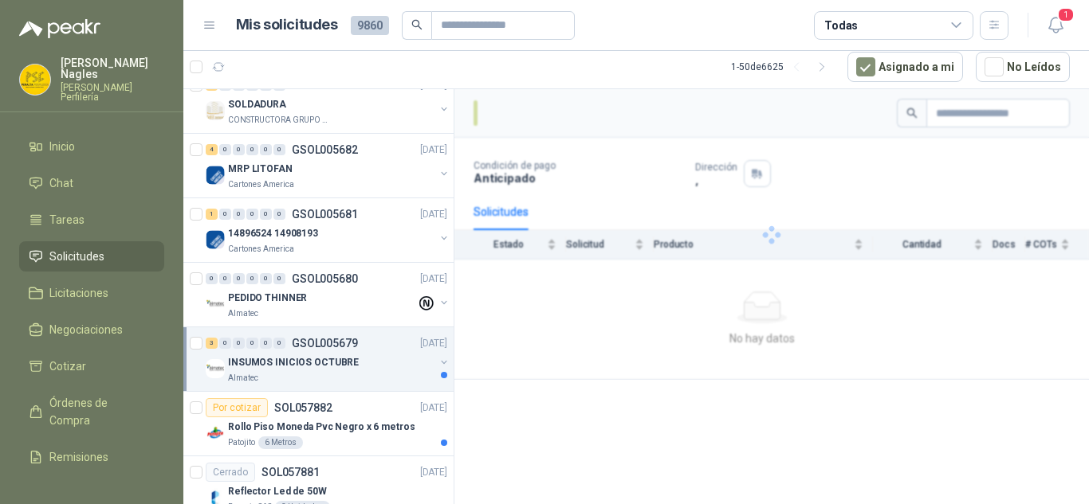
scroll to position [1468, 0]
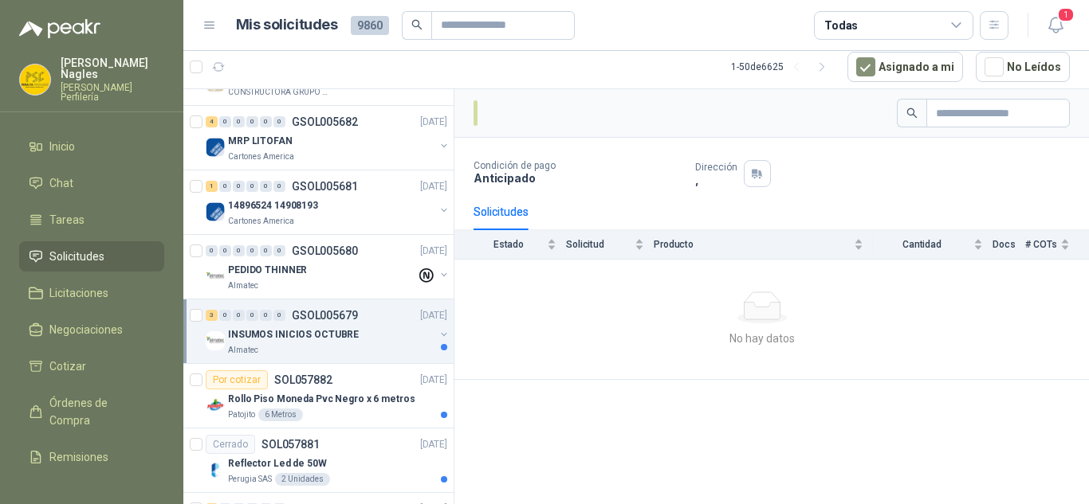
click at [343, 338] on p "INSUMOS INICIOS OCTUBRE" at bounding box center [293, 335] width 131 height 15
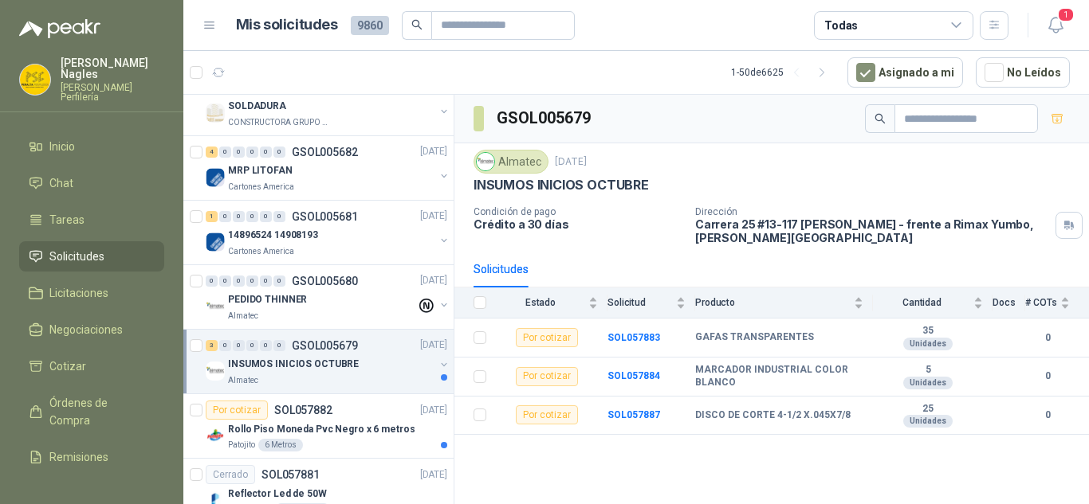
scroll to position [1517, 0]
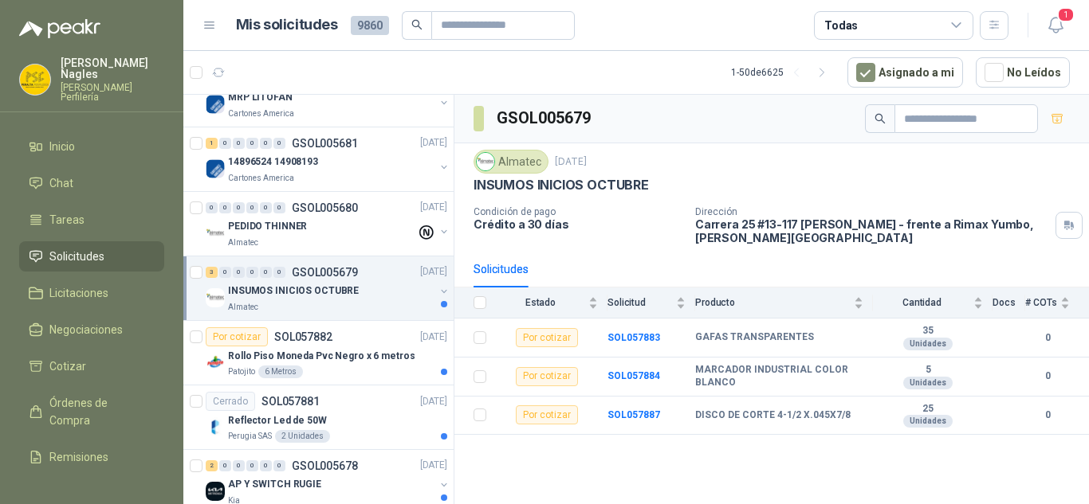
click at [344, 285] on p "INSUMOS INICIOS OCTUBRE" at bounding box center [293, 292] width 131 height 15
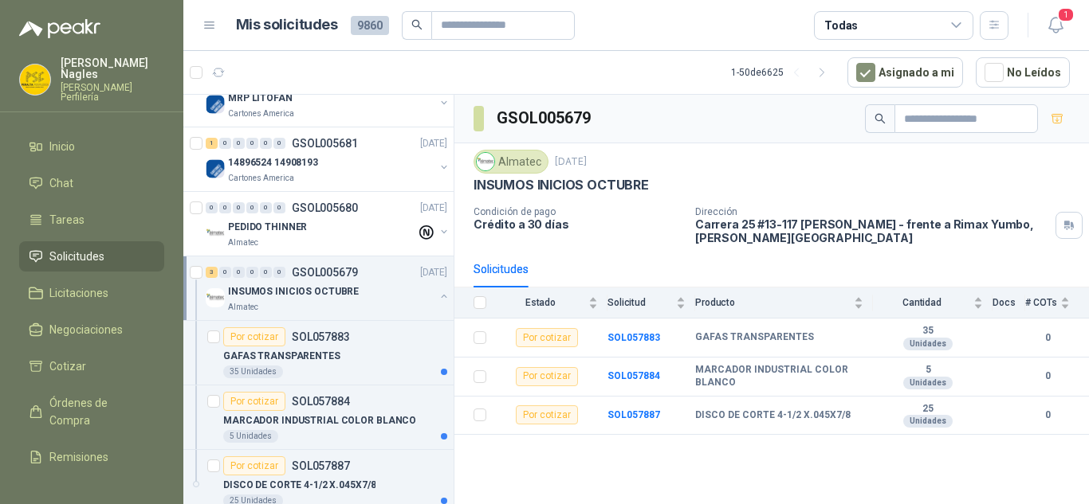
click at [358, 305] on div "Almatec" at bounding box center [331, 307] width 206 height 13
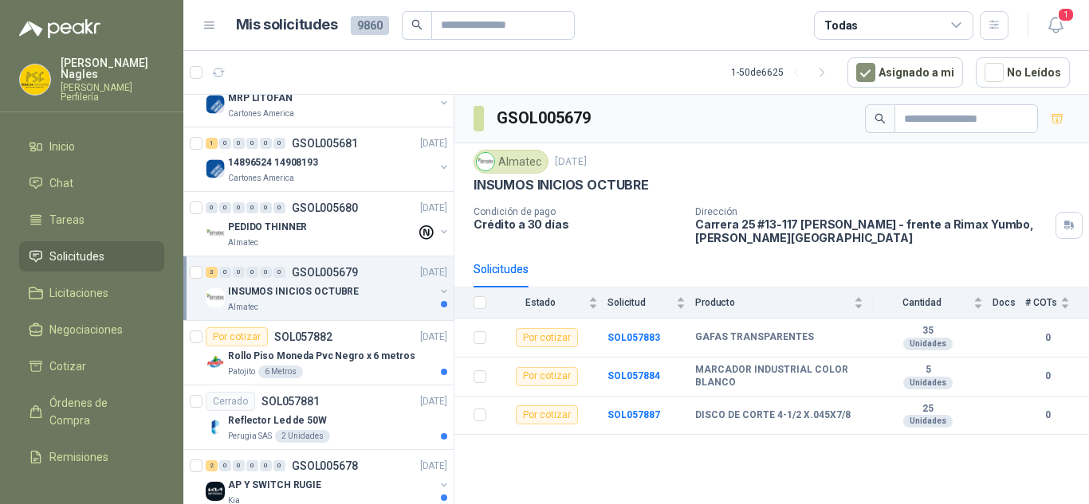
click at [357, 316] on div "3 0 0 0 0 0 GSOL005679 [DATE] INSUMOS INICIOS OCTUBRE Almatec" at bounding box center [318, 289] width 270 height 65
click at [355, 367] on div "Patojito 6 Metros" at bounding box center [337, 372] width 219 height 13
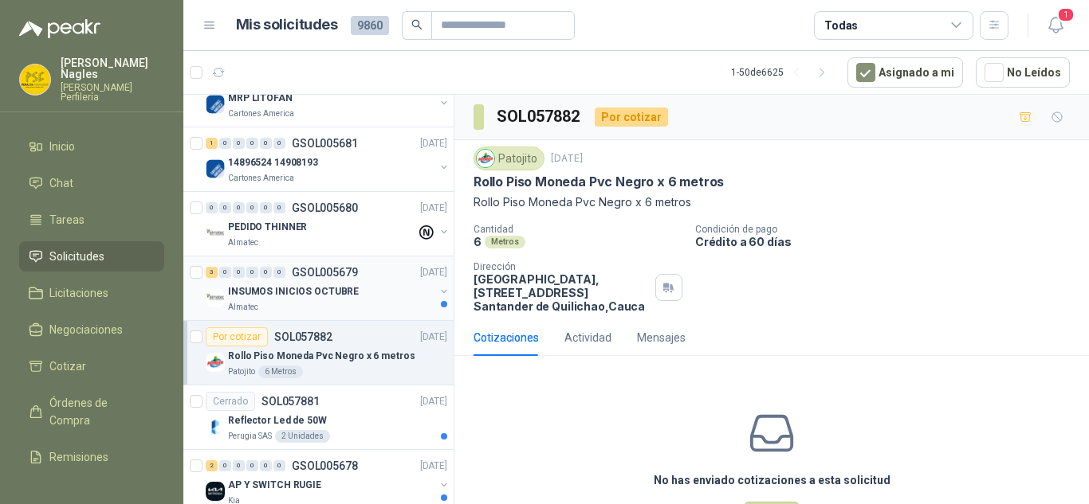
click at [340, 309] on div "Almatec" at bounding box center [331, 307] width 206 height 13
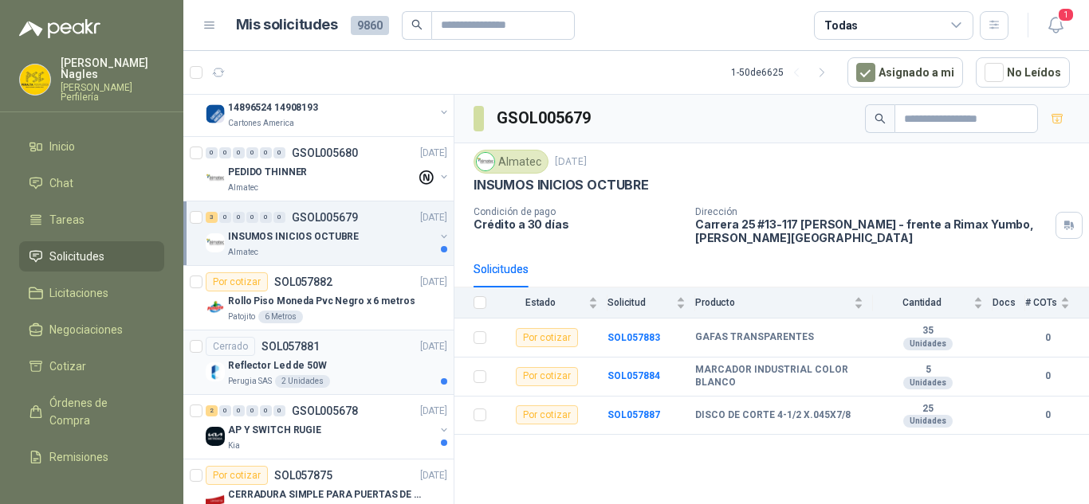
scroll to position [1596, 0]
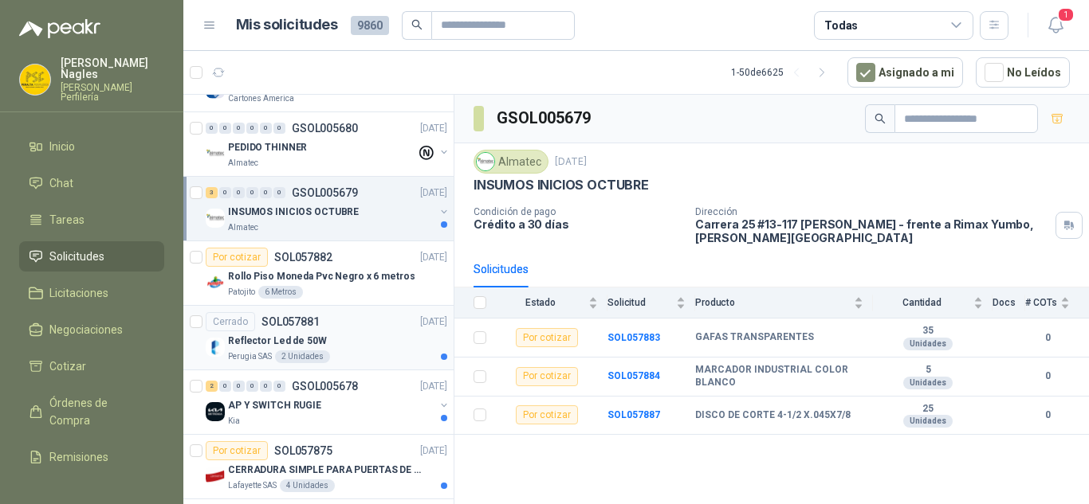
click at [351, 359] on div "Perugia SAS 2 Unidades" at bounding box center [337, 357] width 219 height 13
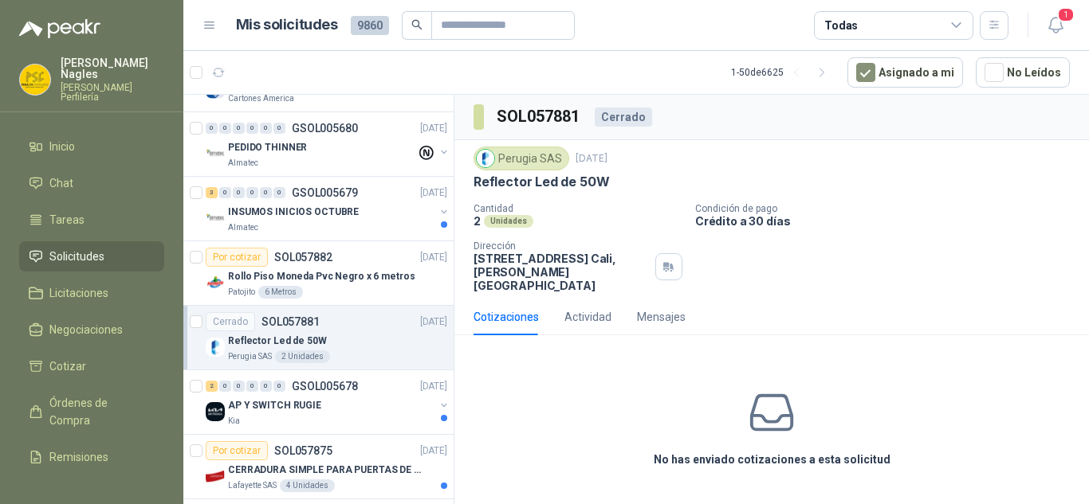
scroll to position [1676, 0]
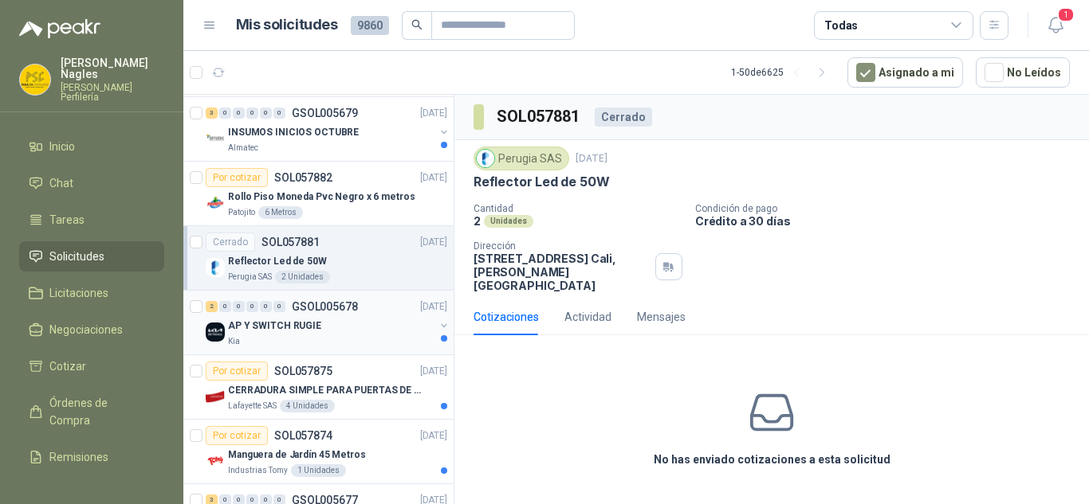
click at [349, 340] on div "Kia" at bounding box center [331, 342] width 206 height 13
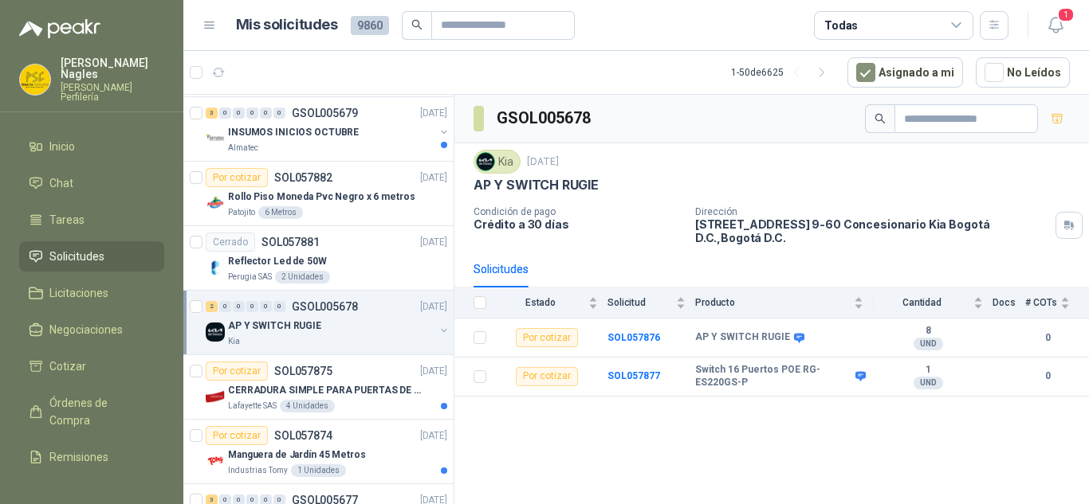
scroll to position [1756, 0]
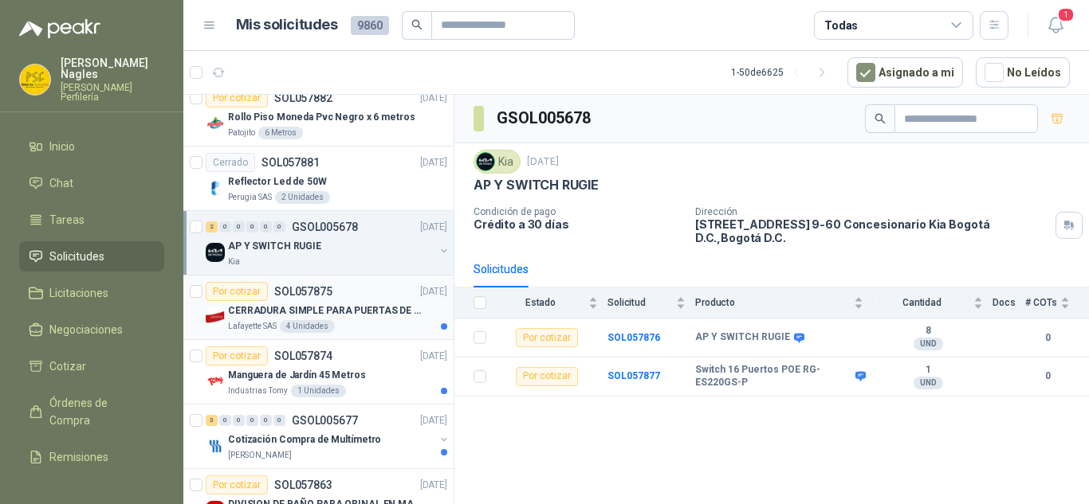
click at [367, 317] on p "CERRADURA SIMPLE PARA PUERTAS DE VIDRIO" at bounding box center [327, 311] width 198 height 15
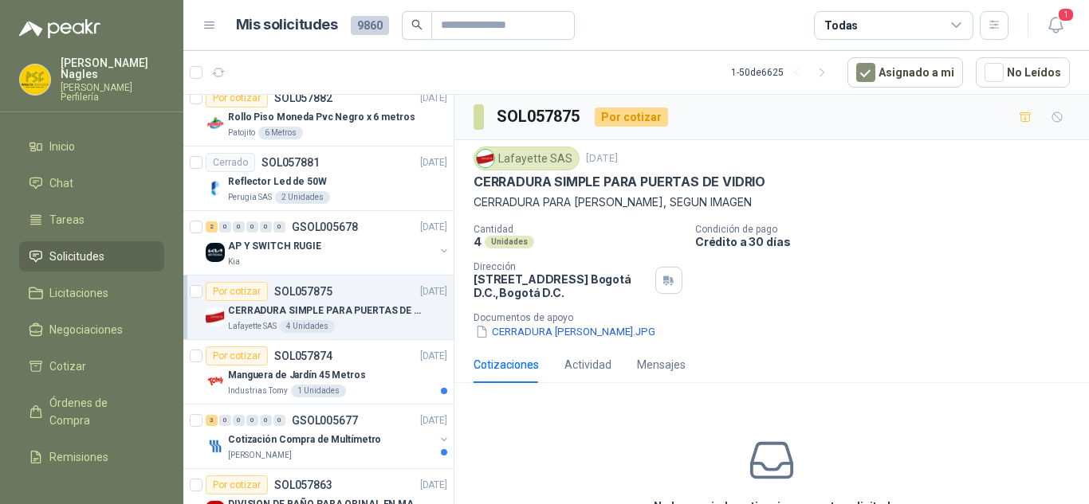
scroll to position [1835, 0]
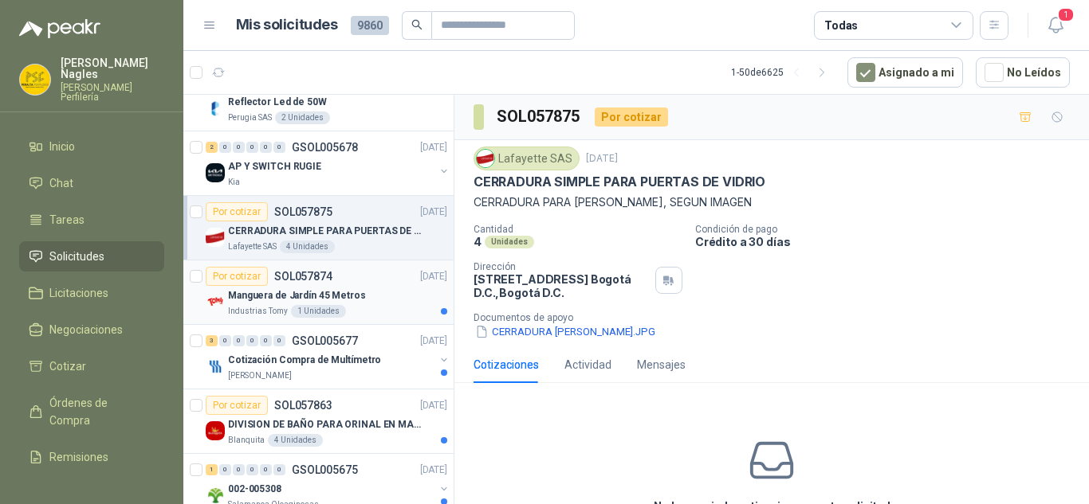
click at [352, 304] on div "Manguera de Jardín 45 Metros" at bounding box center [337, 295] width 219 height 19
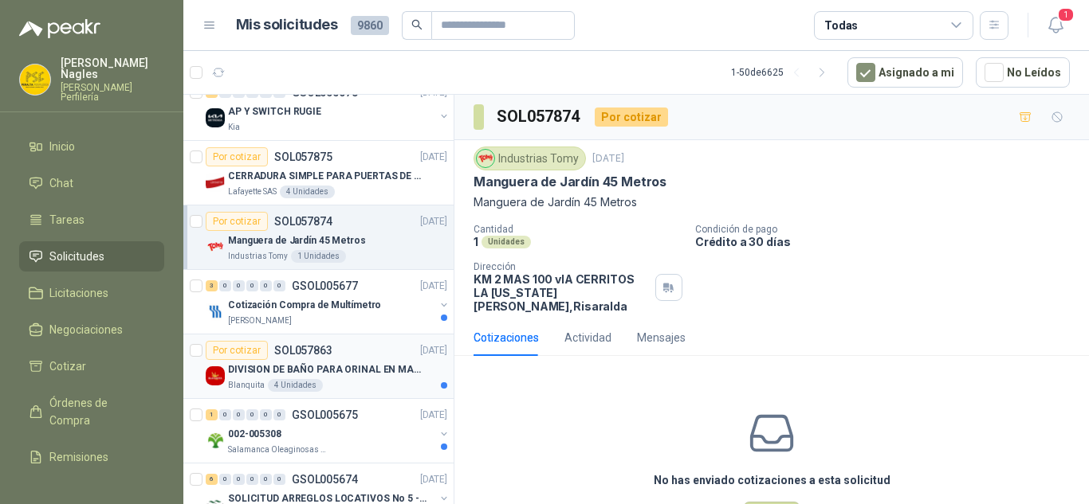
scroll to position [1915, 0]
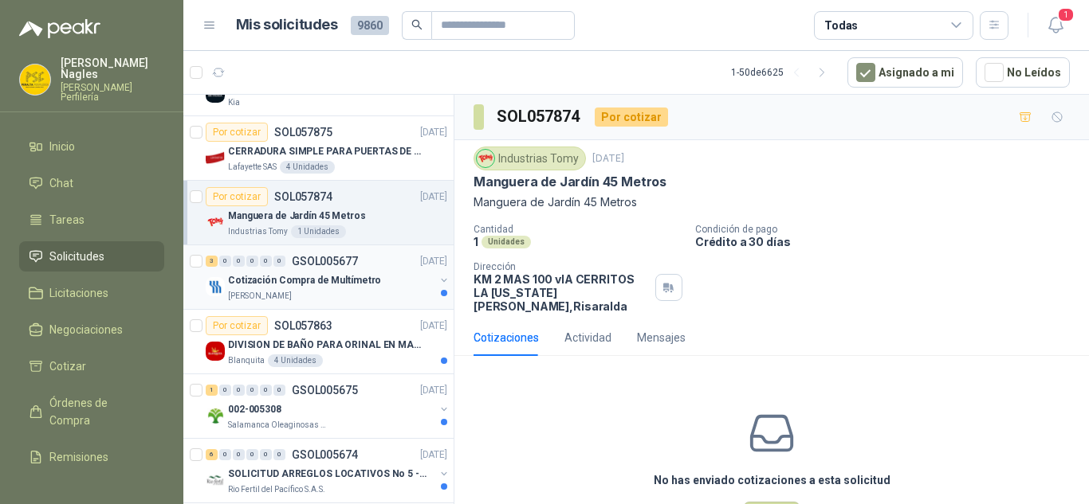
click at [359, 300] on div "[PERSON_NAME]" at bounding box center [331, 296] width 206 height 13
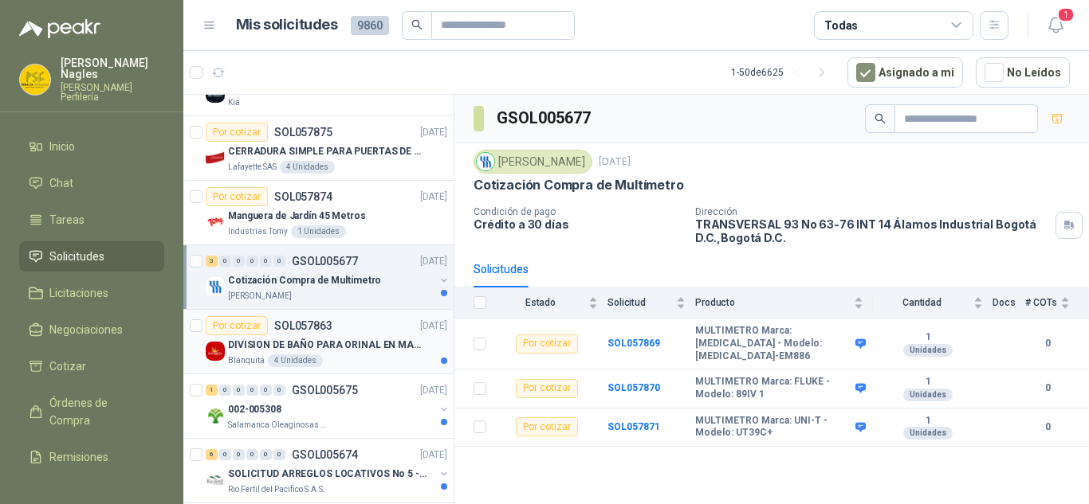
click at [362, 358] on div "Blanquita 4 Unidades" at bounding box center [337, 361] width 219 height 13
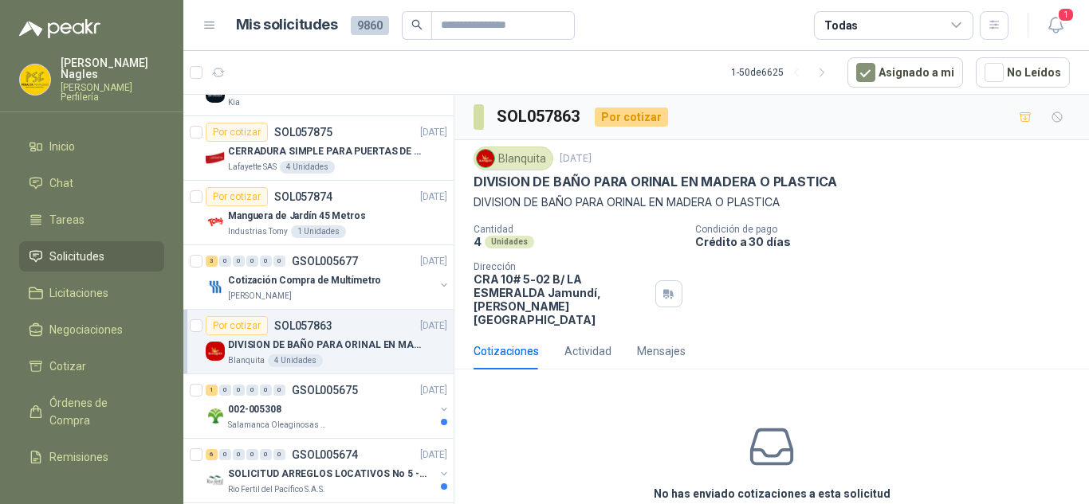
scroll to position [1995, 0]
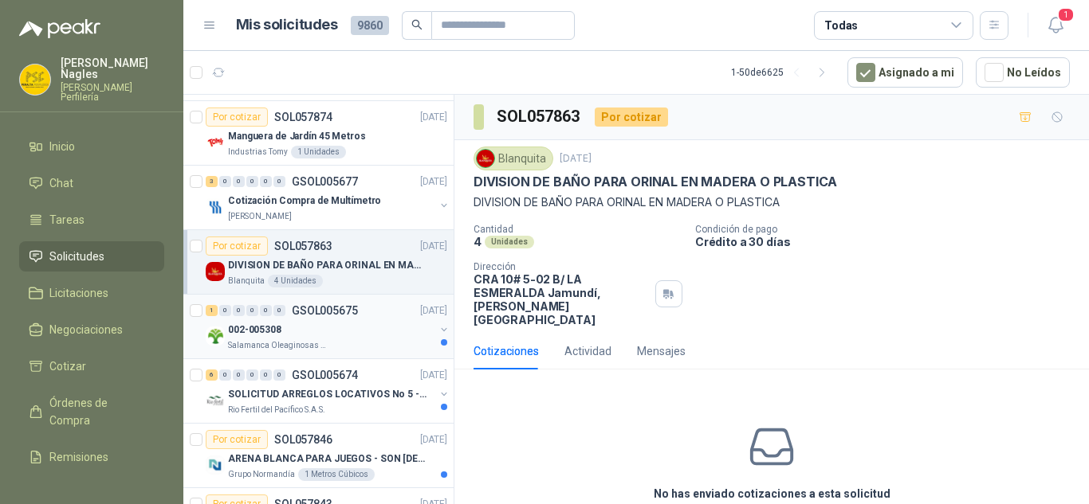
click at [352, 350] on div "Salamanca Oleaginosas SAS" at bounding box center [331, 346] width 206 height 13
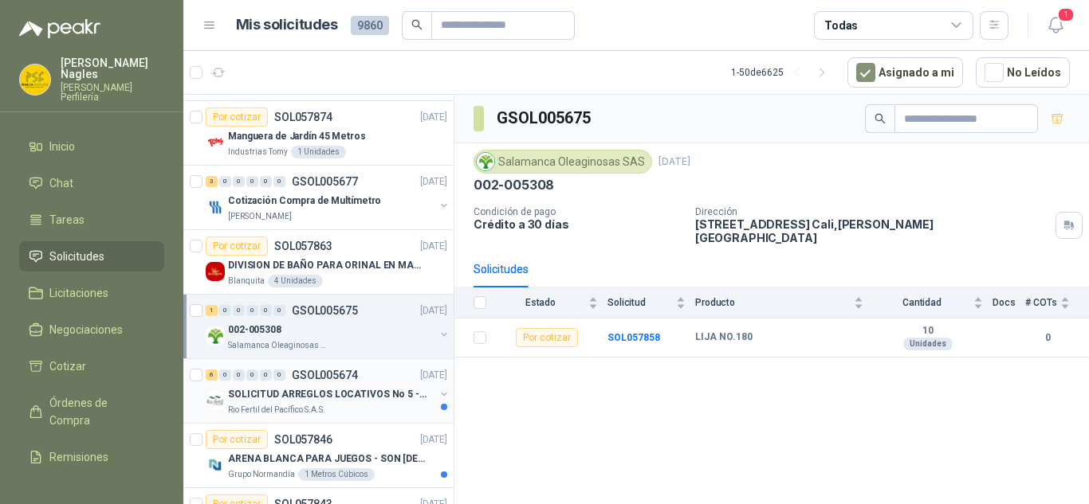
click at [353, 391] on p "SOLICITUD ARREGLOS LOCATIVOS No 5 - PICHINDE" at bounding box center [327, 394] width 198 height 15
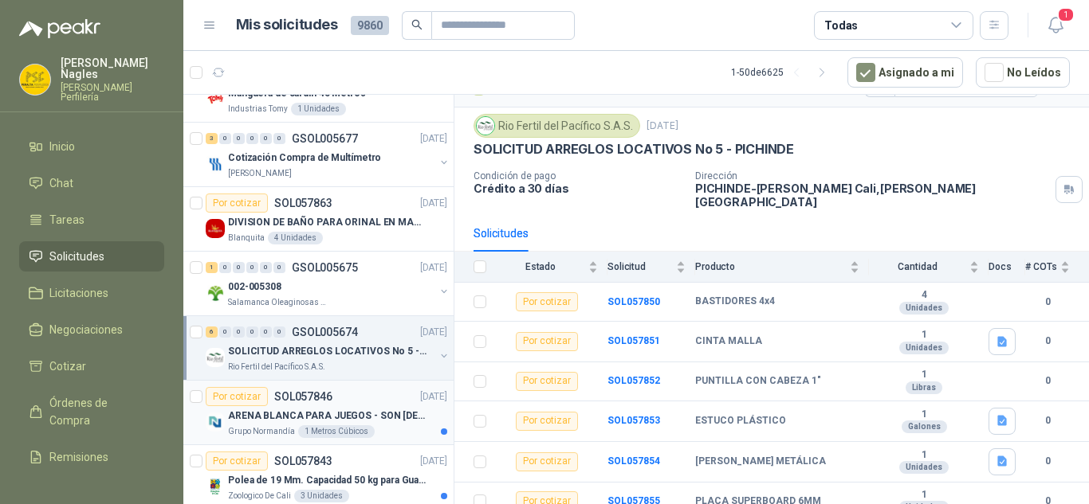
scroll to position [2074, 0]
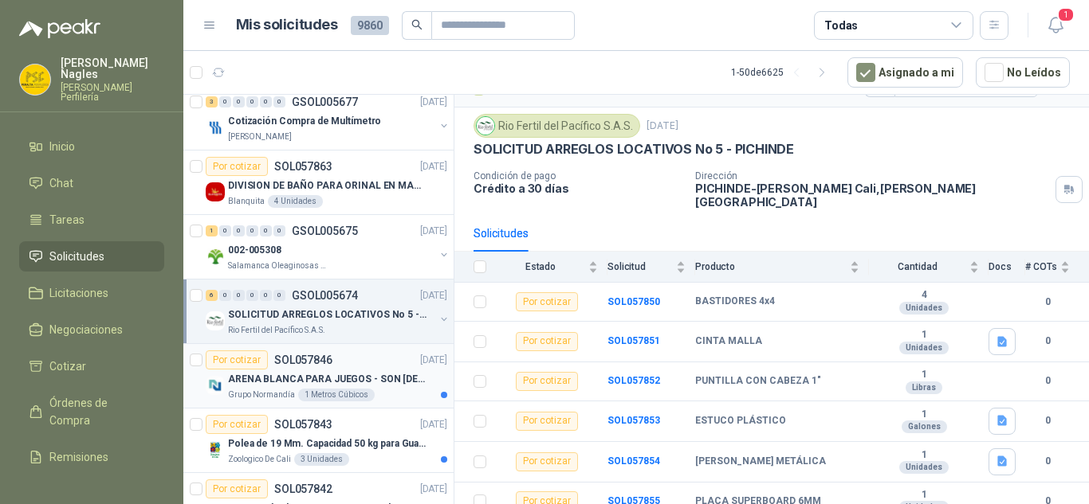
click at [379, 367] on div "Por cotizar SOL057846 26/09/25" at bounding box center [326, 360] width 241 height 19
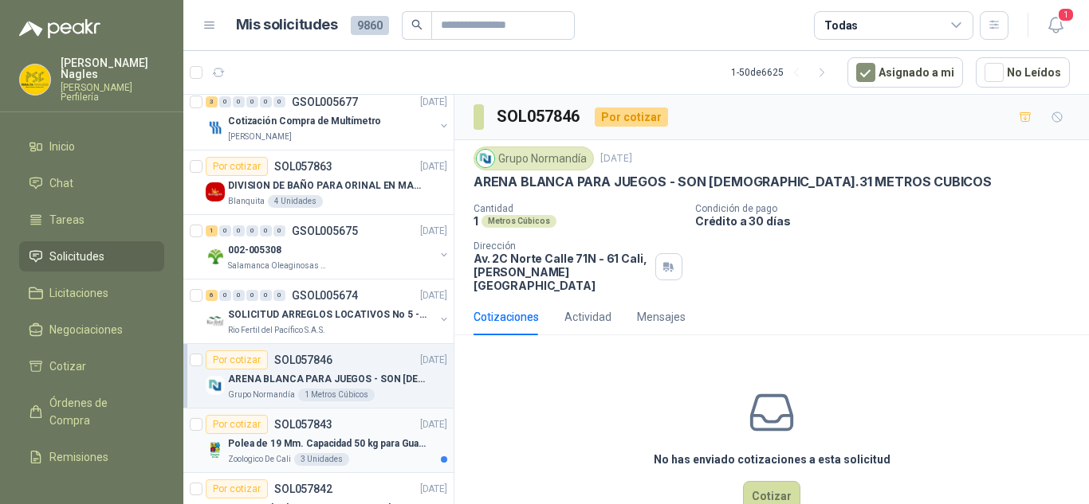
click at [373, 428] on div "Por cotizar SOL057843 26/09/25" at bounding box center [326, 424] width 241 height 19
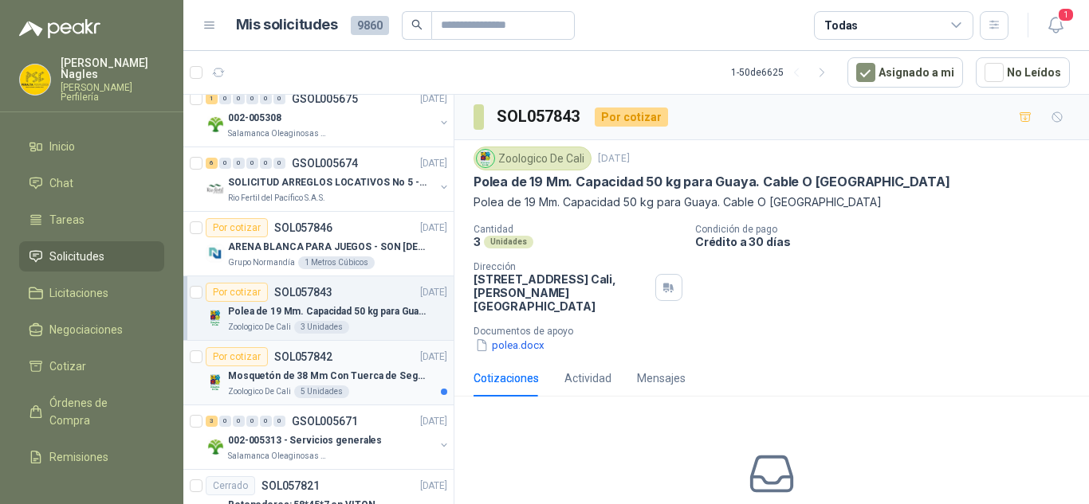
scroll to position [2234, 0]
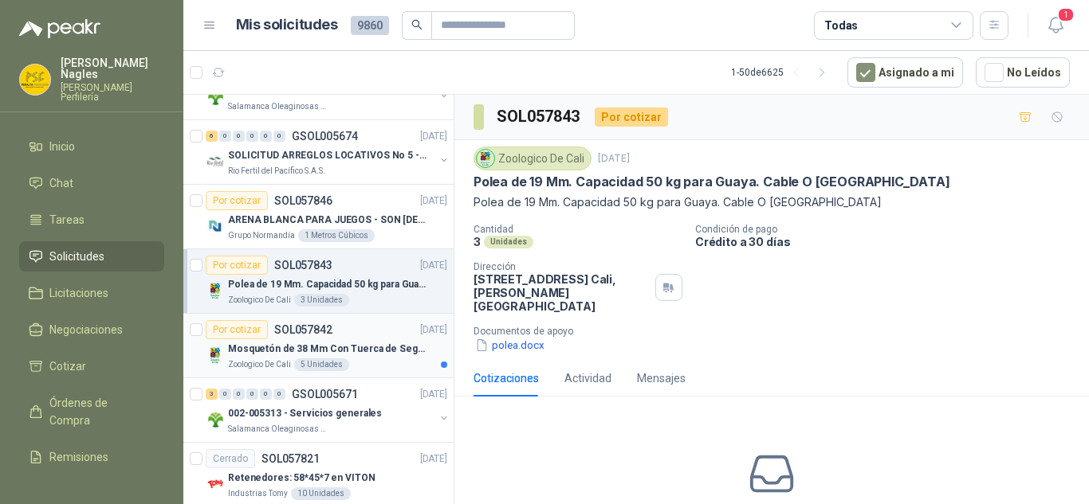
click at [394, 347] on p "Mosquetón de 38 Mm Con Tuerca de Seguridad. Carga 100 kg" at bounding box center [327, 349] width 198 height 15
